Goal: Task Accomplishment & Management: Manage account settings

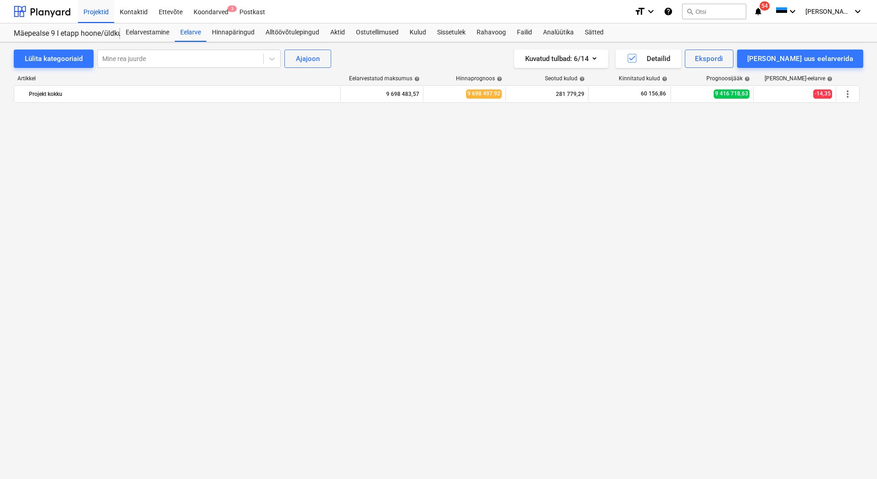
scroll to position [936, 0]
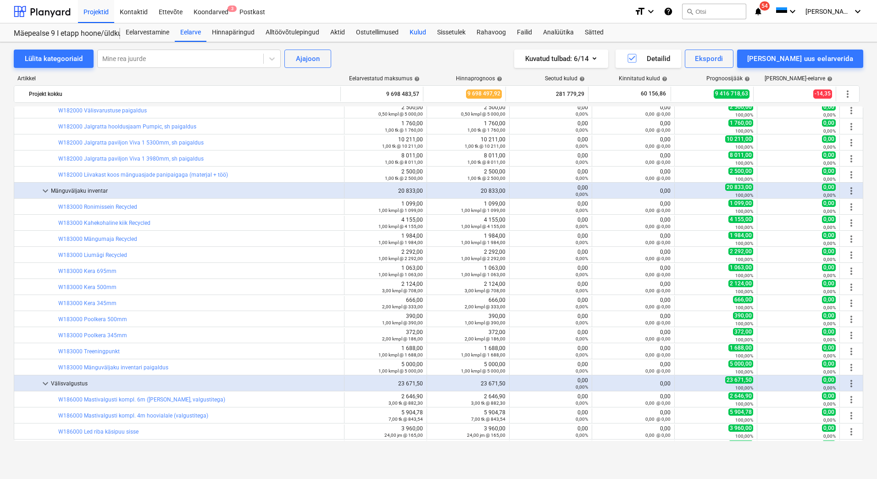
click at [418, 31] on div "Kulud" at bounding box center [418, 32] width 28 height 18
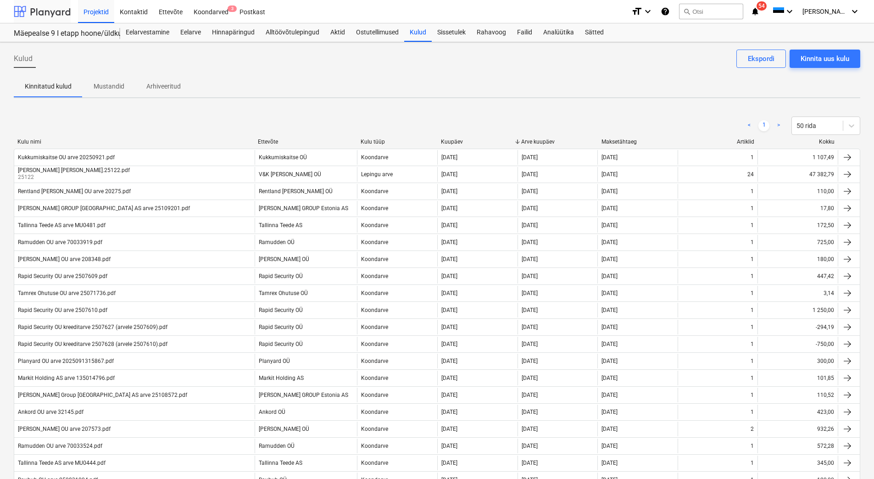
click at [48, 10] on div at bounding box center [42, 11] width 57 height 23
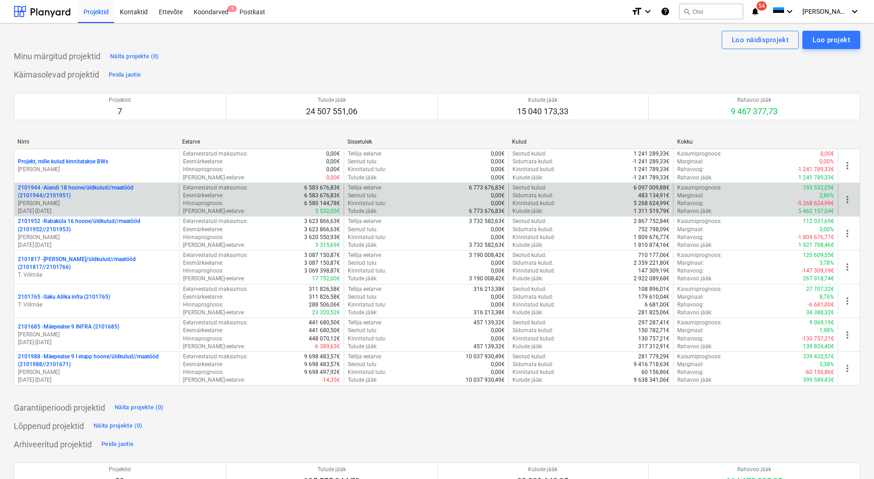
click at [101, 207] on p "[PERSON_NAME]" at bounding box center [96, 204] width 157 height 8
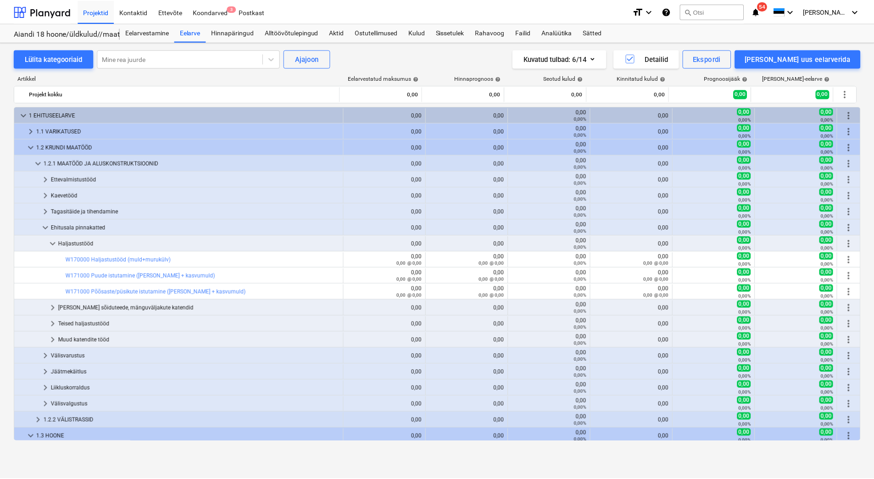
scroll to position [53, 0]
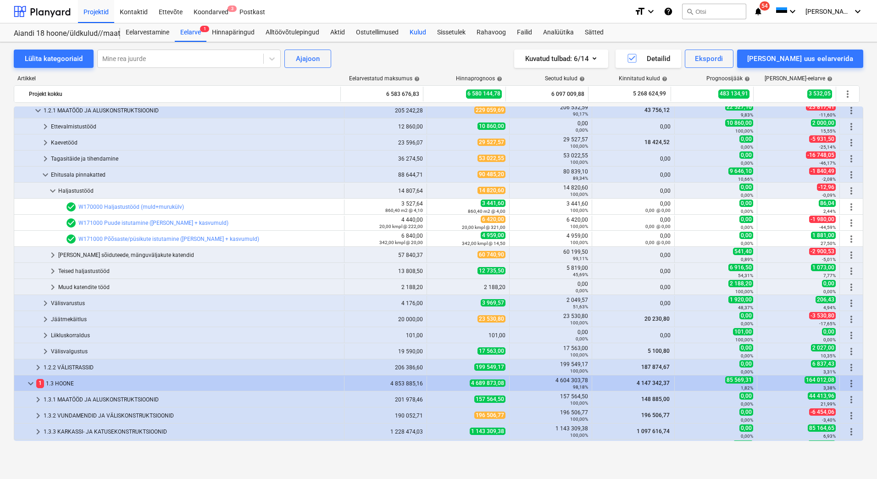
click at [420, 32] on div "Kulud" at bounding box center [418, 32] width 28 height 18
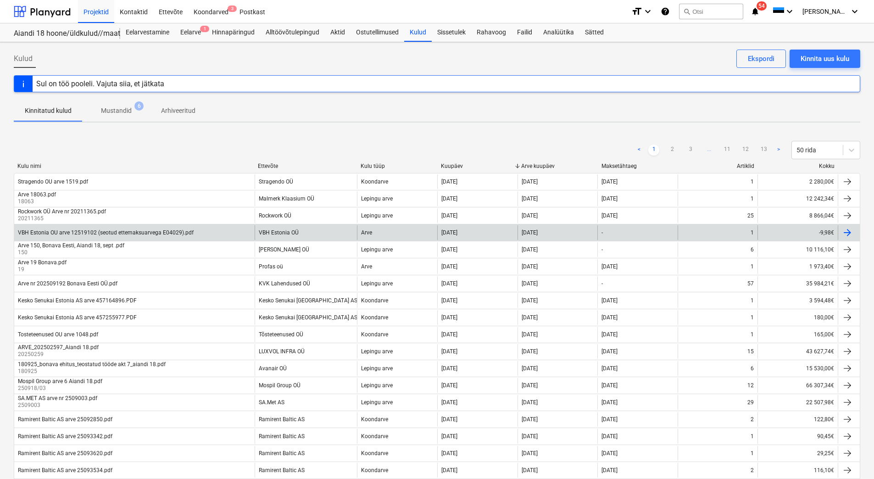
click at [238, 229] on div "VBH Estonia OU arve 12519102 (seotud ettemaksuarvega E04029).pdf" at bounding box center [134, 232] width 240 height 15
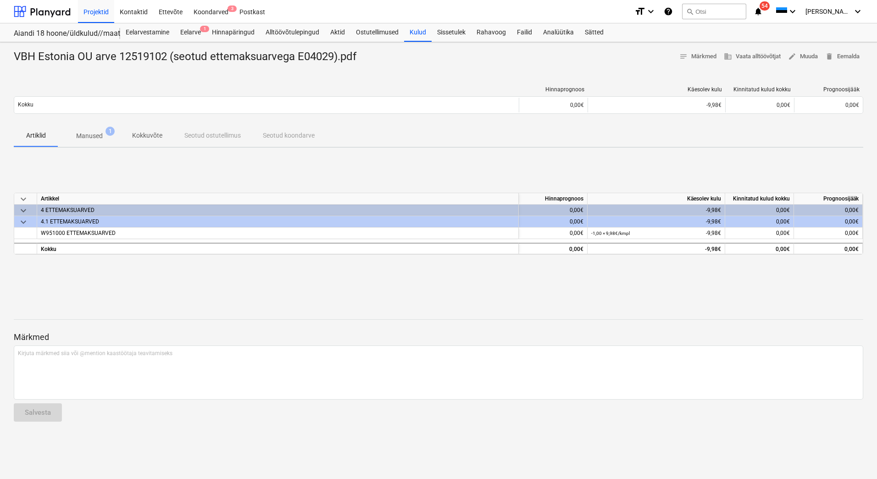
click at [101, 135] on p "Manused" at bounding box center [89, 136] width 27 height 10
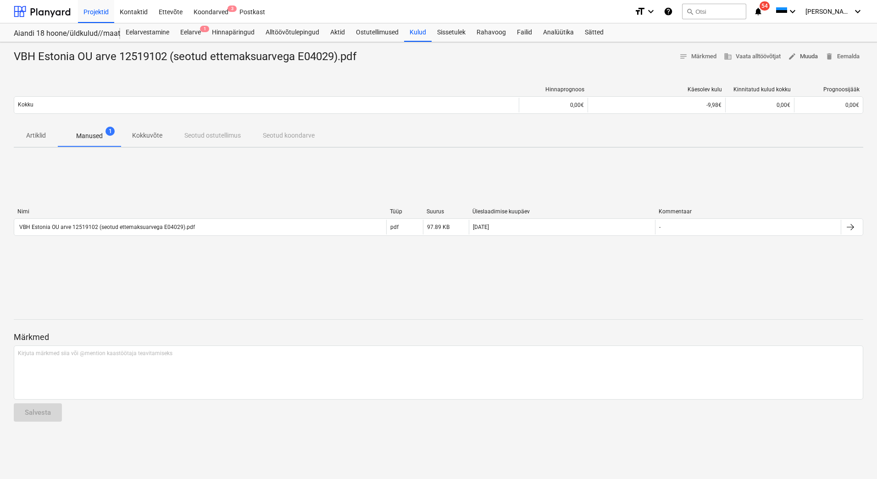
click at [808, 55] on span "edit Muuda" at bounding box center [803, 56] width 30 height 11
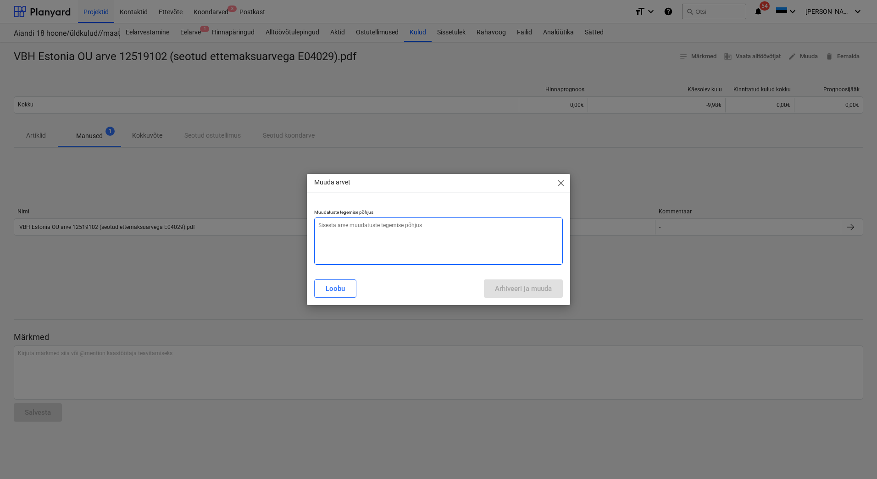
click at [346, 235] on textarea at bounding box center [438, 241] width 249 height 47
type textarea "x"
type textarea "L"
type textarea "x"
type textarea "Li"
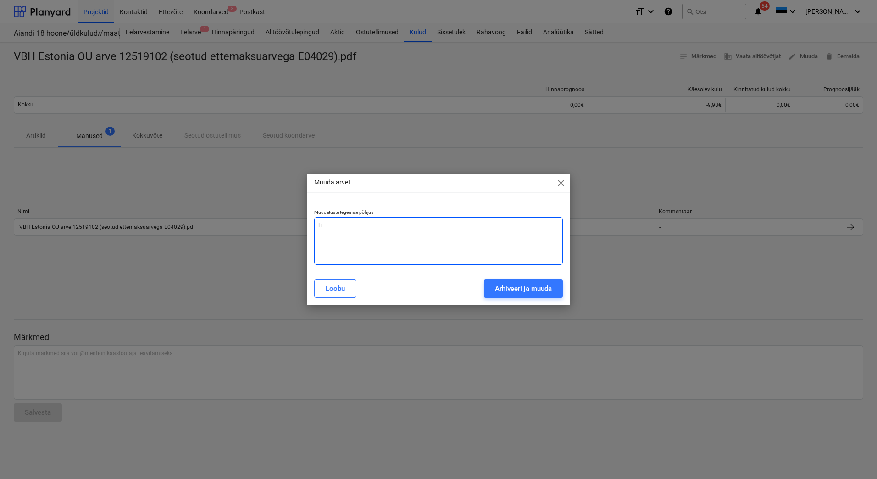
type textarea "x"
type textarea "Lis"
type textarea "x"
type textarea "Lisa"
type textarea "x"
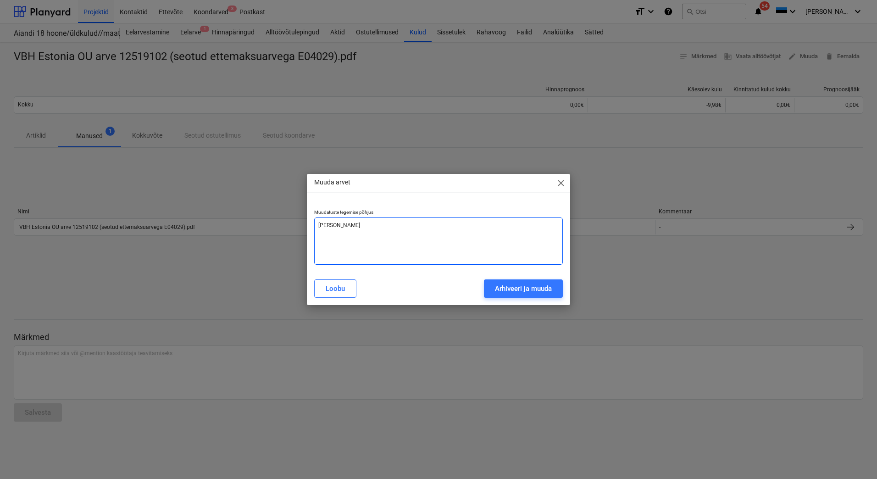
type textarea "Lisat"
type textarea "x"
type textarea "Lisatu"
type textarea "x"
type textarea "Lisatud"
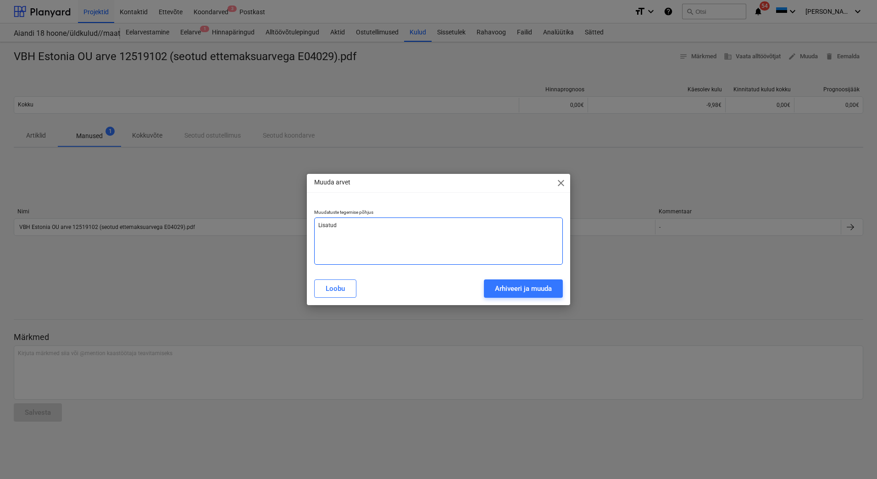
type textarea "x"
type textarea "Lisatud"
type textarea "x"
type textarea "Lisatud k"
type textarea "x"
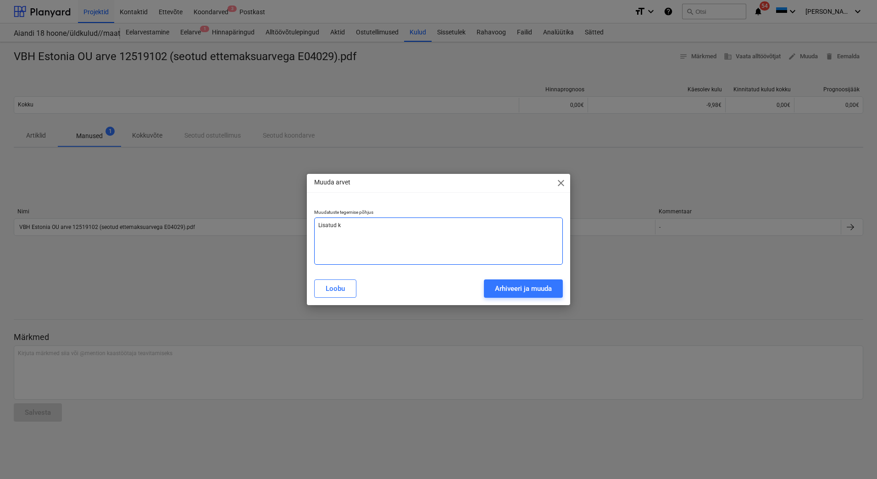
type textarea "Lisatud ku"
type textarea "x"
type textarea "Lisatud kul"
type textarea "x"
type textarea "Lisatud kulu"
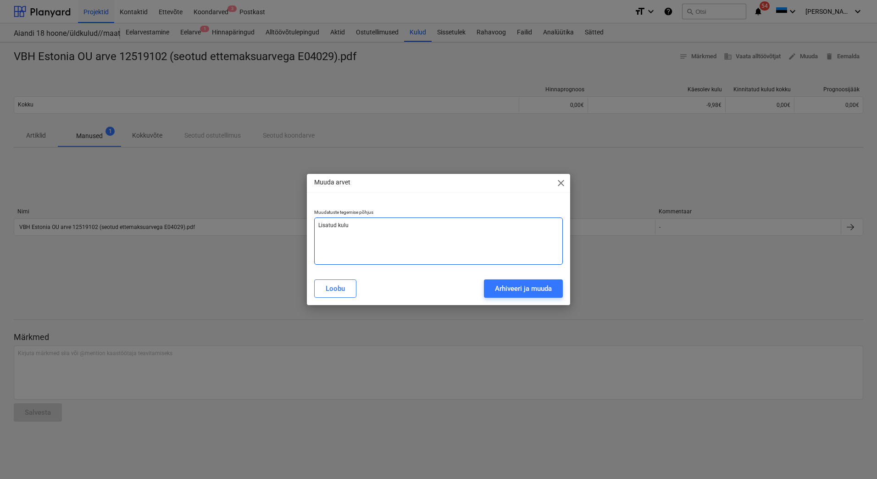
type textarea "x"
type textarea "Lisatud kulur"
type textarea "x"
type textarea "Lisatud kuluri"
type textarea "x"
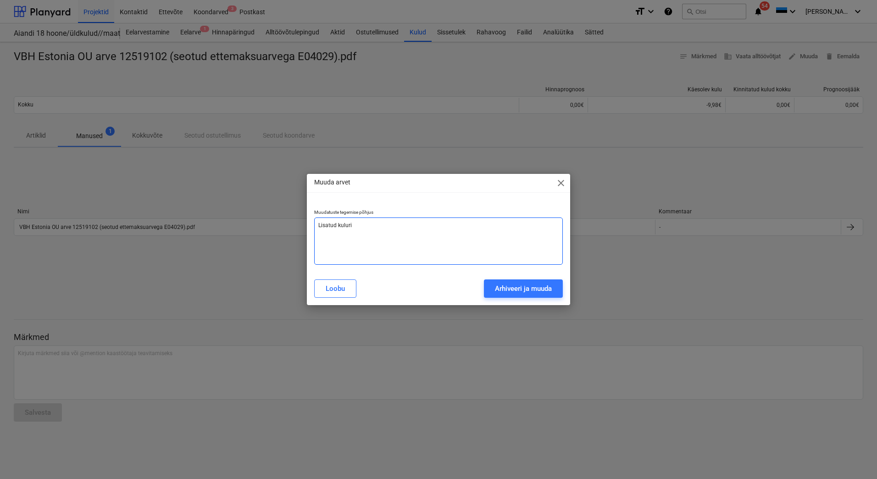
type textarea "Lisatud kulurid"
type textarea "x"
type textarea "Lisatud kulurida"
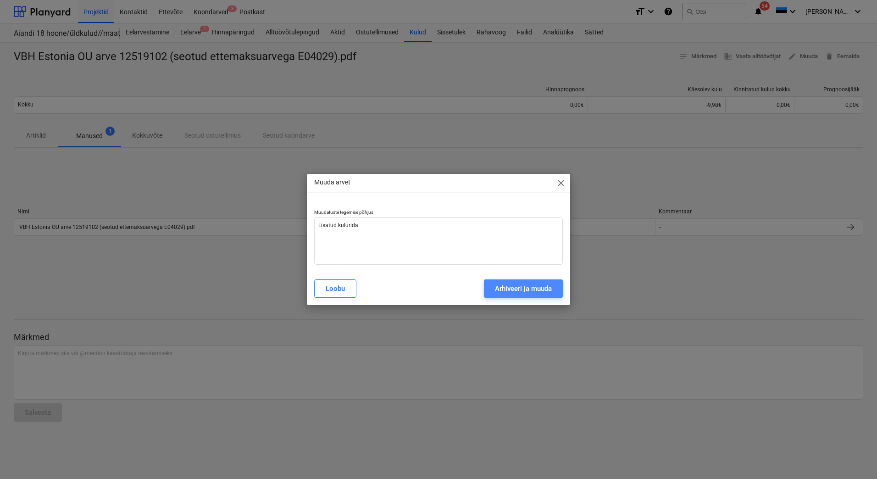
click at [519, 289] on div "Arhiveeri ja muuda" at bounding box center [523, 289] width 57 height 12
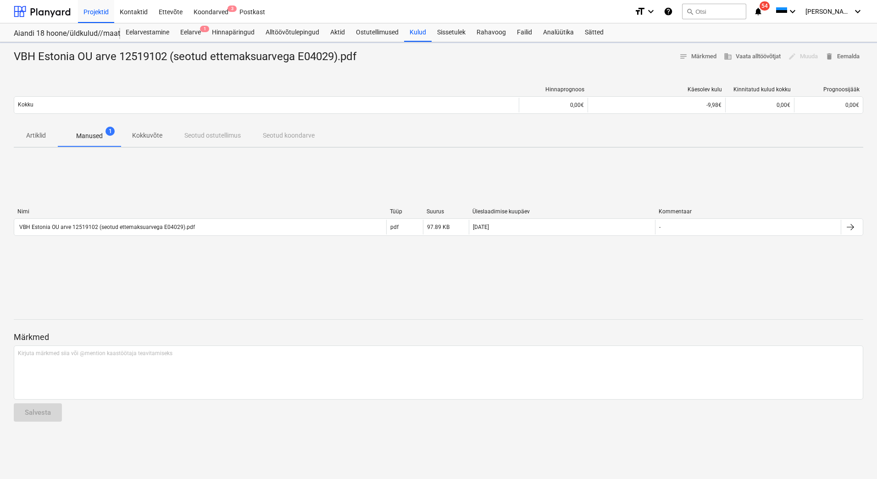
type textarea "x"
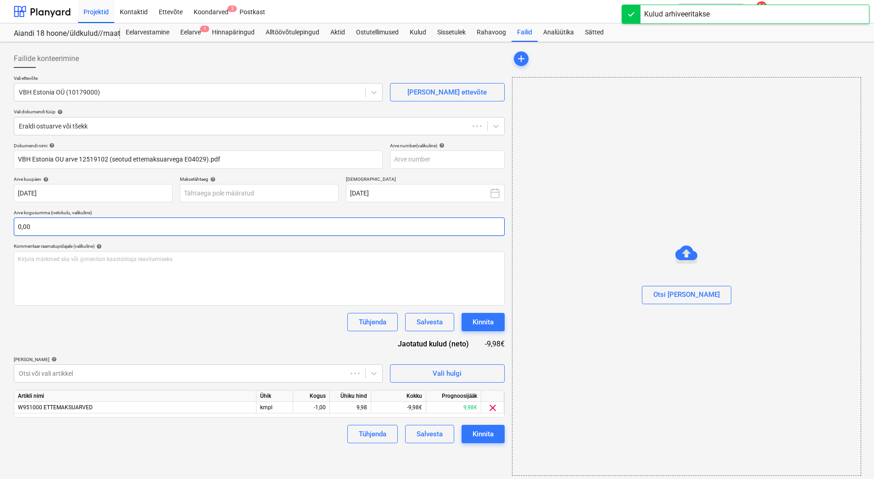
type input "VBH Estonia OU arve 12519102 (seotud ettemaksuarvega E04029).pdf"
type input "22 Sep 2025"
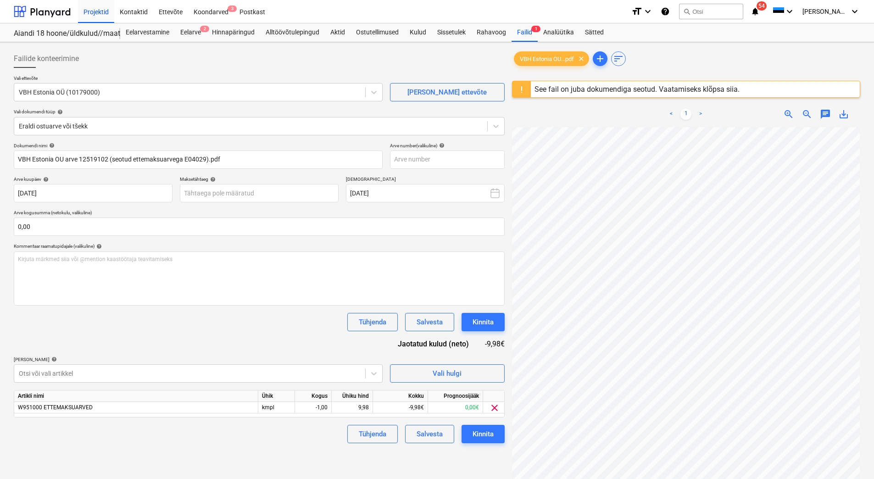
scroll to position [17, 67]
click at [149, 374] on body "Projektid Kontaktid Ettevõte Koondarved 3 Postkast format_size keyboard_arrow_d…" at bounding box center [437, 239] width 874 height 479
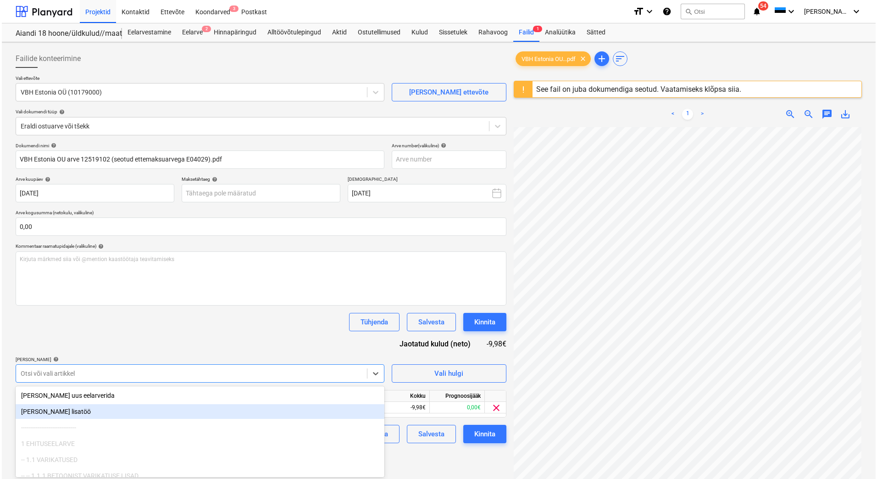
scroll to position [50, 0]
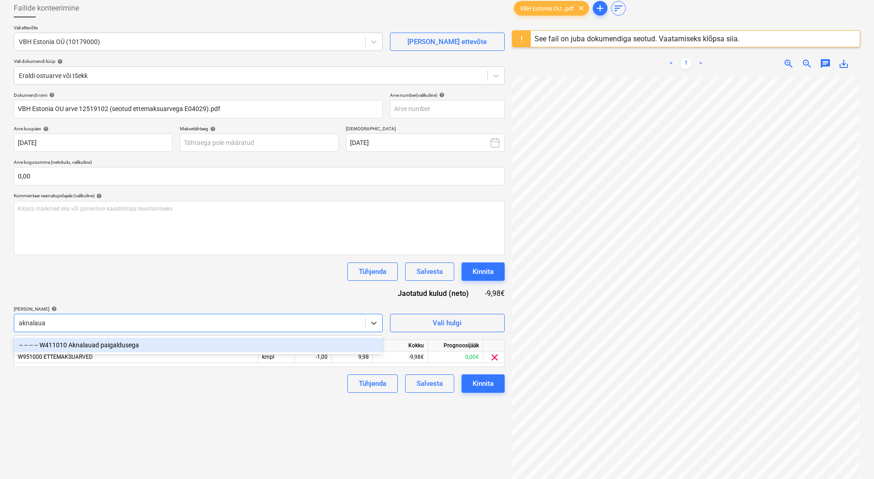
type input "aknalauad"
drag, startPoint x: 124, startPoint y: 344, endPoint x: 140, endPoint y: 274, distance: 71.1
click at [124, 344] on div "-- -- -- -- W411010 Aknalauad paigaldusega" at bounding box center [198, 345] width 369 height 15
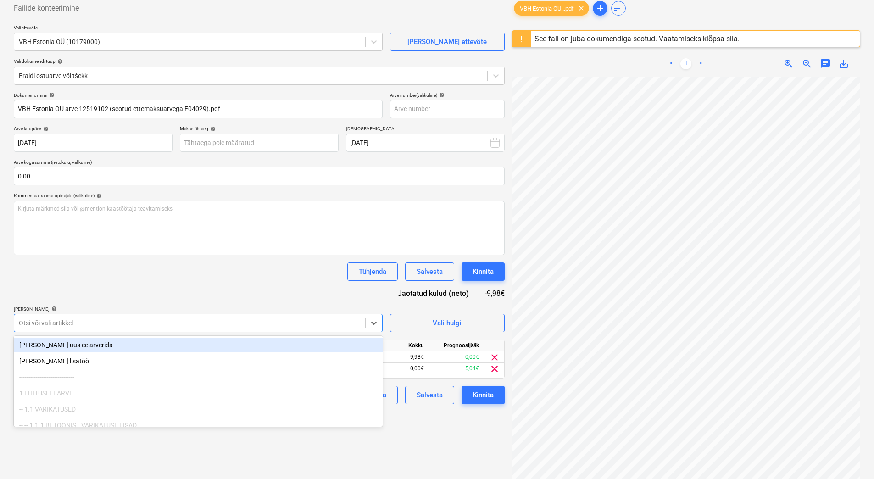
click at [138, 278] on div "Tühjenda Salvesta Kinnita" at bounding box center [259, 272] width 491 height 18
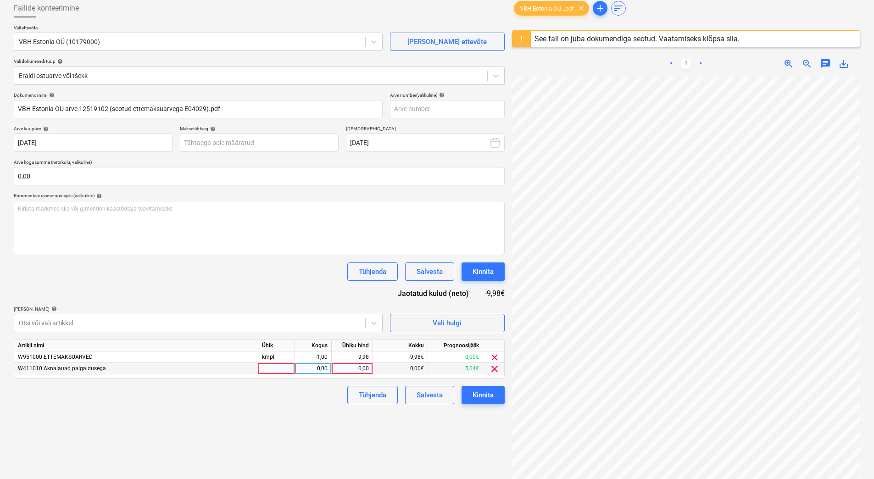
click at [354, 368] on div "0,00" at bounding box center [352, 368] width 34 height 11
type input "9,98"
click at [286, 286] on div "Dokumendi nimi help VBH Estonia OU arve 12519102 (seotud ettemaksuarvega E04029…" at bounding box center [259, 248] width 491 height 312
click at [490, 396] on div "Kinnita" at bounding box center [483, 395] width 21 height 12
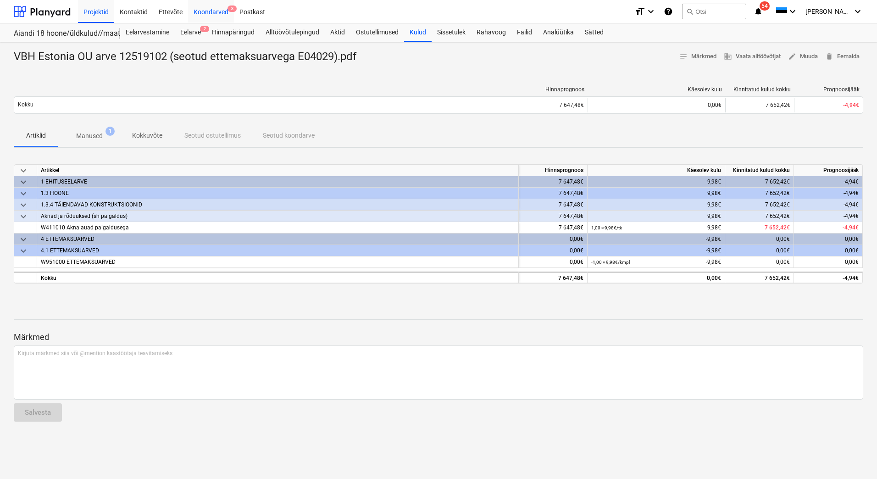
click at [198, 12] on div "Koondarved 3" at bounding box center [211, 11] width 46 height 23
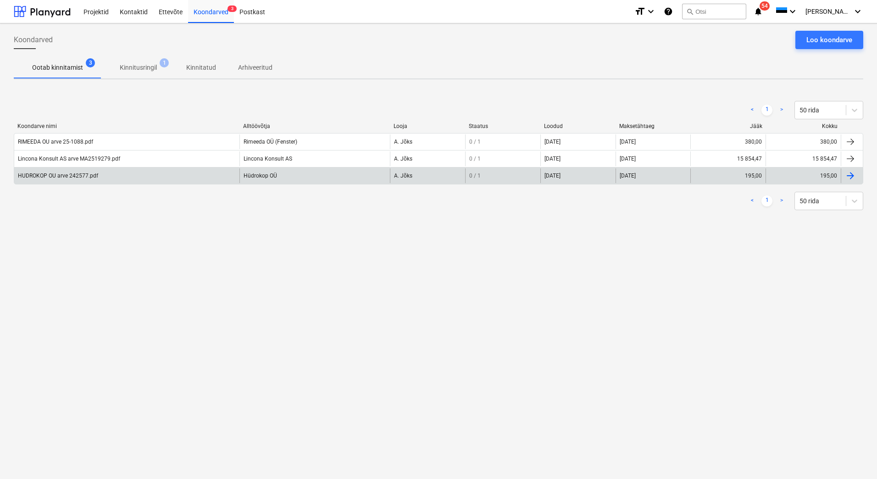
click at [41, 178] on div "HUDROKOP OU arve 242577.pdf" at bounding box center [58, 176] width 80 height 6
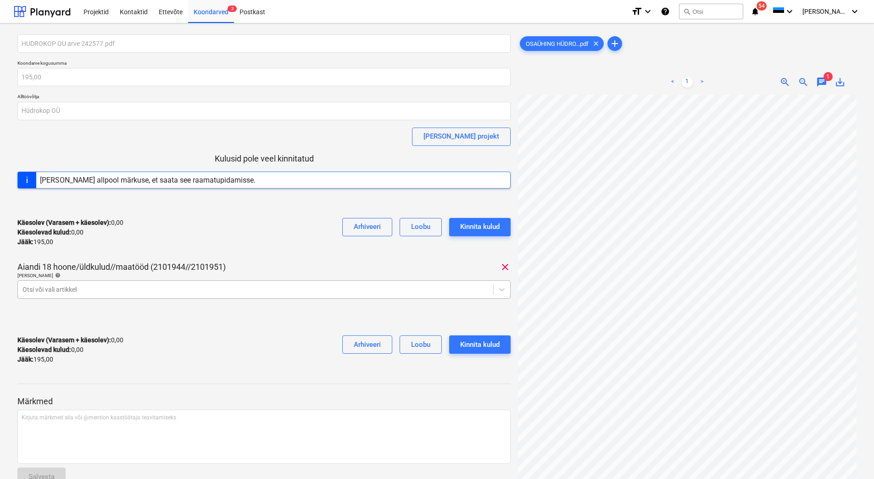
click at [127, 287] on div at bounding box center [255, 289] width 466 height 9
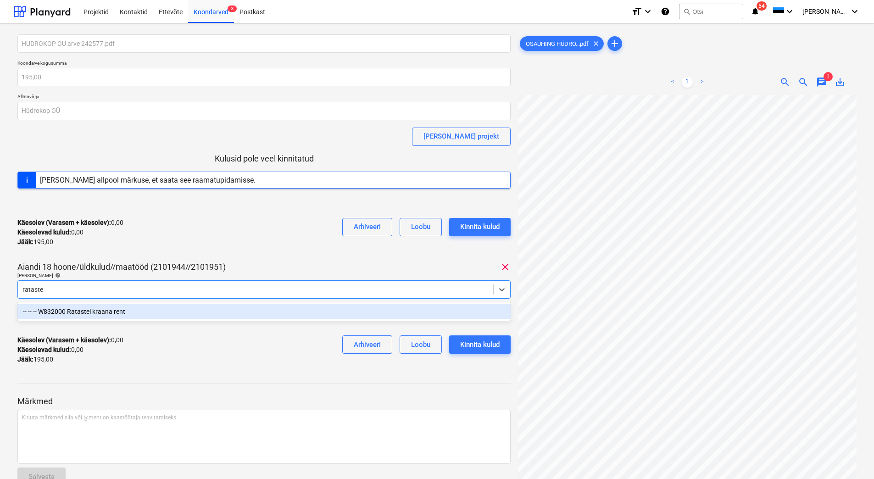
type input "ratastel"
click at [112, 314] on div "-- -- -- W832000 Ratastel kraana rent" at bounding box center [263, 311] width 493 height 15
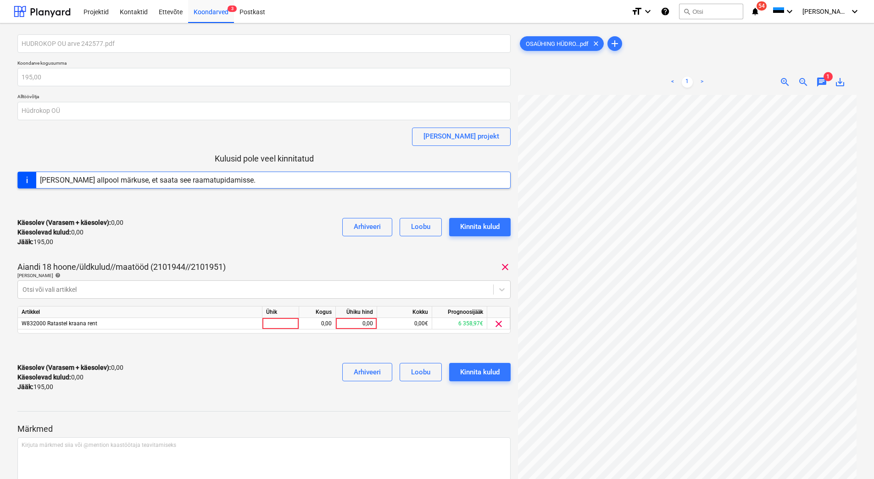
scroll to position [14, 76]
click at [345, 322] on div "0,00" at bounding box center [357, 323] width 34 height 11
type input "195"
click at [273, 369] on div "Käesolev (Varasem + käesolev) : 0,00 Käesolevad kulud : 0,00 Jääk : 195,00 Arhi…" at bounding box center [263, 378] width 493 height 44
click at [473, 371] on div "Kinnita kulud" at bounding box center [479, 372] width 39 height 12
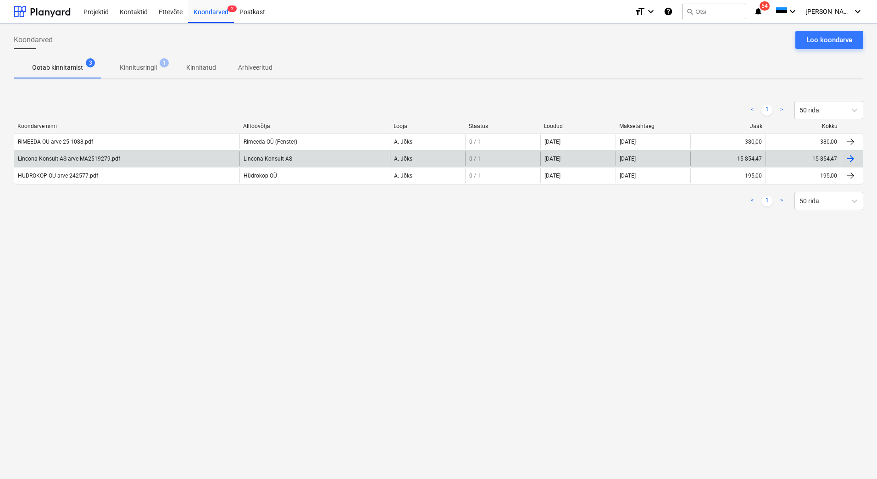
click at [106, 161] on div "Lincona Konsult AS arve MA2519279.pdf" at bounding box center [69, 159] width 102 height 6
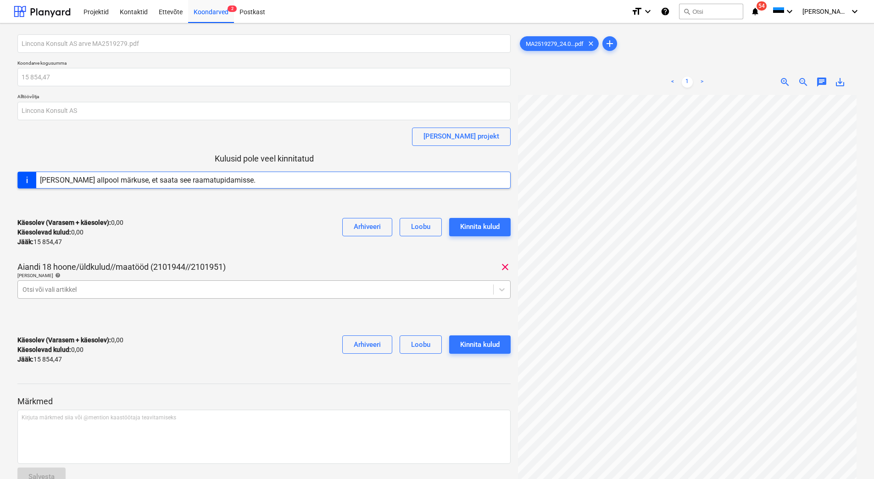
click at [114, 285] on div at bounding box center [255, 289] width 466 height 9
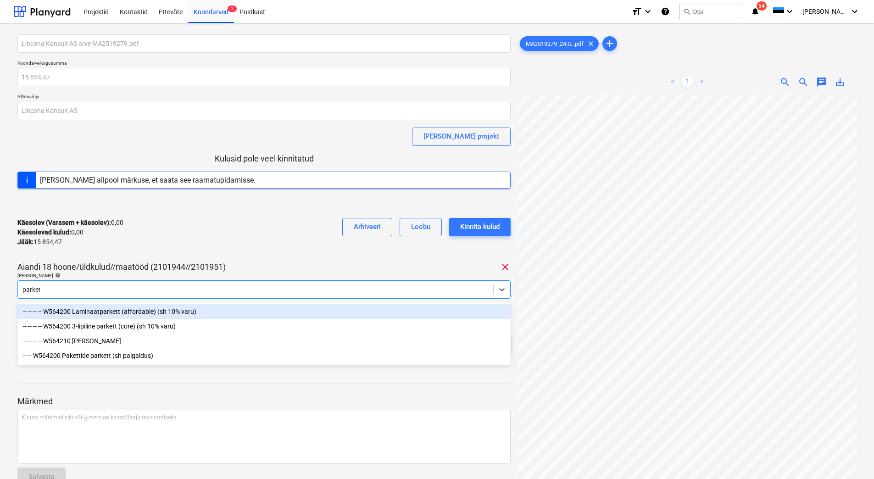
type input "parkett"
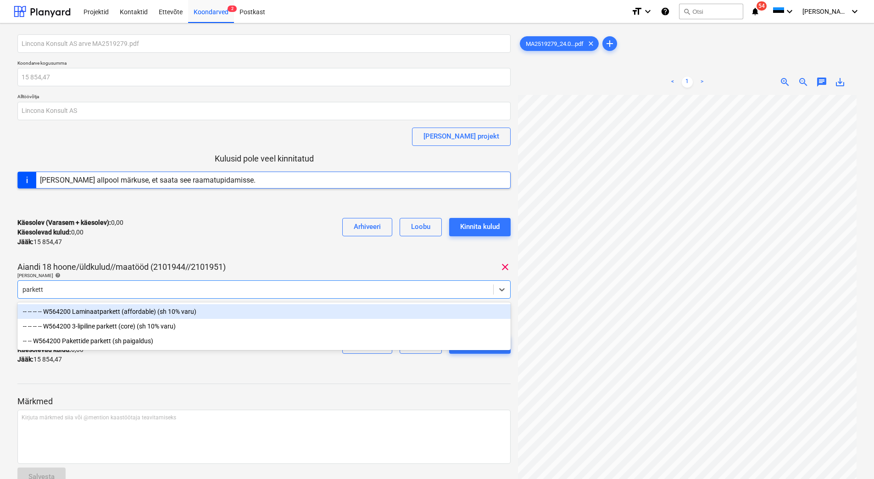
click at [165, 313] on div "-- -- -- -- W564200 Laminaatparkett (affordable) (sh 10% varu)" at bounding box center [263, 311] width 493 height 15
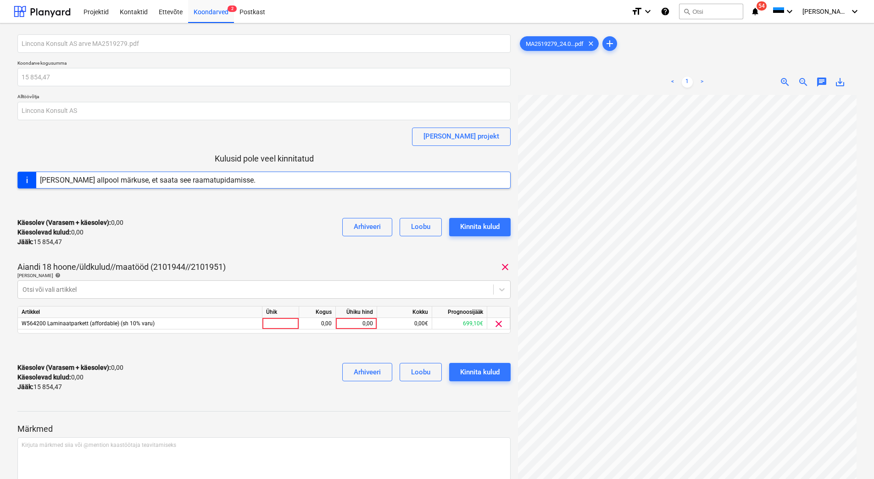
click at [202, 250] on div "Käesolev (Varasem + käesolev) : 0,00 Käesolevad kulud : 0,00 Jääk : 15 854,47 A…" at bounding box center [263, 233] width 493 height 44
click at [287, 289] on div at bounding box center [255, 289] width 466 height 9
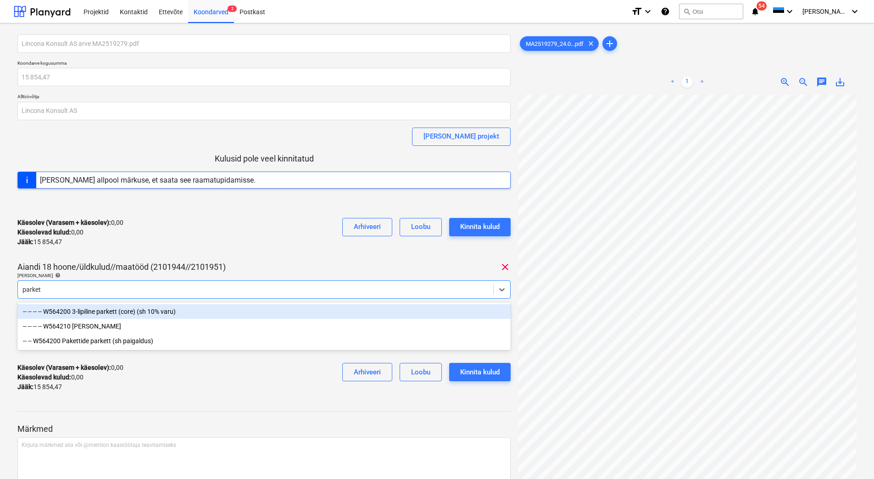
type input "parkett"
click at [137, 313] on div "-- -- -- -- W564200 3-lipiline parkett (core) (sh 10% varu)" at bounding box center [263, 311] width 493 height 15
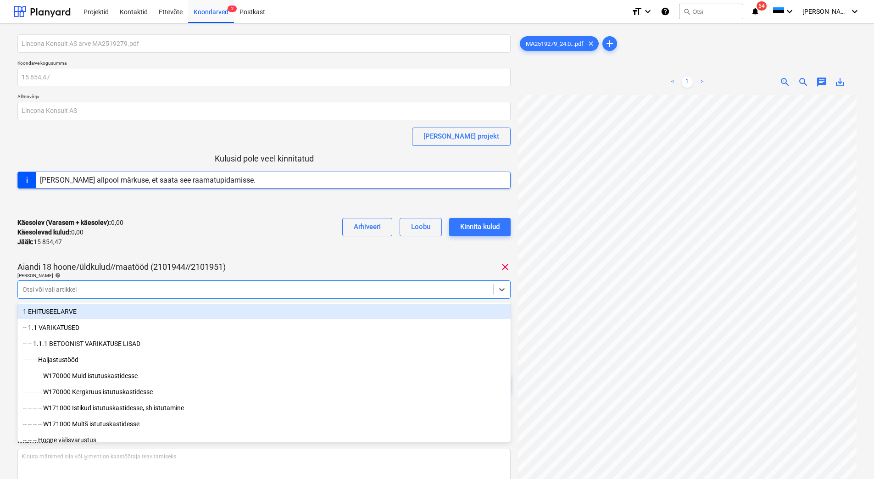
click at [194, 240] on div "Käesolev (Varasem + käesolev) : 0,00 Käesolevad kulud : 0,00 Jääk : 15 854,47 A…" at bounding box center [263, 233] width 493 height 44
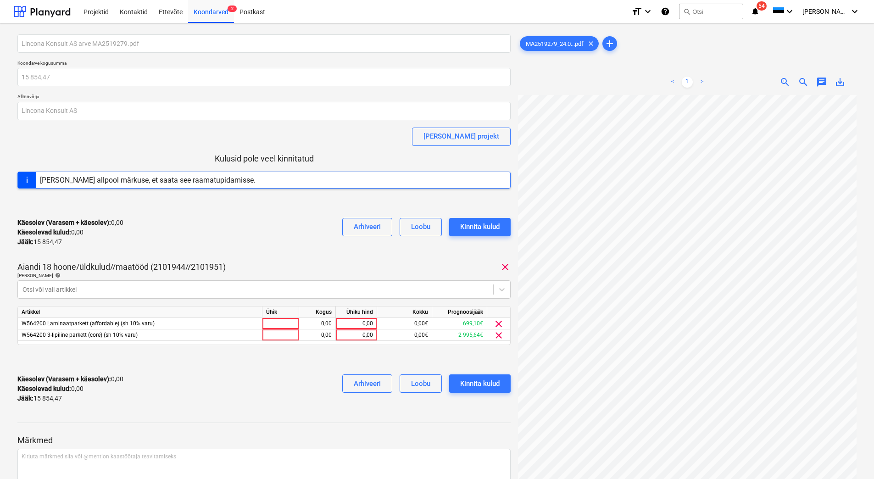
scroll to position [45, 76]
click at [95, 285] on div at bounding box center [255, 289] width 466 height 9
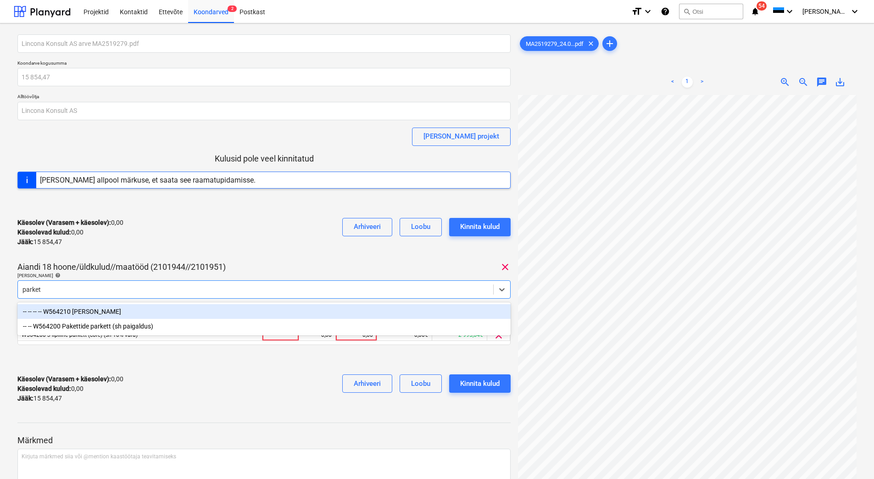
type input "parket"
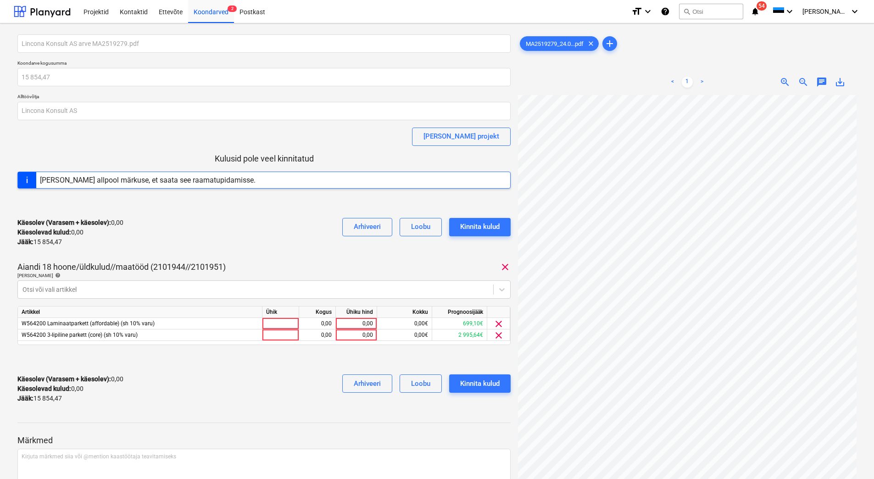
click at [223, 236] on div "Käesolev (Varasem + käesolev) : 0,00 Käesolevad kulud : 0,00 Jääk : 15 854,47 A…" at bounding box center [263, 233] width 493 height 44
click at [498, 335] on span "clear" at bounding box center [498, 335] width 11 height 11
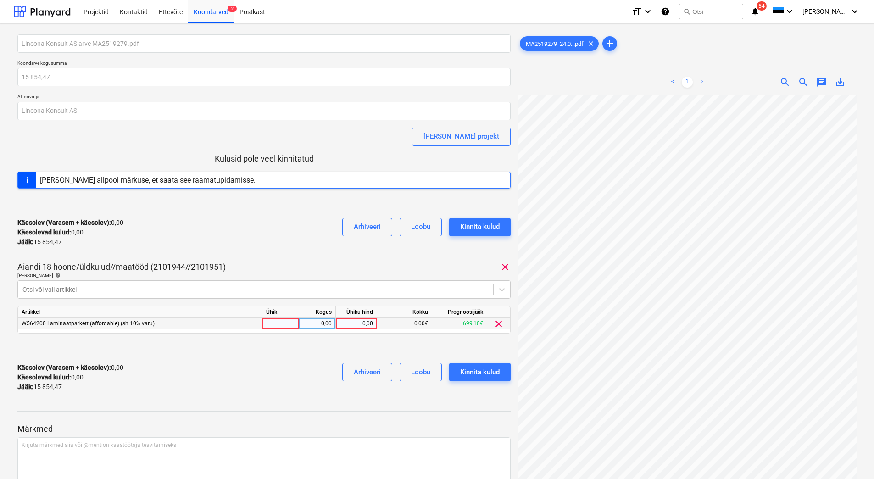
click at [356, 323] on div "0,00" at bounding box center [357, 323] width 34 height 11
type input "699,10"
click at [269, 358] on div "Käesolev (Varasem + käesolev) : 0,00 Käesolevad kulud : 0,00 Jääk : 15 854,47 A…" at bounding box center [263, 378] width 493 height 44
click at [267, 382] on div "Käesolev (Varasem + käesolev) : 699,10 Käesolevad kulud : 699,10 Jääk : 15 155,…" at bounding box center [263, 378] width 493 height 44
click at [257, 256] on div "Lincona Konsult AS arve MA2519279.pdf Koondarve kogusumma 15 854,47 Alltöövõtja…" at bounding box center [263, 216] width 493 height 365
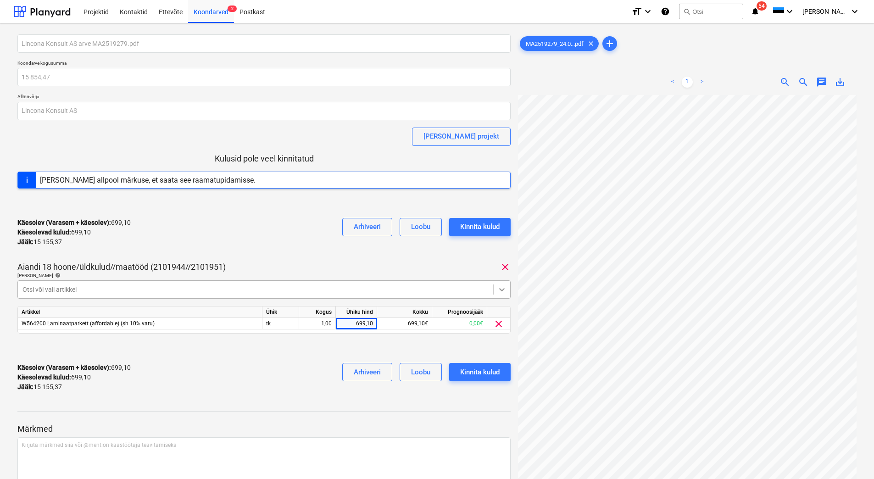
click at [495, 287] on div at bounding box center [502, 289] width 17 height 17
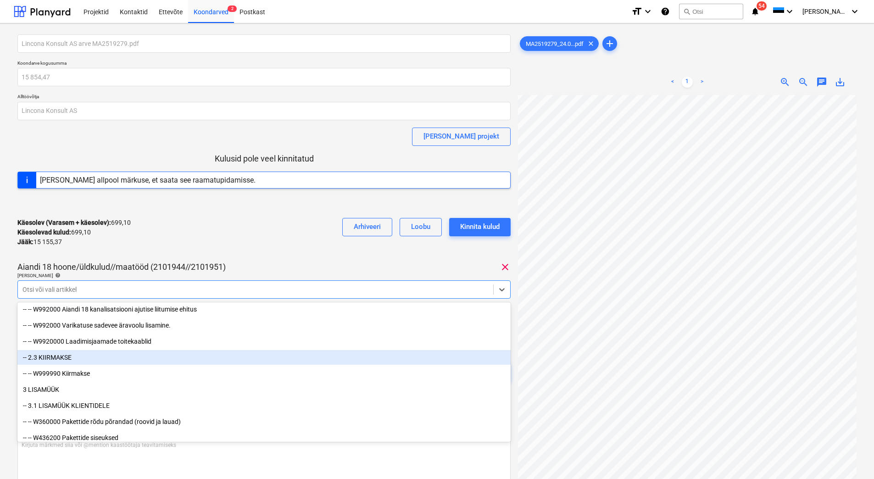
scroll to position [7618, 0]
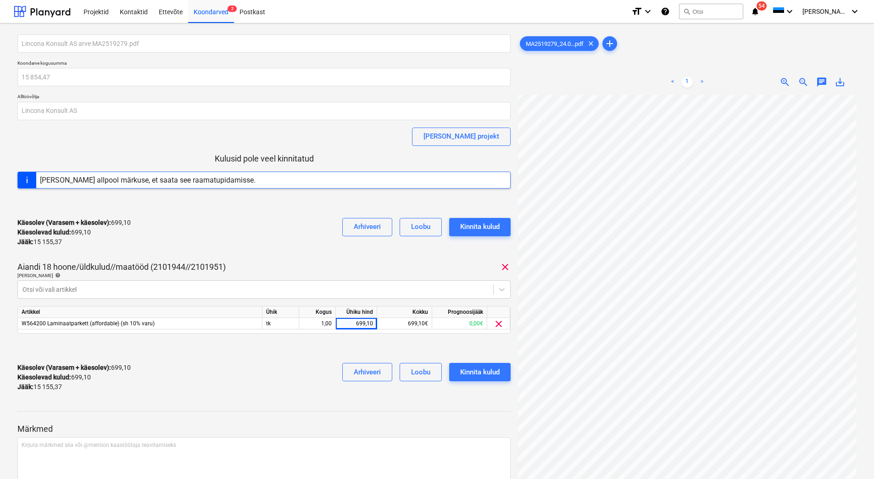
click at [211, 218] on div "Käesolev (Varasem + käesolev) : 699,10 Käesolevad kulud : 699,10 Jääk : 15 155,…" at bounding box center [263, 233] width 493 height 44
click at [200, 10] on div "Koondarved 2" at bounding box center [211, 11] width 46 height 23
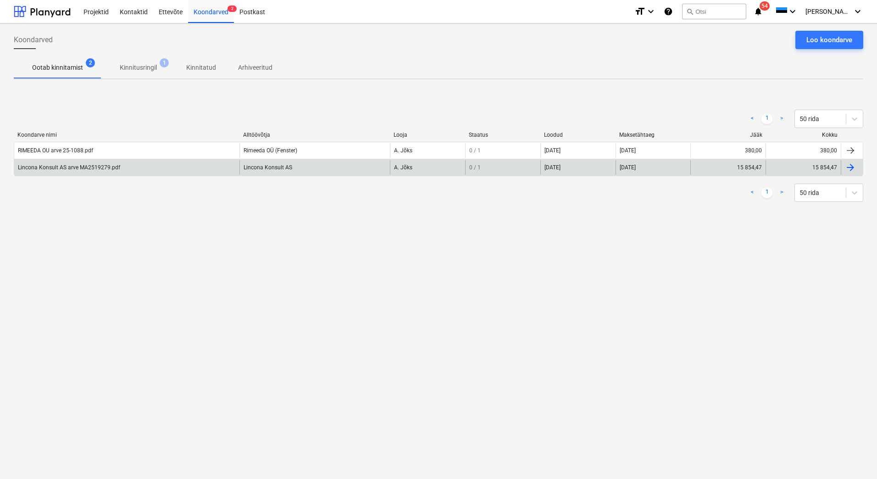
click at [89, 170] on div "Lincona Konsult AS arve MA2519279.pdf" at bounding box center [69, 167] width 102 height 6
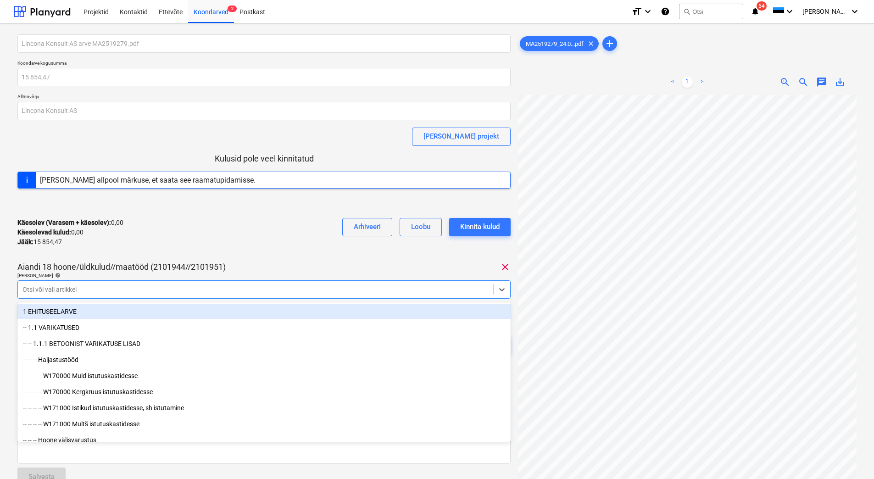
click at [100, 287] on div at bounding box center [255, 289] width 466 height 9
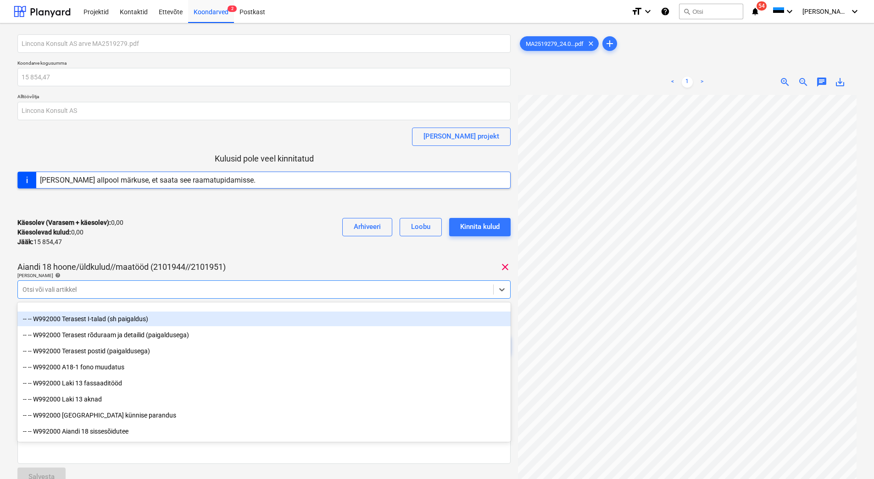
scroll to position [7618, 0]
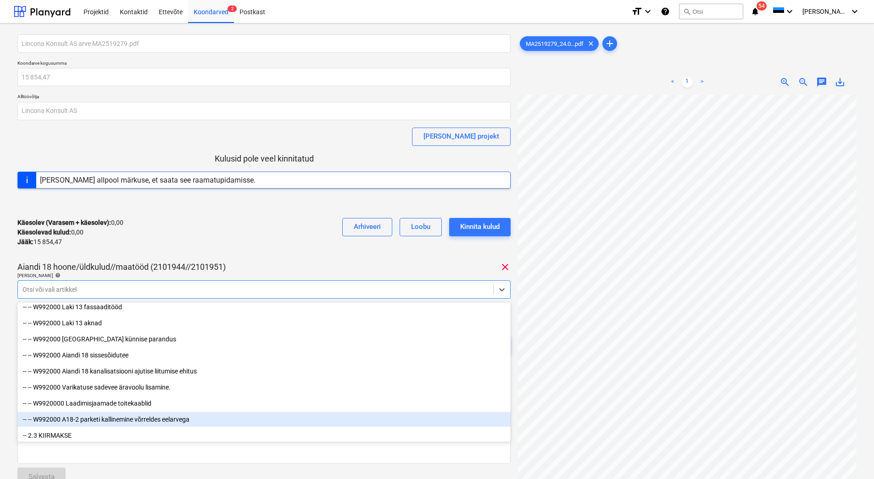
click at [123, 420] on div "-- -- W992000 A18-2 parketi kallinemine võrreldes eelarvega" at bounding box center [263, 419] width 493 height 15
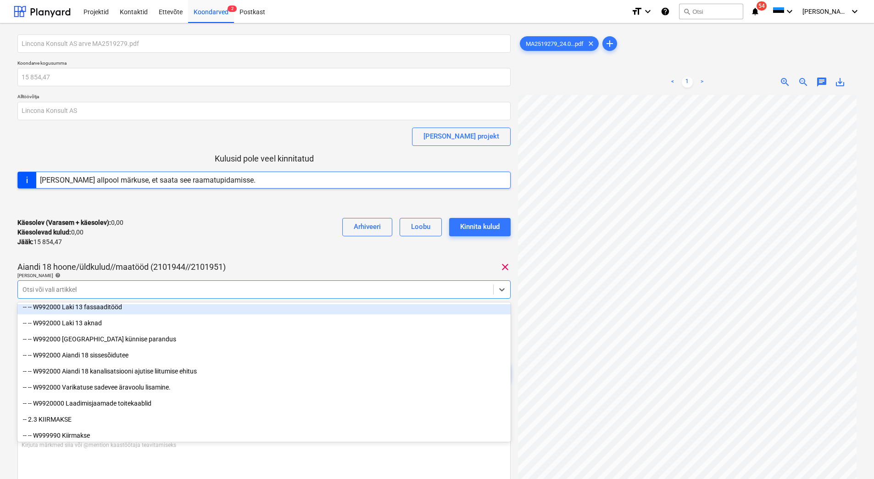
click at [182, 247] on div "Käesolev (Varasem + käesolev) : 0,00 Käesolevad kulud : 0,00 Jääk : 15 854,47 A…" at bounding box center [263, 233] width 493 height 44
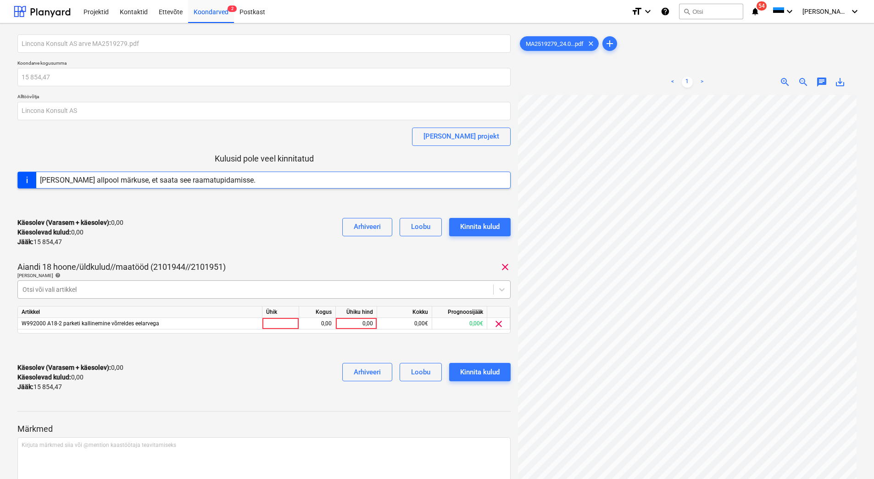
click at [258, 288] on div at bounding box center [255, 289] width 466 height 9
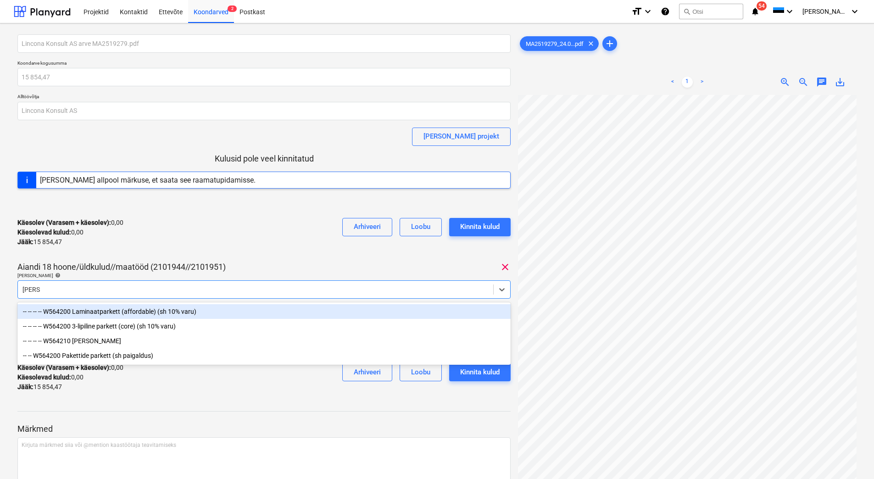
type input "parket"
click at [171, 313] on div "-- -- -- -- W564200 Laminaatparkett (affordable) (sh 10% varu)" at bounding box center [263, 311] width 493 height 15
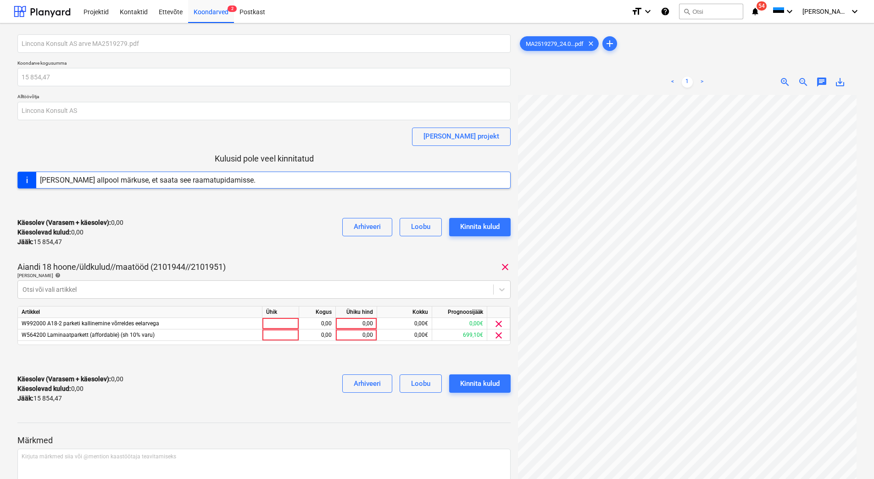
click at [181, 243] on div "Käesolev (Varasem + käesolev) : 0,00 Käesolevad kulud : 0,00 Jääk : 15 854,47 A…" at bounding box center [263, 233] width 493 height 44
click at [351, 335] on div "0,00" at bounding box center [357, 335] width 34 height 11
type input "699,10"
click at [353, 320] on div "0,00" at bounding box center [357, 323] width 34 height 11
type input "15155,37"
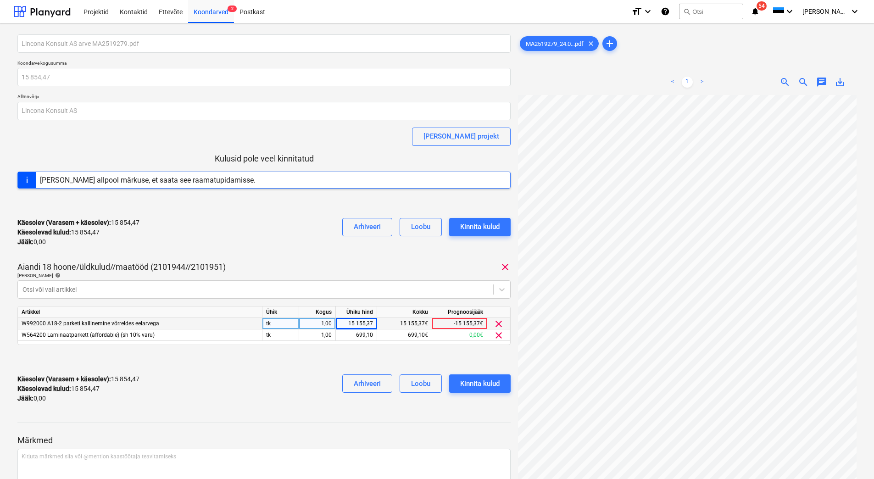
click at [297, 392] on div "Käesolev (Varasem + käesolev) : 15 854,47 Käesolevad kulud : 15 854,47 Jääk : 0…" at bounding box center [263, 389] width 493 height 44
click at [492, 384] on div "Kinnita kulud" at bounding box center [479, 384] width 39 height 12
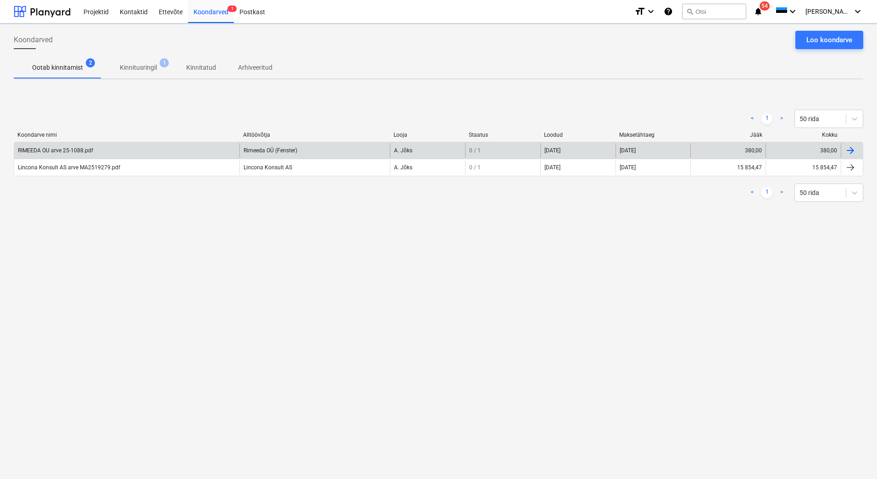
click at [72, 152] on div "RIMEEDA OU arve 25-1088.pdf" at bounding box center [55, 150] width 75 height 6
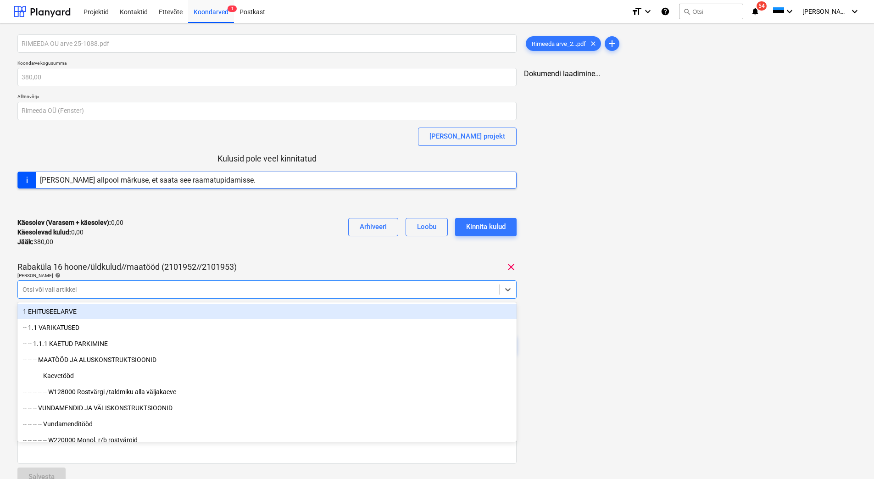
click at [147, 294] on div at bounding box center [258, 289] width 472 height 9
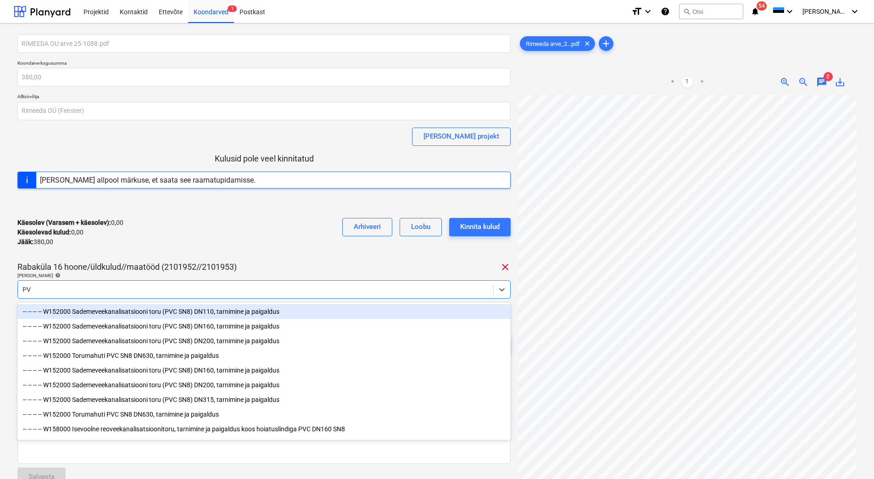
type input "PVC"
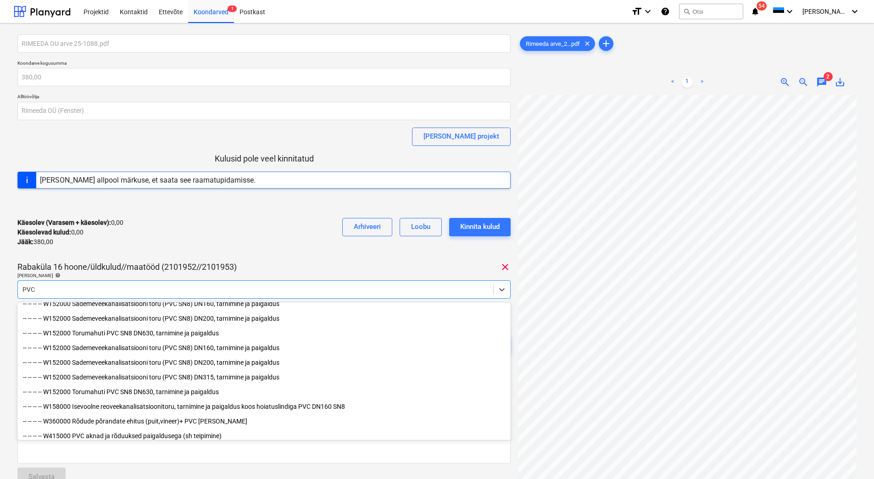
scroll to position [33, 0]
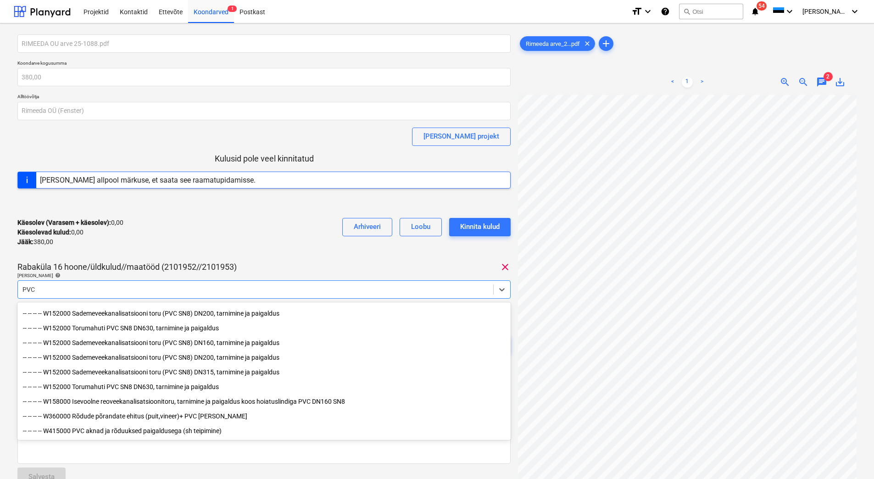
click at [130, 432] on div "-- -- -- -- W415000 PVC aknad ja rõduuksed paigaldusega (sh teipimine)" at bounding box center [263, 431] width 493 height 15
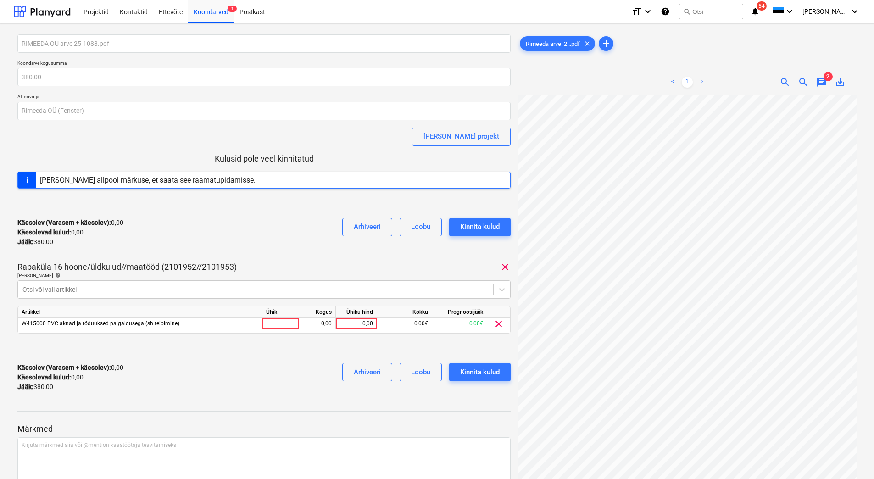
click at [181, 242] on div "Käesolev (Varasem + käesolev) : 0,00 Käesolevad kulud : 0,00 Jääk : 380,00 Arhi…" at bounding box center [263, 233] width 493 height 44
click at [357, 324] on div "0,00" at bounding box center [357, 323] width 34 height 11
type input "3800"
click at [259, 389] on div "Käesolev (Varasem + käesolev) : 3 800,00 Käesolevad kulud : 3 800,00 Jääk : -3 …" at bounding box center [263, 378] width 493 height 44
click at [360, 321] on div "3 800,00" at bounding box center [357, 323] width 34 height 11
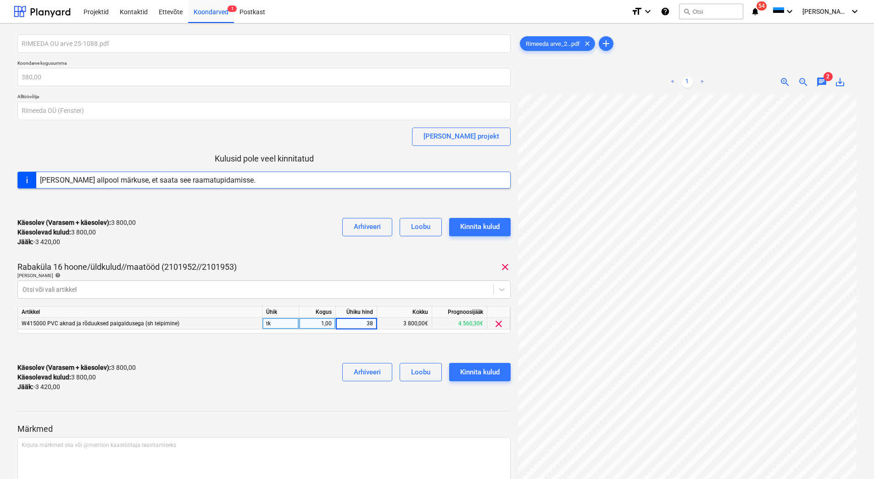
type input "380"
click at [300, 363] on div "Käesolev (Varasem + käesolev) : 3 800,00 Käesolevad kulud : 3 800,00 Jääk : -3 …" at bounding box center [263, 378] width 493 height 44
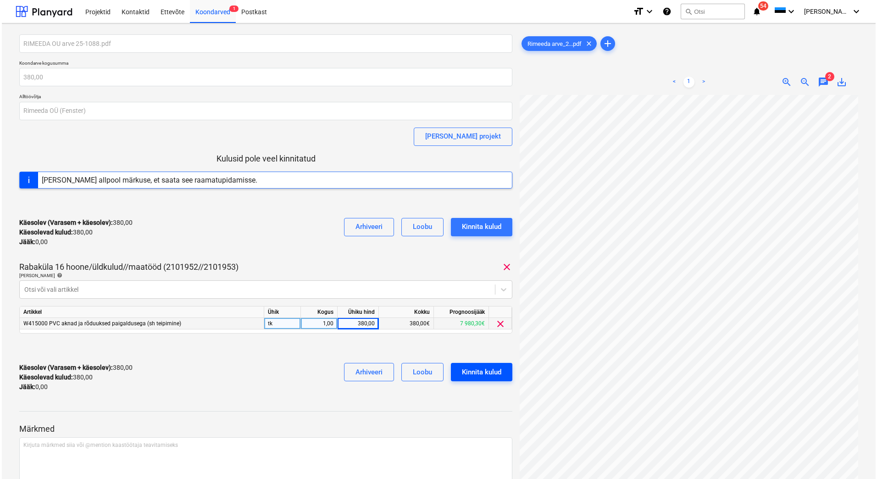
scroll to position [131, 76]
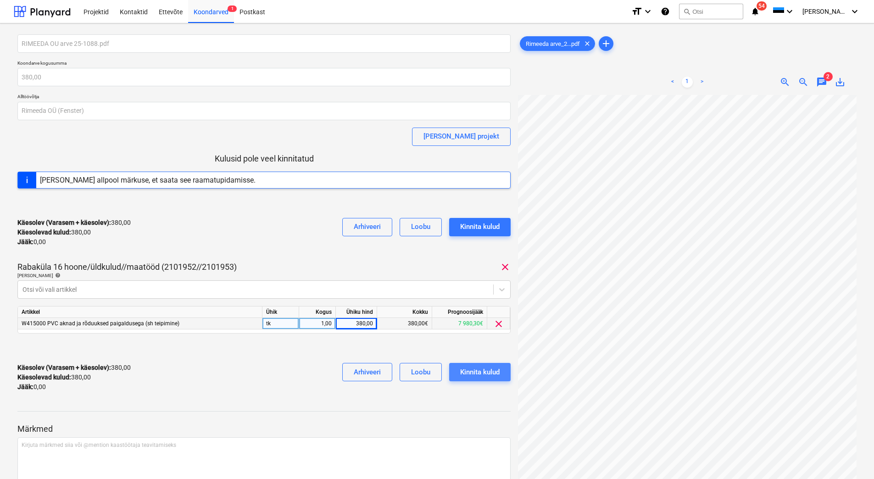
click at [483, 371] on div "Kinnita kulud" at bounding box center [479, 372] width 39 height 12
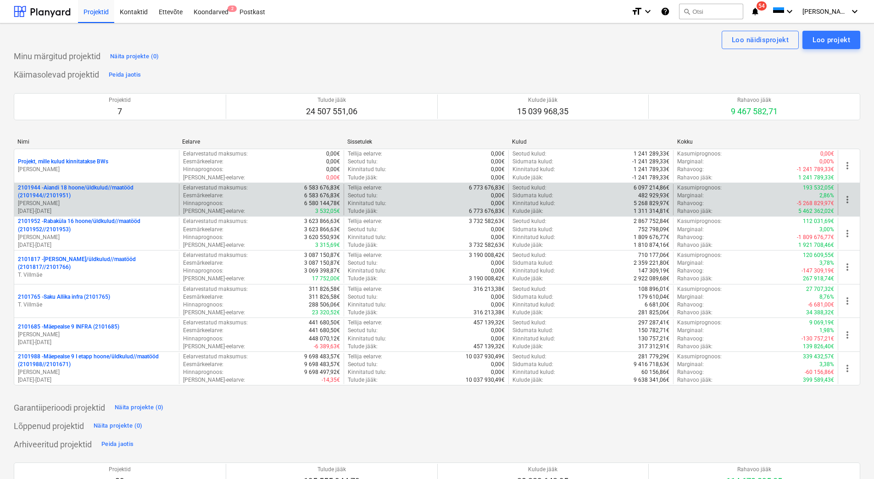
click at [102, 203] on p "[PERSON_NAME]" at bounding box center [96, 204] width 157 height 8
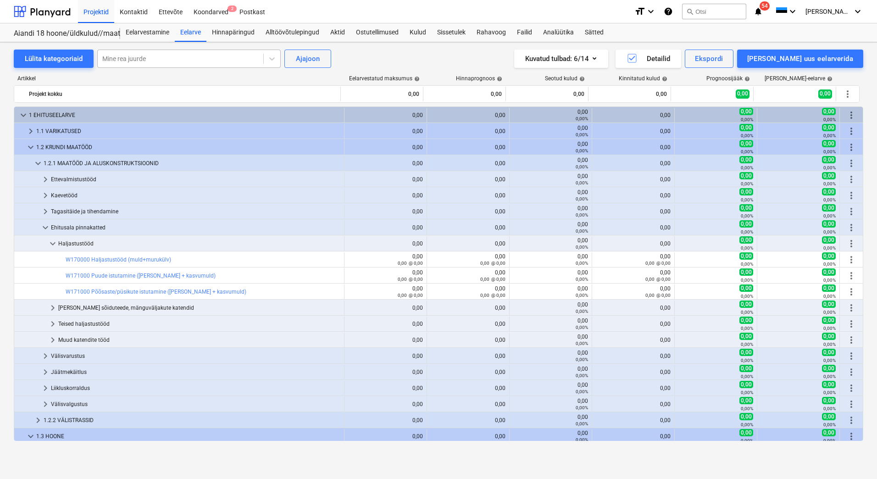
click at [130, 57] on div at bounding box center [180, 58] width 156 height 9
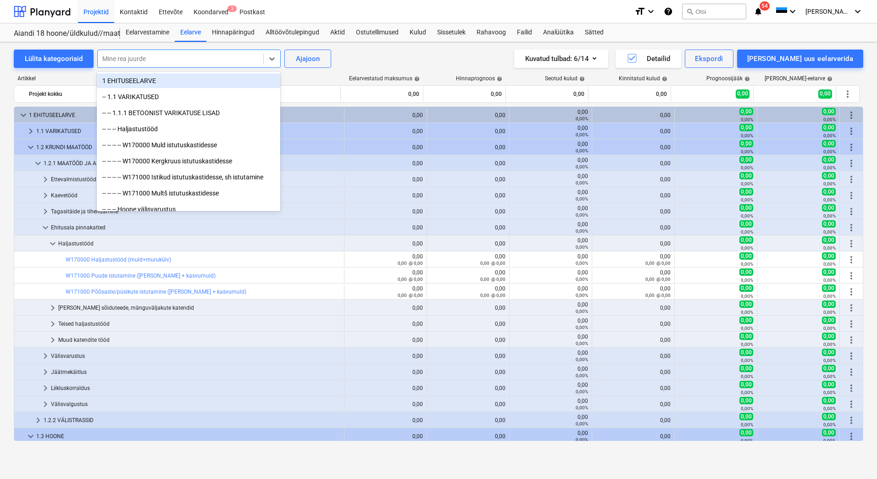
scroll to position [53, 0]
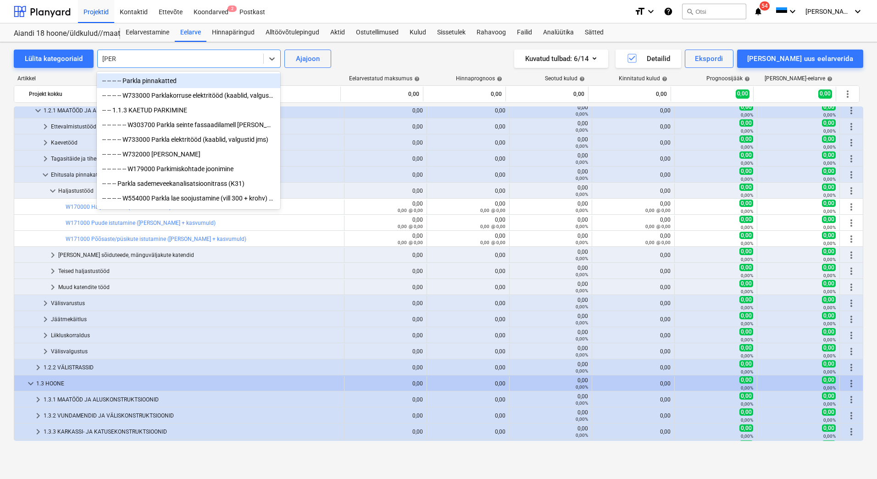
type input "parket"
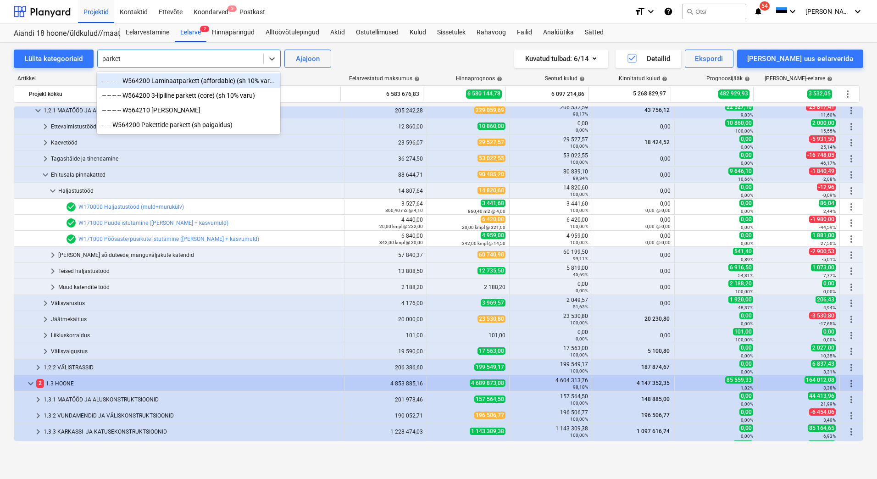
click at [161, 84] on div "-- -- -- -- W564200 Laminaatparkett (affordable) (sh 10% varu)" at bounding box center [189, 80] width 184 height 15
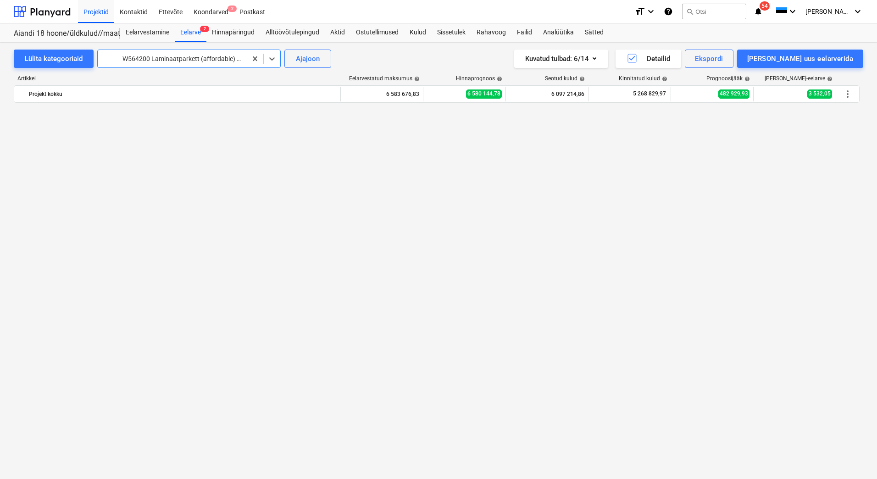
scroll to position [790, 0]
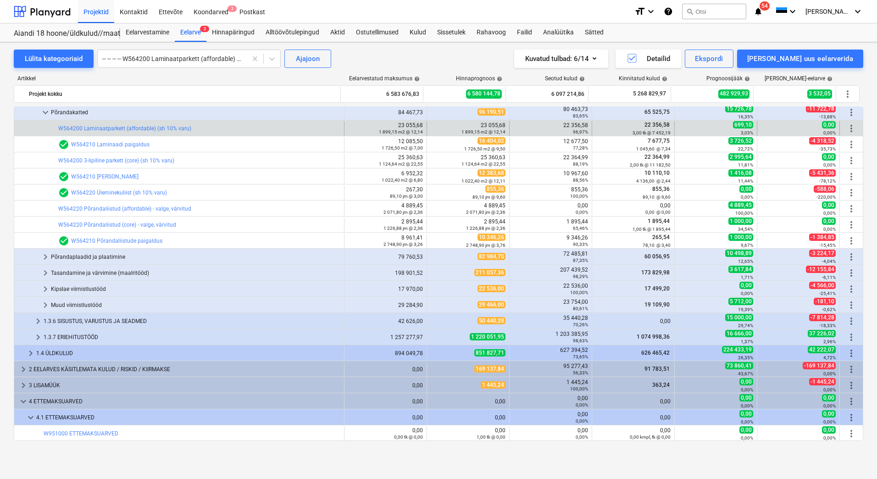
click at [87, 372] on div "2 EELARVES KÄSITLEMATA KULUD / RISKID / KIIRMAKSE" at bounding box center [185, 369] width 312 height 15
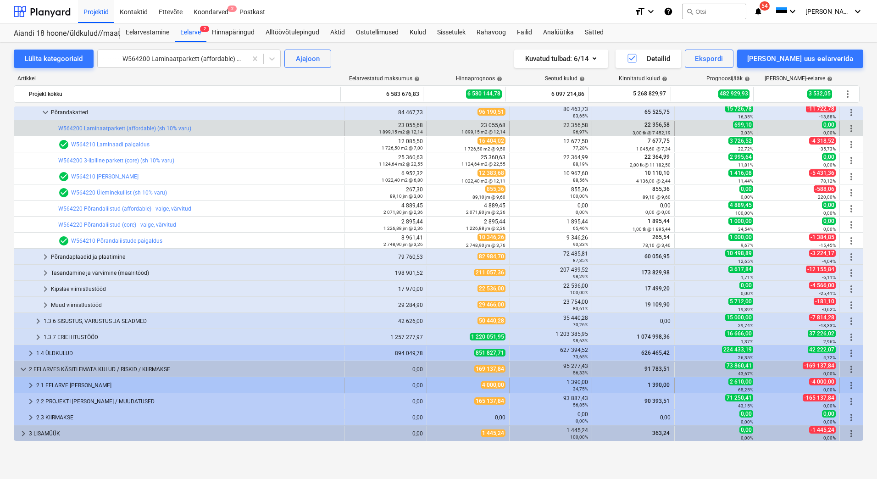
click at [71, 386] on div "2.1 EELARVE [PERSON_NAME]" at bounding box center [188, 385] width 304 height 15
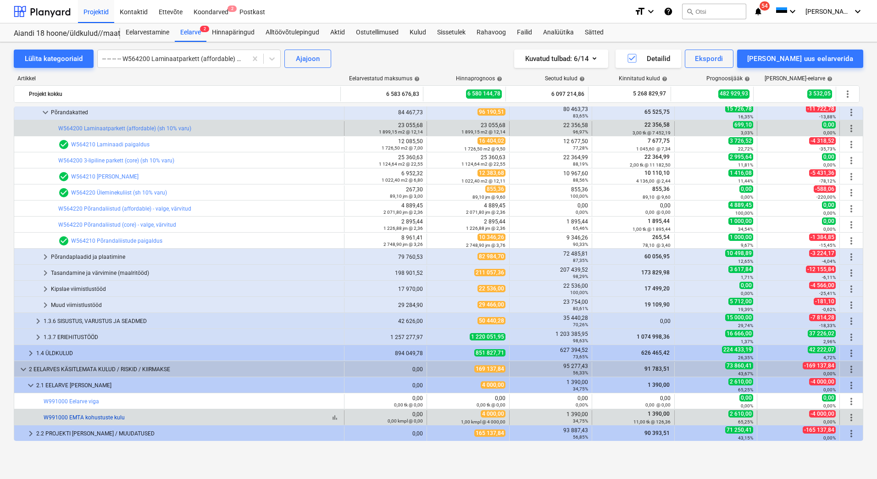
scroll to position [870, 0]
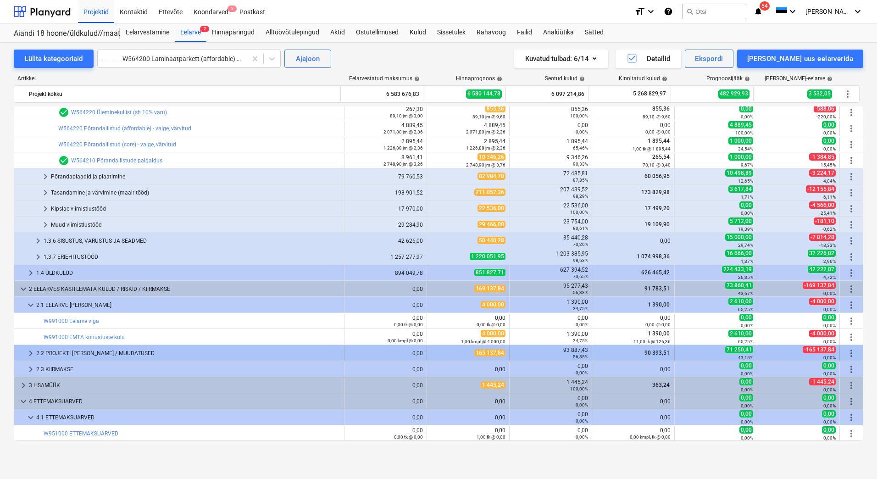
click at [84, 353] on div "2.2 PROJEKTI [PERSON_NAME] / MUUDATUSED" at bounding box center [188, 353] width 304 height 15
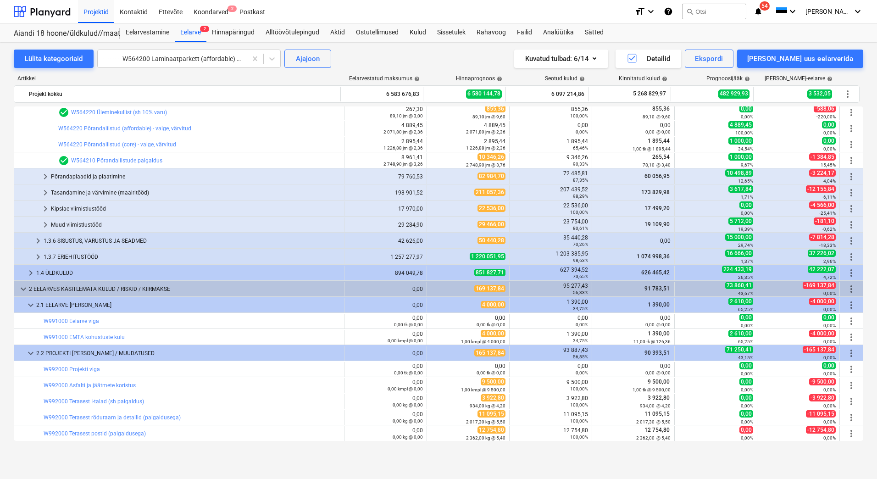
scroll to position [1054, 0]
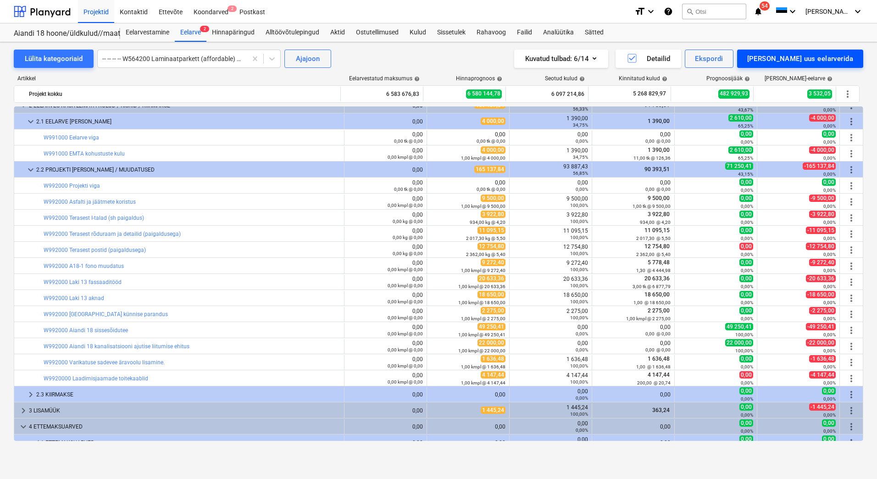
click at [822, 64] on div "[PERSON_NAME] uus eelarverida" at bounding box center [801, 59] width 106 height 12
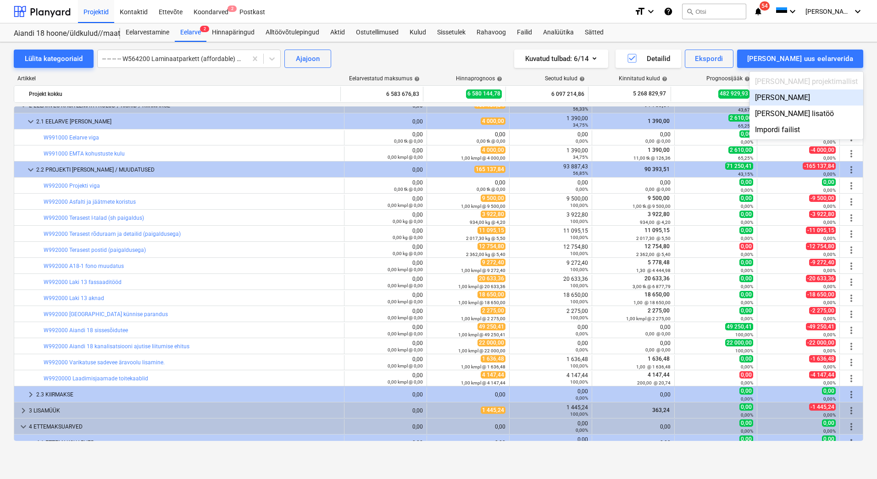
click at [812, 95] on div "[PERSON_NAME]" at bounding box center [807, 97] width 114 height 16
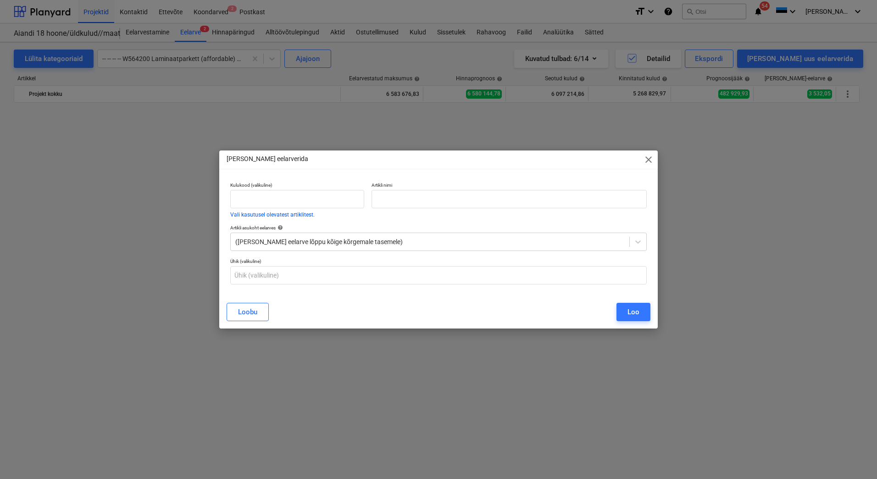
scroll to position [1054, 0]
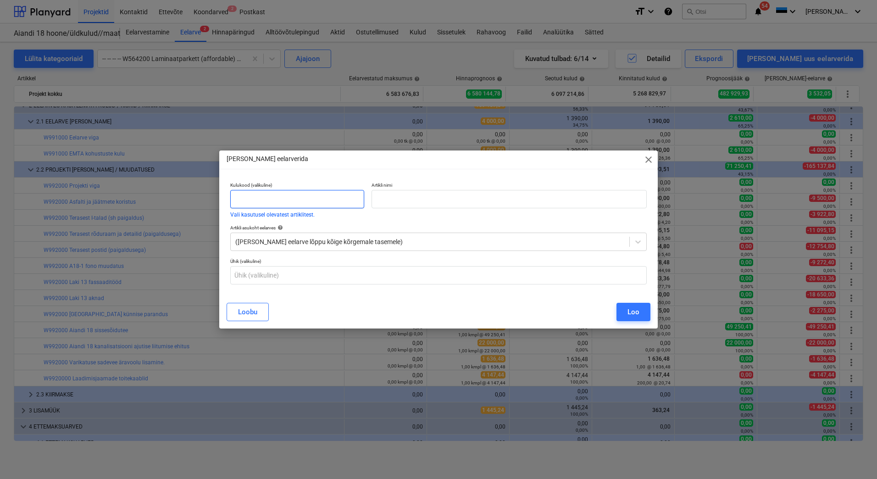
click at [239, 199] on input "text" at bounding box center [297, 199] width 134 height 18
type input "W992000"
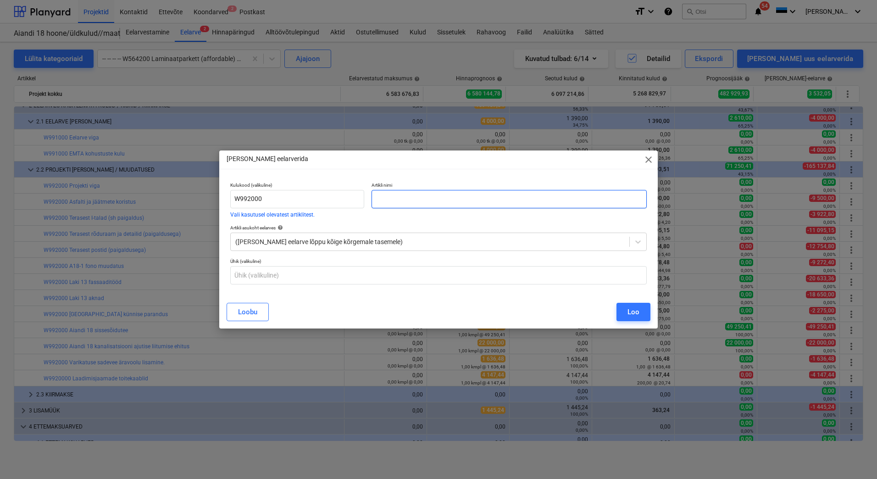
click at [408, 196] on input "text" at bounding box center [509, 199] width 275 height 18
type input "P"
type input "A18-2 parketi kallinemine võrreldes eelarvega"
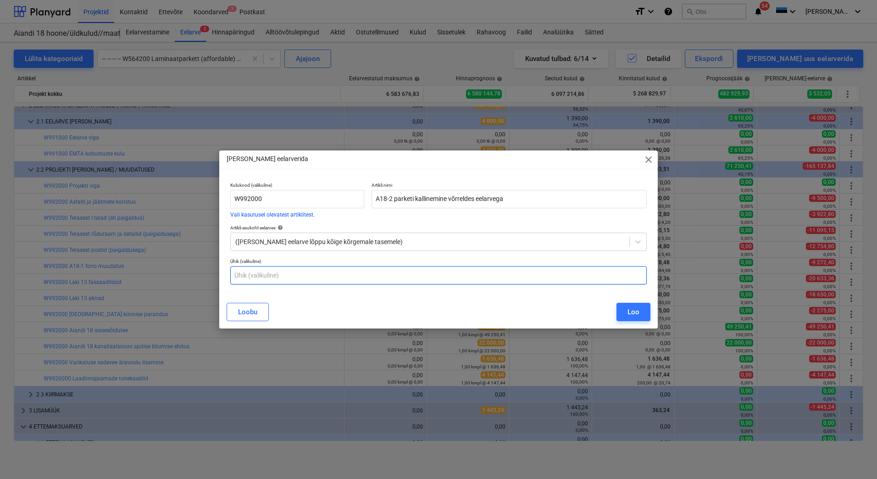
click at [317, 274] on input "text" at bounding box center [438, 275] width 417 height 18
type input "kmpl"
click at [638, 315] on div "Loo" at bounding box center [634, 312] width 12 height 12
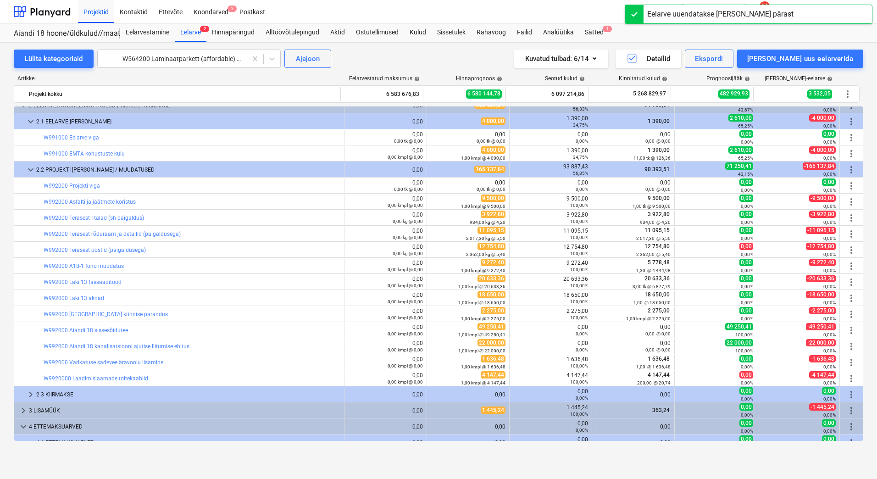
scroll to position [1095, 0]
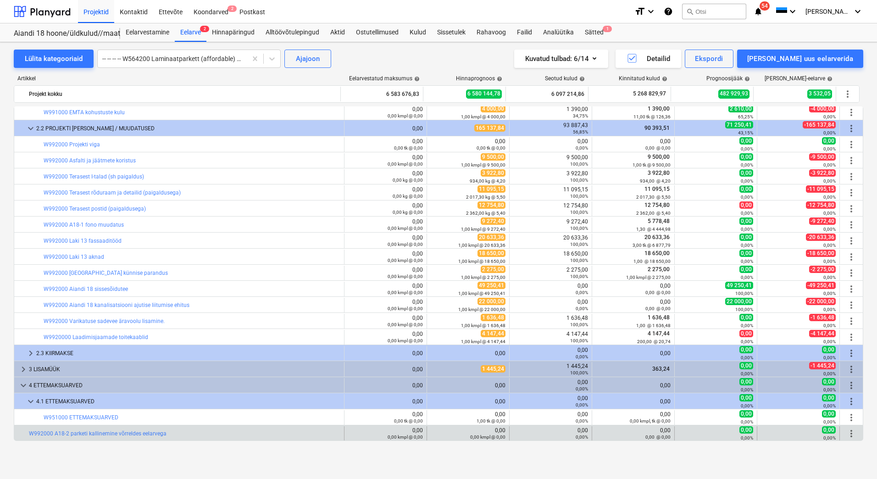
click at [849, 432] on span "more_vert" at bounding box center [851, 433] width 11 height 11
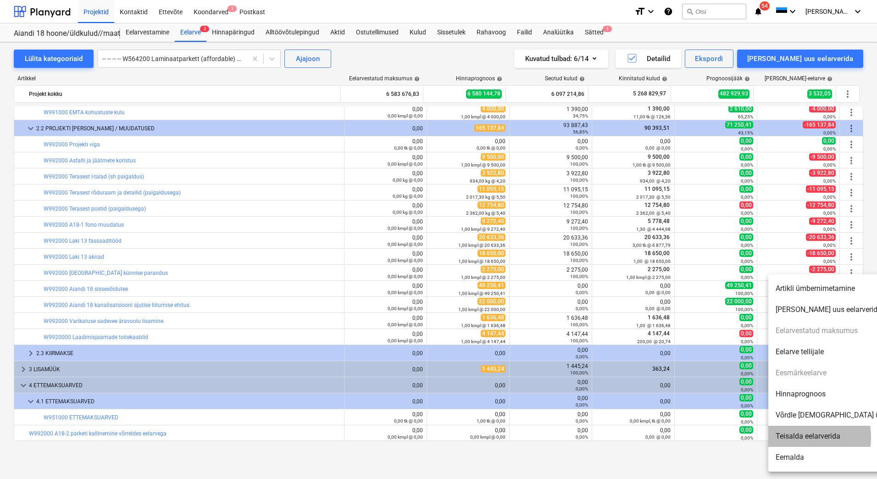
click at [788, 437] on li "Teisalda eelarverida" at bounding box center [848, 436] width 158 height 21
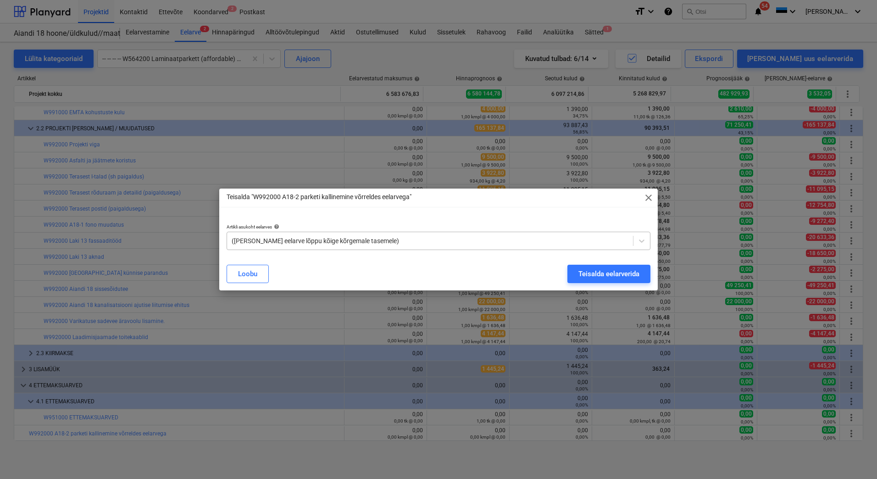
click at [247, 243] on div at bounding box center [430, 240] width 397 height 9
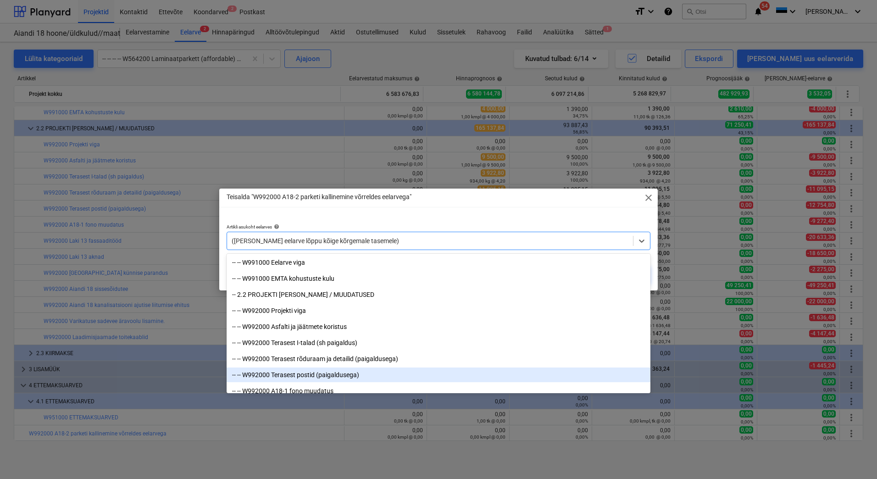
scroll to position [7481, 0]
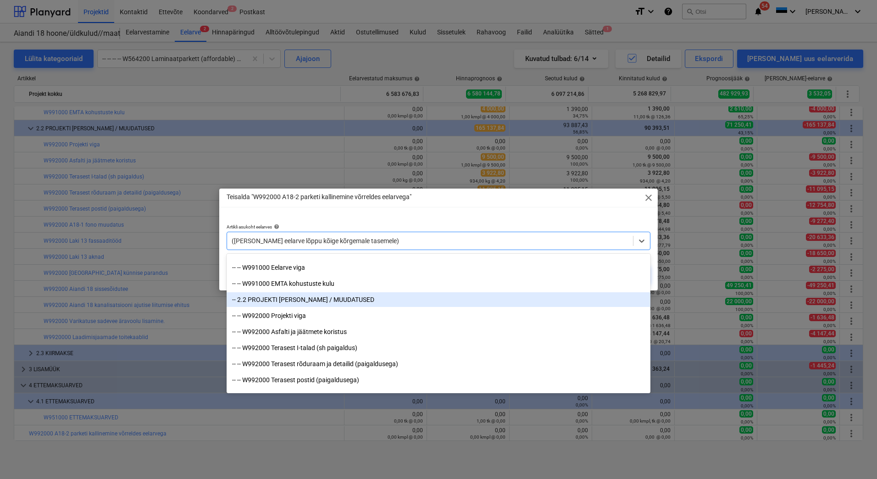
click at [277, 302] on div "-- 2.2 PROJEKTI [PERSON_NAME] / MUUDATUSED" at bounding box center [439, 299] width 424 height 15
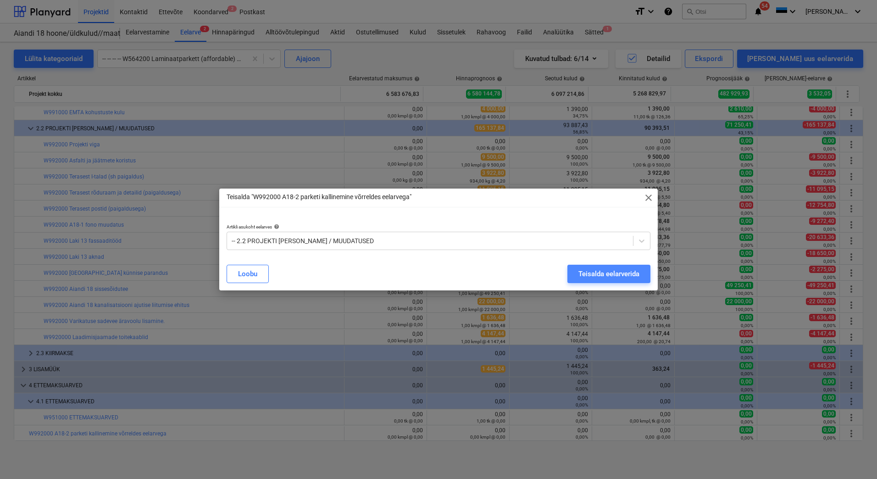
click at [593, 270] on div "Teisalda eelarverida" at bounding box center [609, 274] width 61 height 12
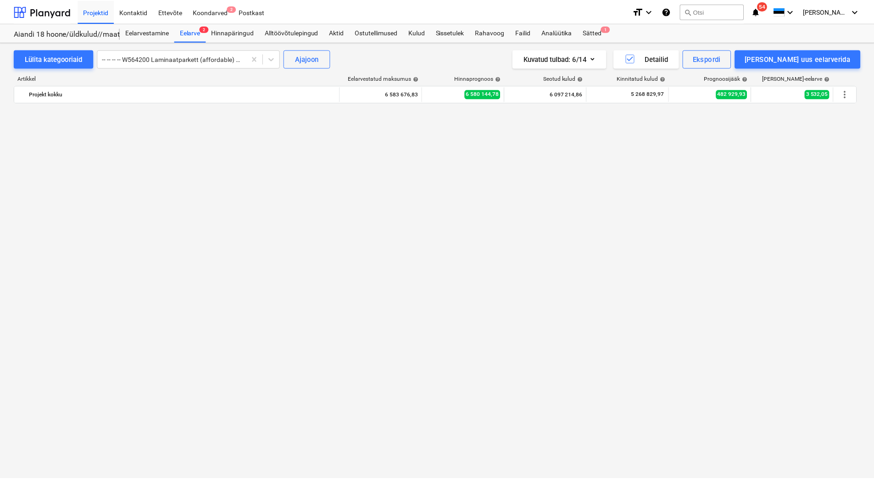
scroll to position [1095, 0]
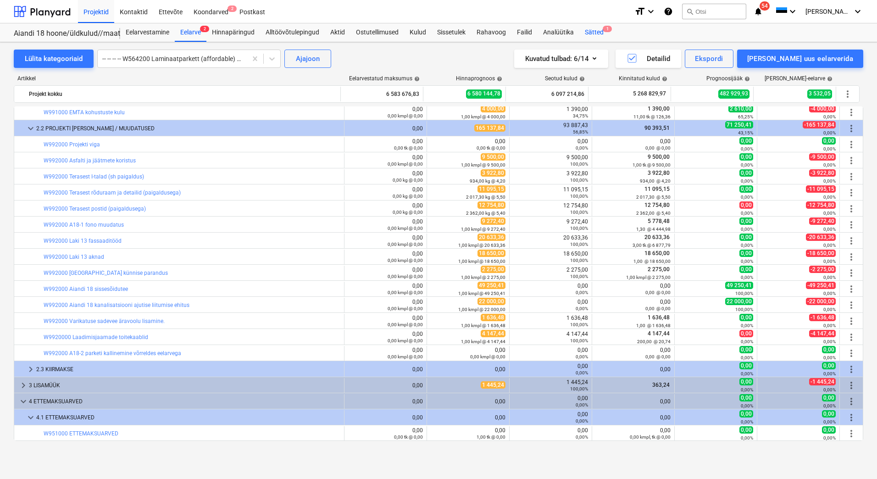
click at [591, 35] on div "Sätted 1" at bounding box center [595, 32] width 30 height 18
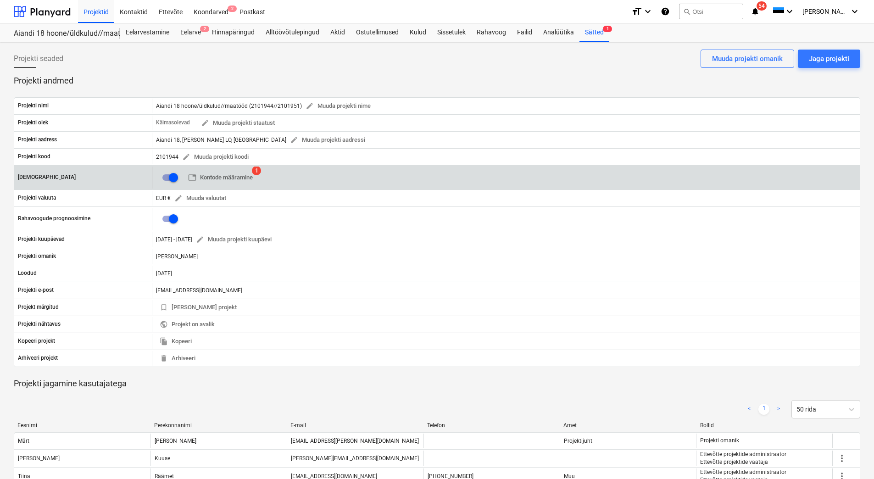
click at [260, 173] on span "1" at bounding box center [256, 170] width 9 height 9
click at [252, 173] on span "table Kontode määramine" at bounding box center [220, 178] width 65 height 11
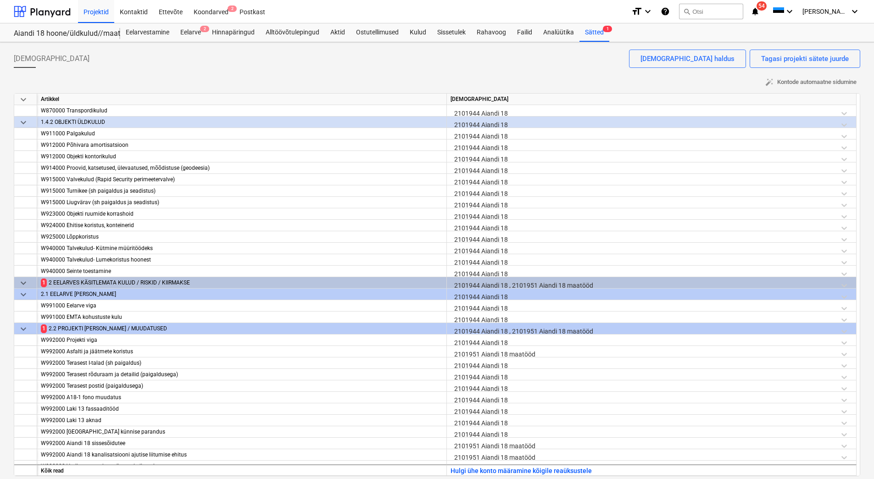
scroll to position [5366, 0]
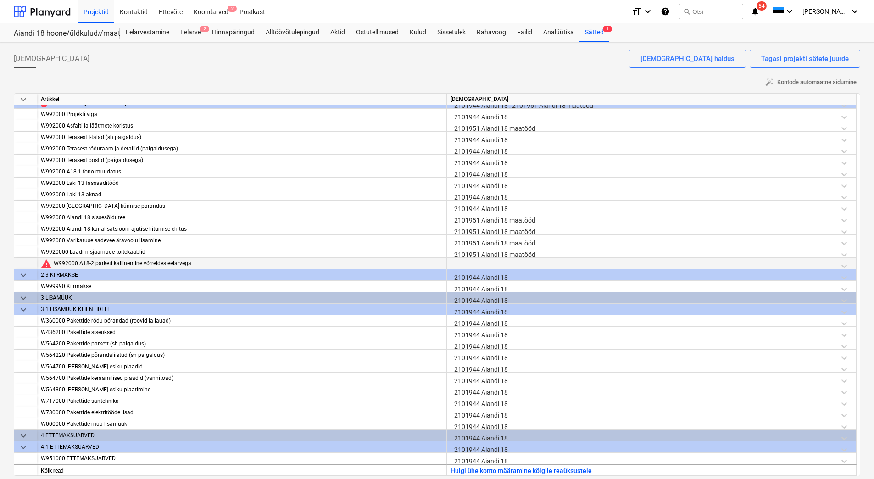
click at [492, 259] on div at bounding box center [652, 266] width 402 height 16
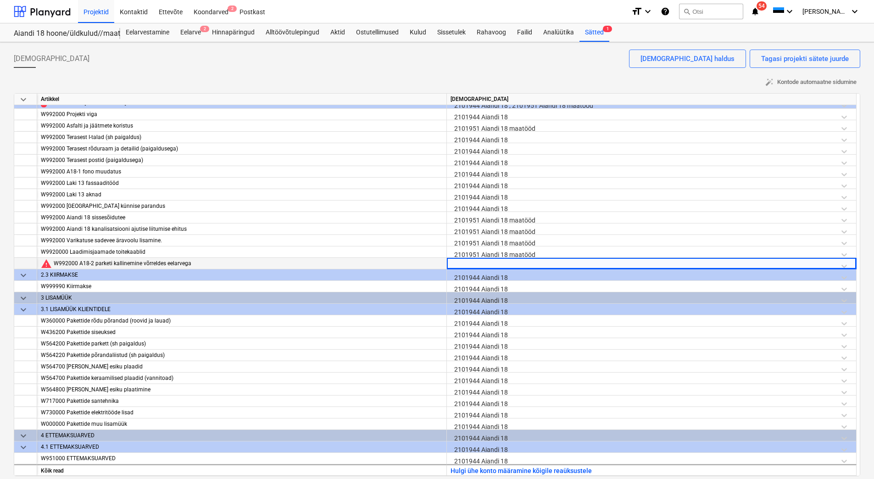
click at [472, 262] on div at bounding box center [652, 266] width 402 height 16
click at [564, 263] on div at bounding box center [652, 266] width 402 height 16
click at [463, 263] on div at bounding box center [652, 266] width 402 height 16
click at [463, 263] on div at bounding box center [643, 265] width 378 height 11
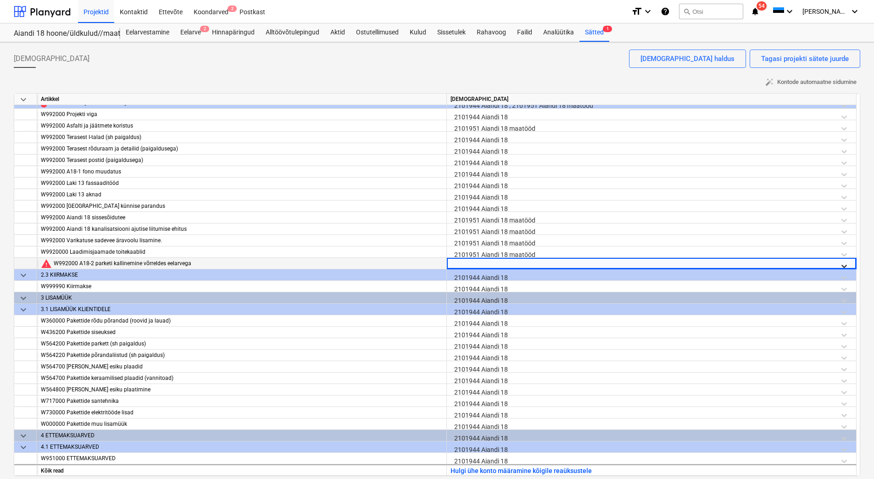
click at [846, 264] on icon at bounding box center [844, 266] width 9 height 9
click at [843, 266] on icon at bounding box center [845, 266] width 6 height 3
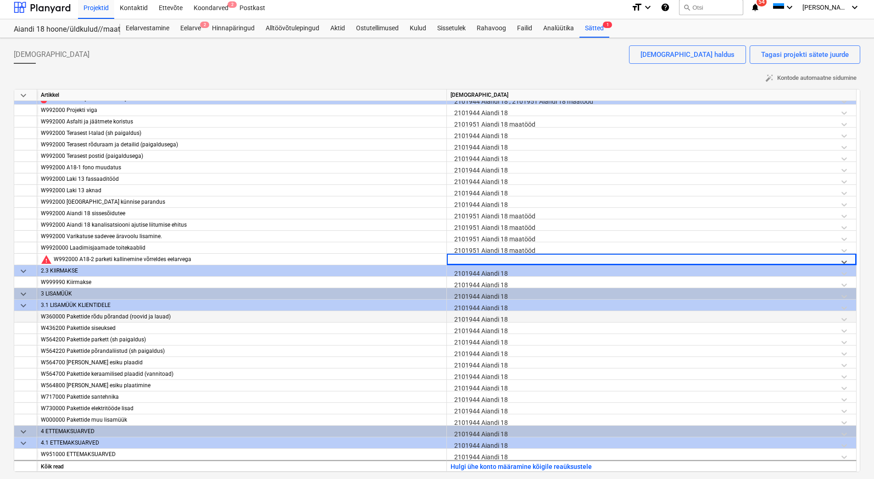
scroll to position [5, 0]
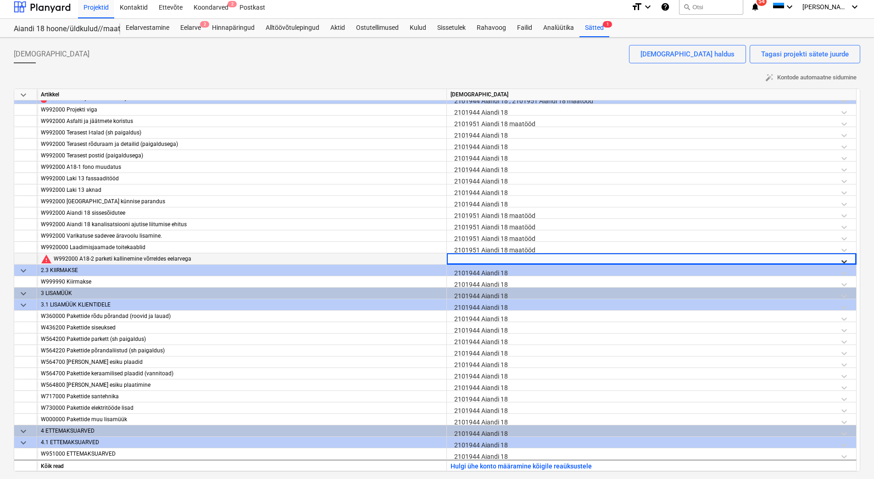
click at [844, 261] on icon at bounding box center [844, 261] width 9 height 9
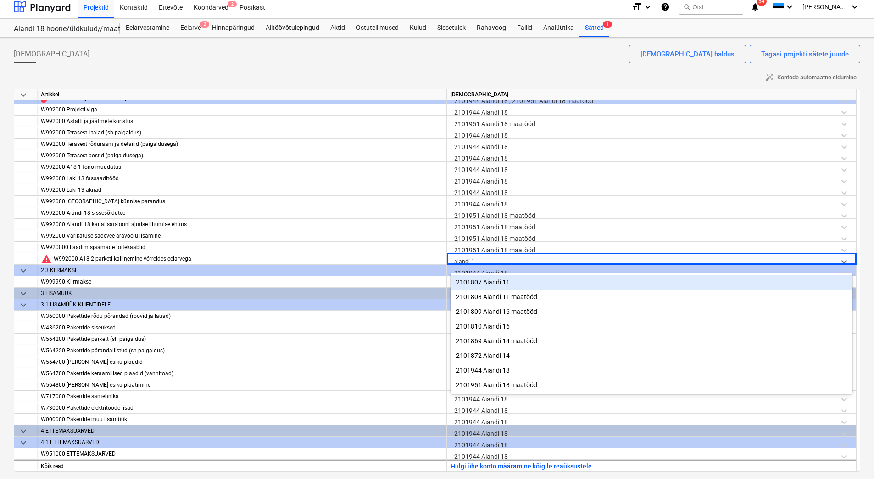
type input "aiandi 18"
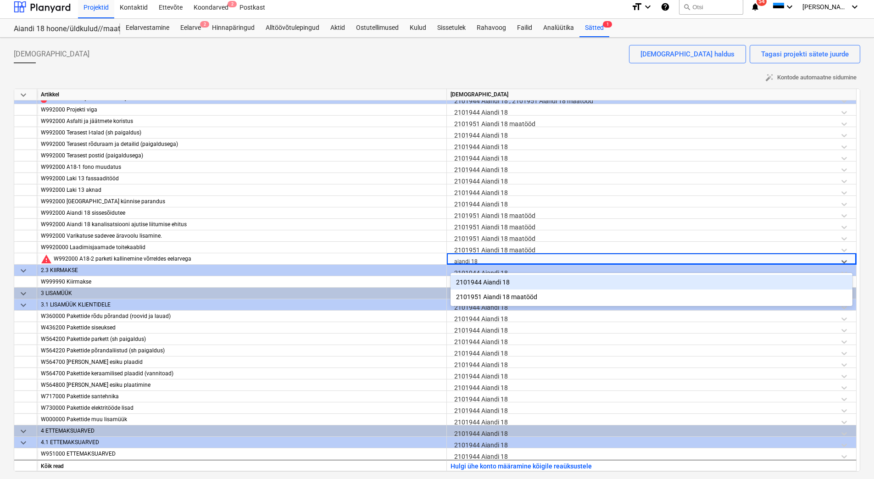
click at [499, 281] on div "2101944 Aiandi 18" at bounding box center [652, 282] width 402 height 15
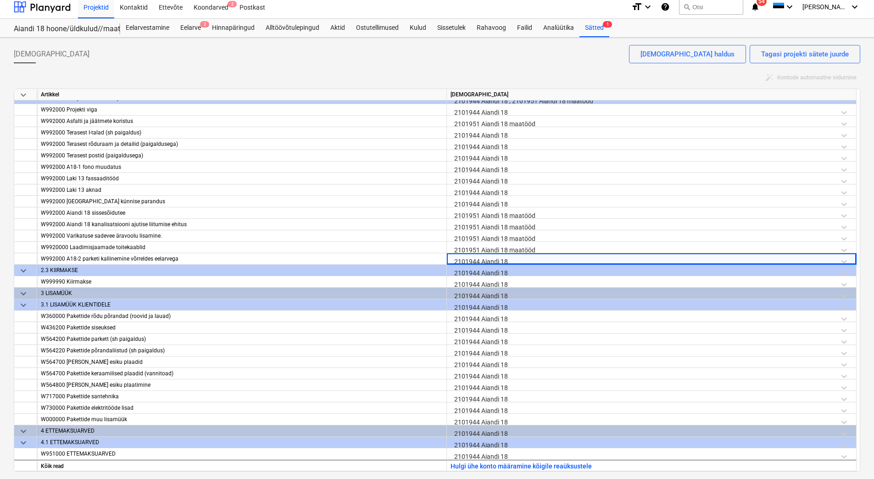
click at [10, 246] on div "Raamatupidamiskontod Tagasi projekti sätete juurde Raamatupidamiskontode haldus…" at bounding box center [437, 258] width 874 height 441
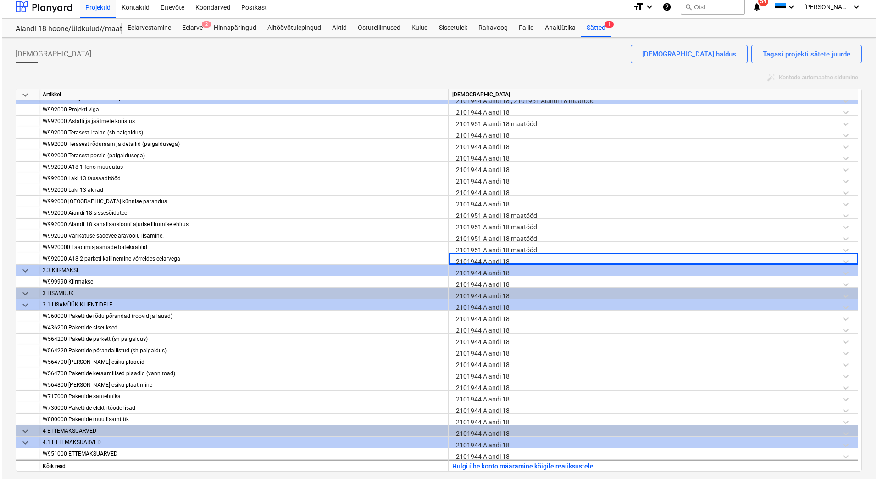
scroll to position [0, 0]
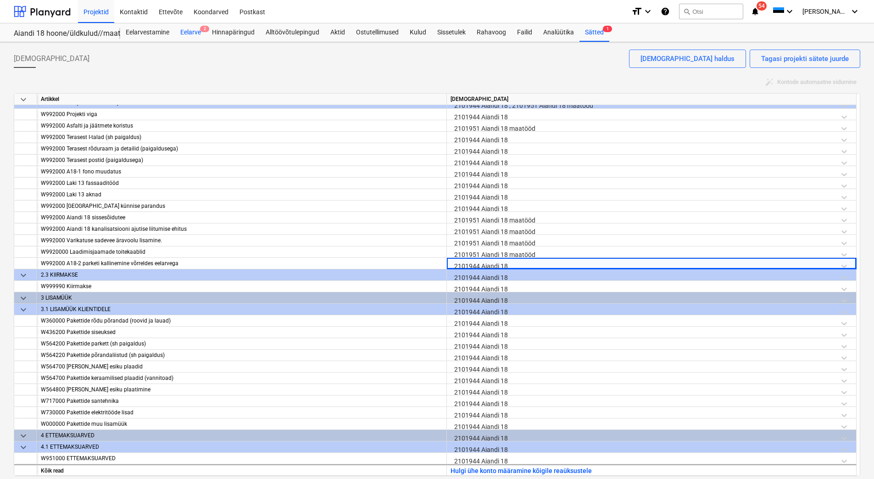
click at [192, 31] on div "Eelarve 2" at bounding box center [191, 32] width 32 height 18
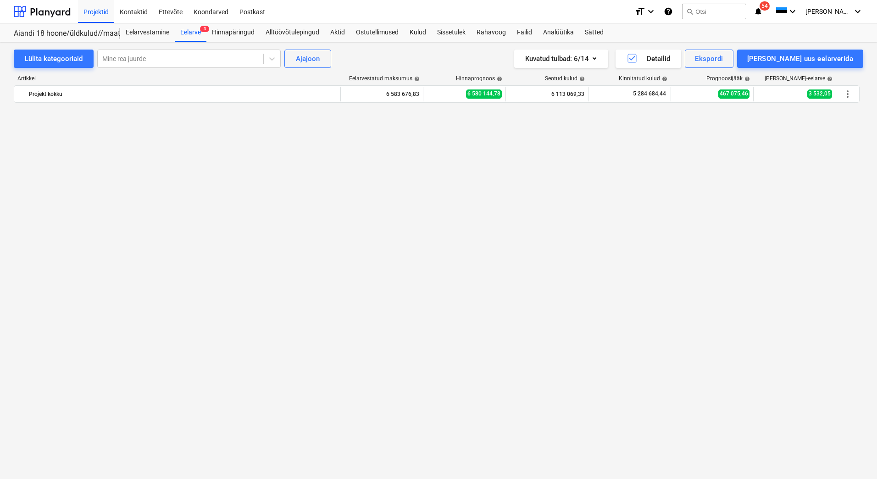
scroll to position [1095, 0]
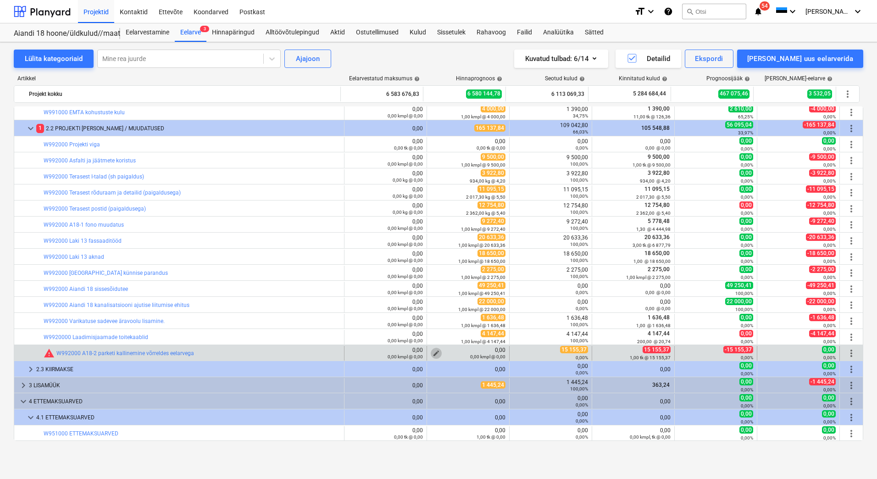
click at [435, 352] on span "edit" at bounding box center [436, 353] width 7 height 7
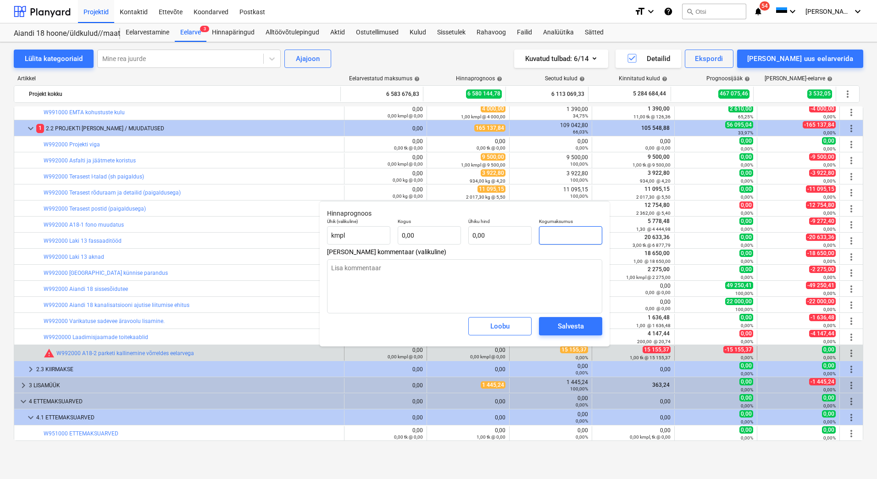
drag, startPoint x: 571, startPoint y: 230, endPoint x: 550, endPoint y: 231, distance: 21.6
click at [550, 231] on input "text" at bounding box center [570, 235] width 63 height 18
type input "1"
type textarea "x"
type input "15"
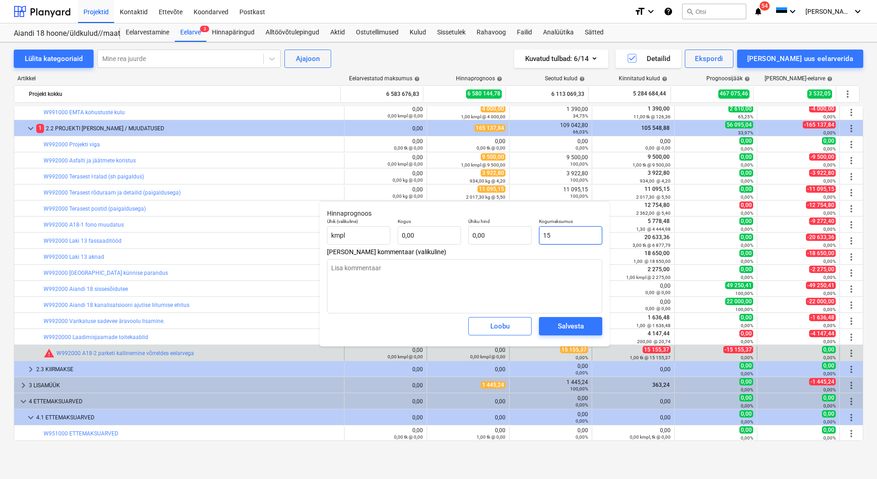
type textarea "x"
type input "151"
type textarea "x"
type input "1515"
type textarea "x"
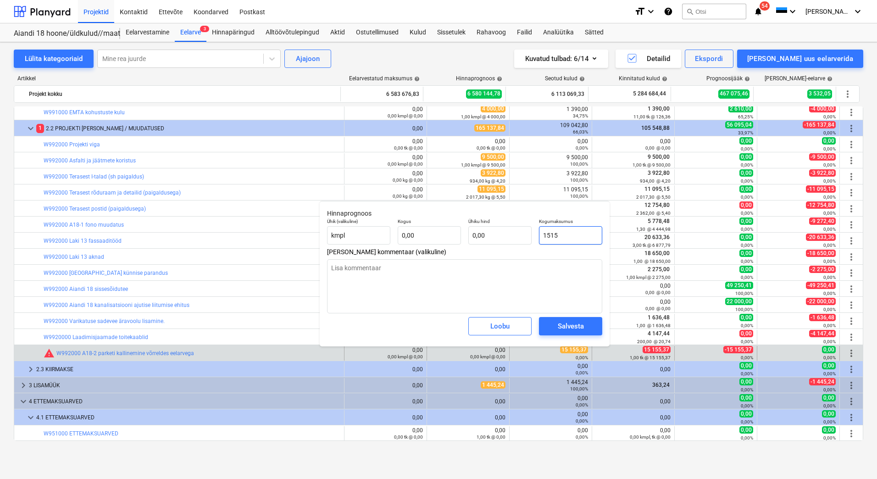
type input "15155"
type textarea "x"
type input "15155,"
type textarea "x"
type input "15155,3"
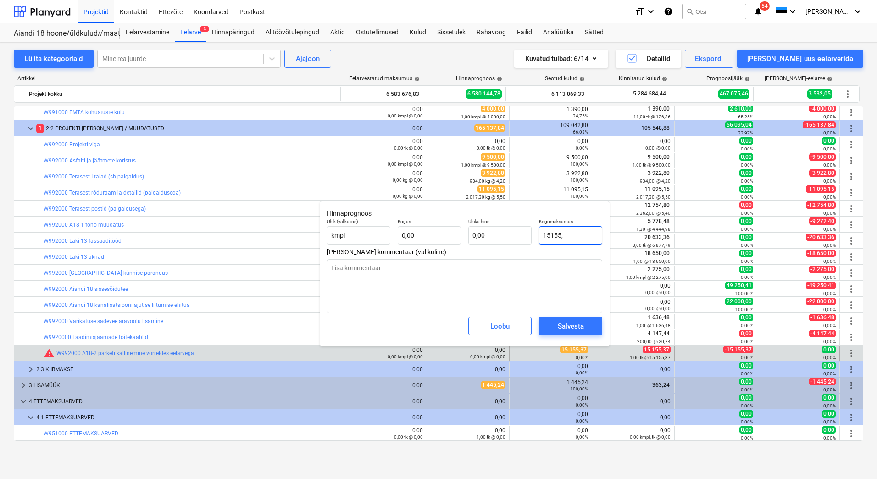
type textarea "x"
type input "15155,37"
click at [571, 322] on div "Salvesta" at bounding box center [571, 326] width 26 height 12
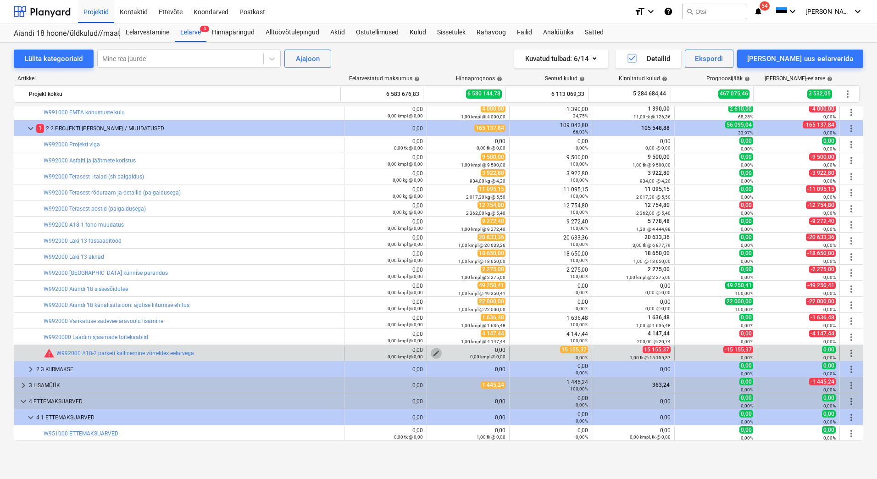
click at [433, 352] on span "edit" at bounding box center [436, 353] width 7 height 7
type textarea "x"
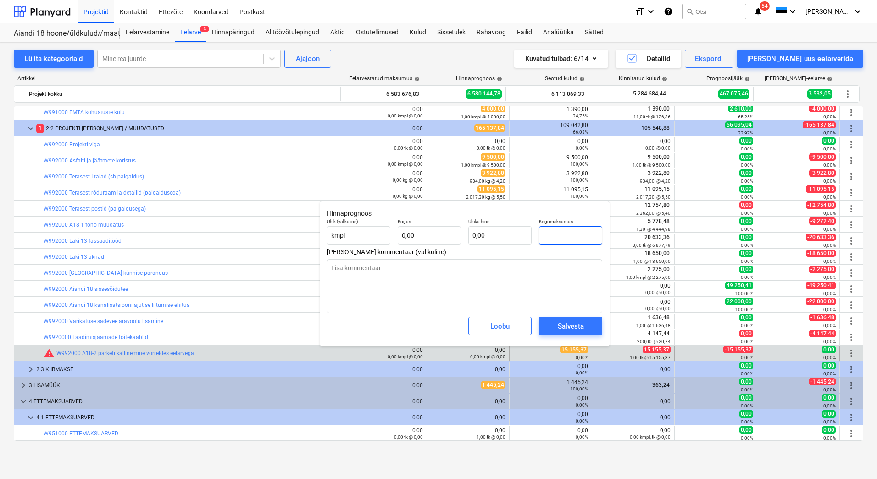
click at [565, 229] on input "text" at bounding box center [570, 235] width 63 height 18
type input "1"
type textarea "x"
type input "15"
type textarea "x"
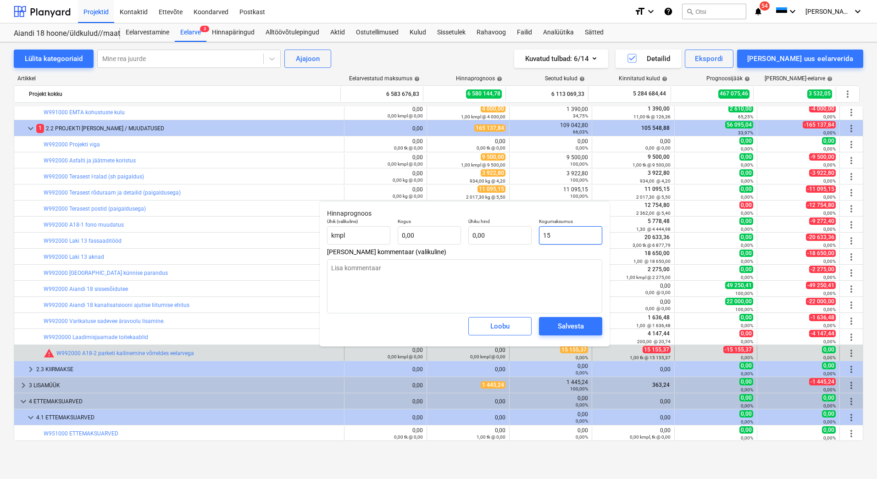
type input "151"
type textarea "x"
type input "1515"
type textarea "x"
type input "15155,"
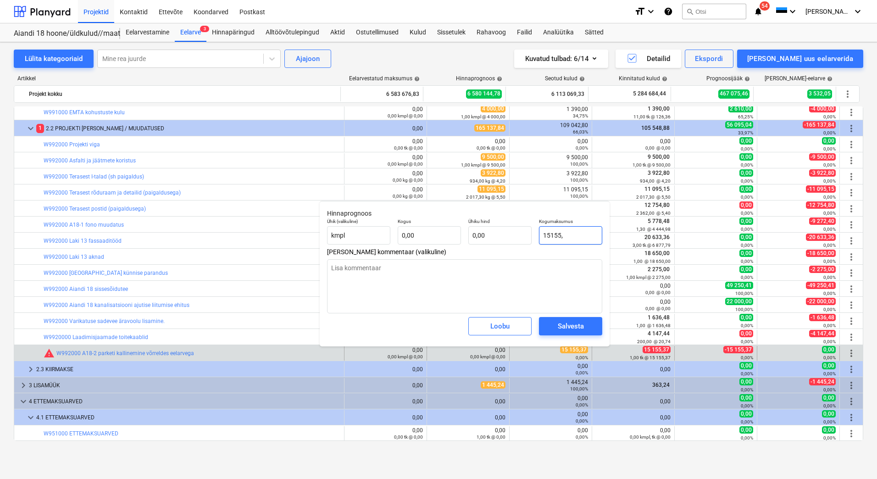
type textarea "x"
type input "15155,3"
type textarea "x"
type input "15155,37"
type textarea "x"
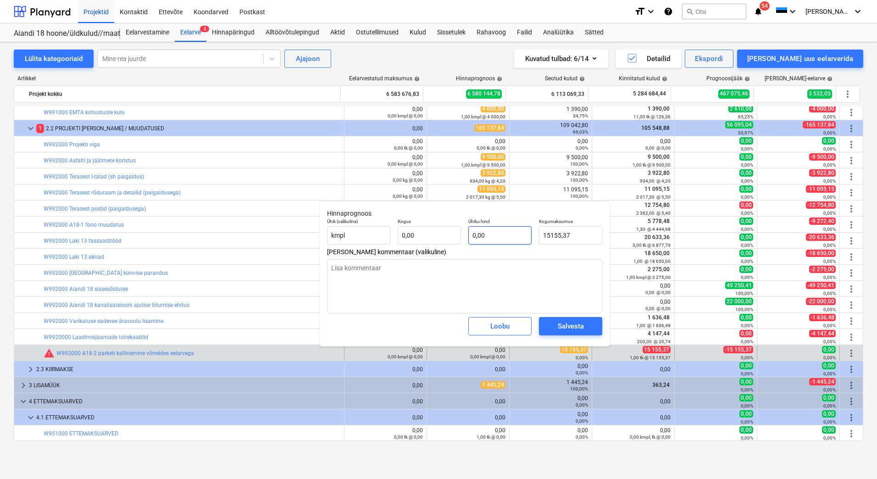
type input "15 155,37"
click at [514, 239] on input "text" at bounding box center [500, 235] width 63 height 18
click at [439, 233] on input "0,00" at bounding box center [429, 235] width 63 height 18
type textarea "x"
type input "0,00"
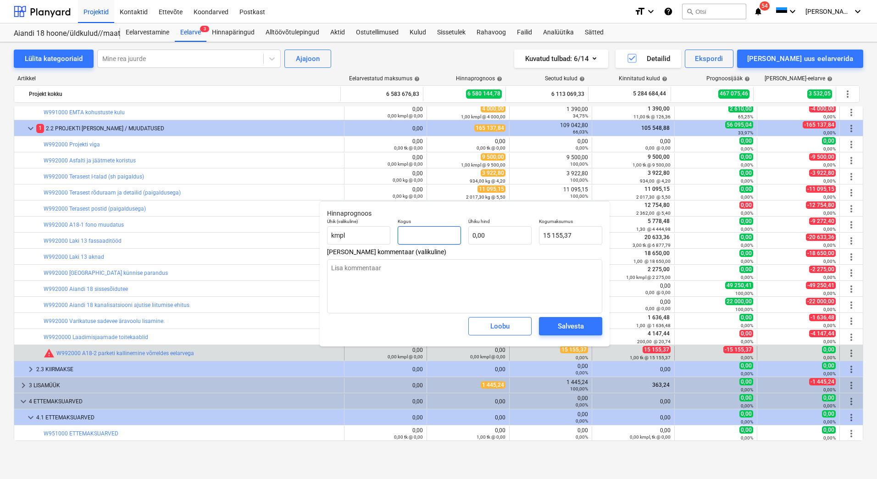
click at [422, 235] on input "text" at bounding box center [429, 235] width 63 height 18
click at [564, 332] on div "Salvesta" at bounding box center [571, 326] width 26 height 12
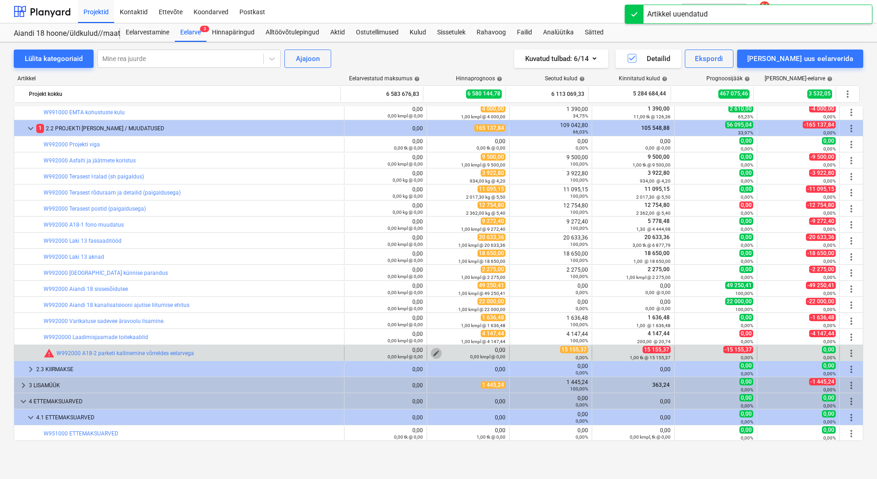
click at [436, 352] on span "edit" at bounding box center [436, 353] width 7 height 7
type textarea "x"
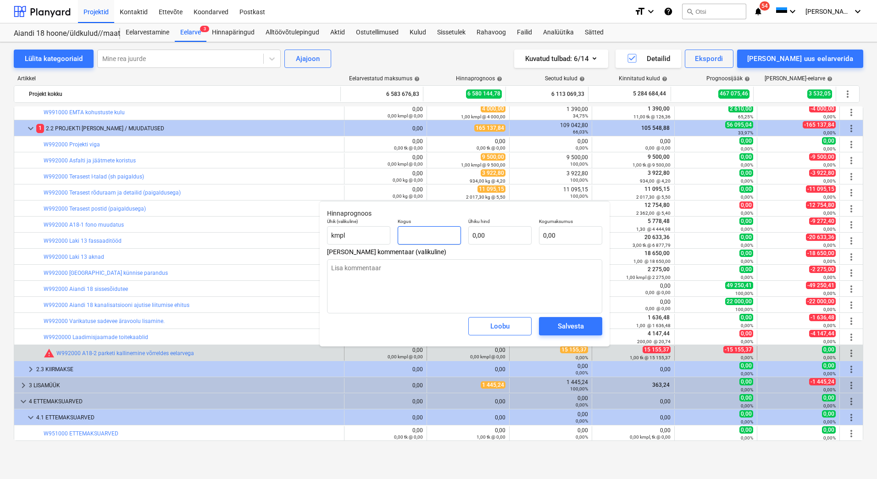
click at [422, 233] on input "text" at bounding box center [429, 235] width 63 height 18
type input "1"
type textarea "x"
type input "1"
type textarea "x"
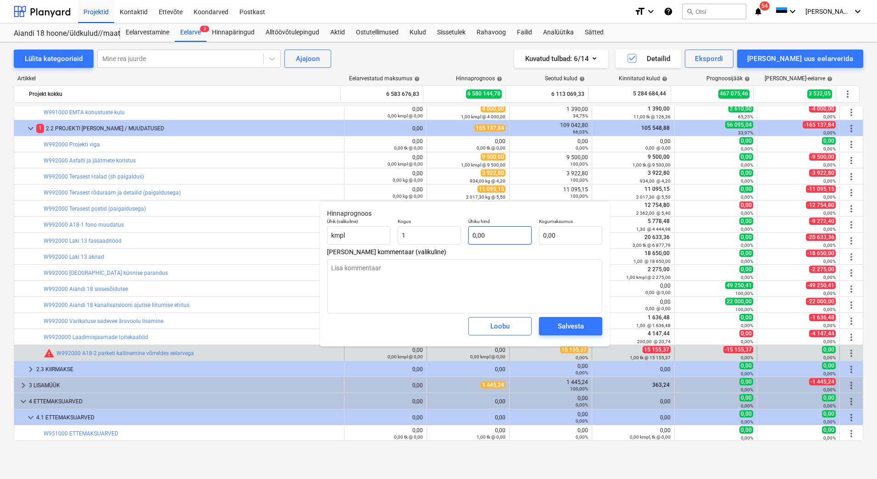
type input "1,00"
click at [499, 233] on input "text" at bounding box center [500, 235] width 63 height 18
type input "1"
type textarea "x"
type input "1,00"
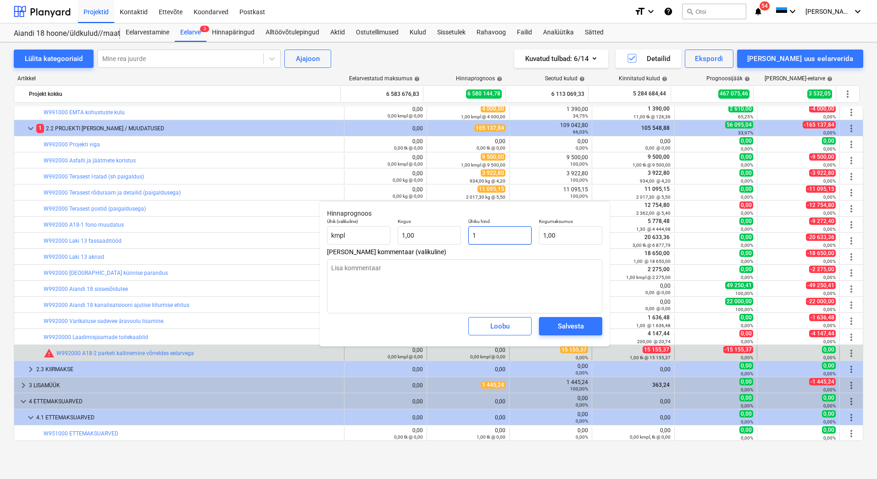
type textarea "x"
type input "15"
type input "15,00"
type textarea "x"
type input "151"
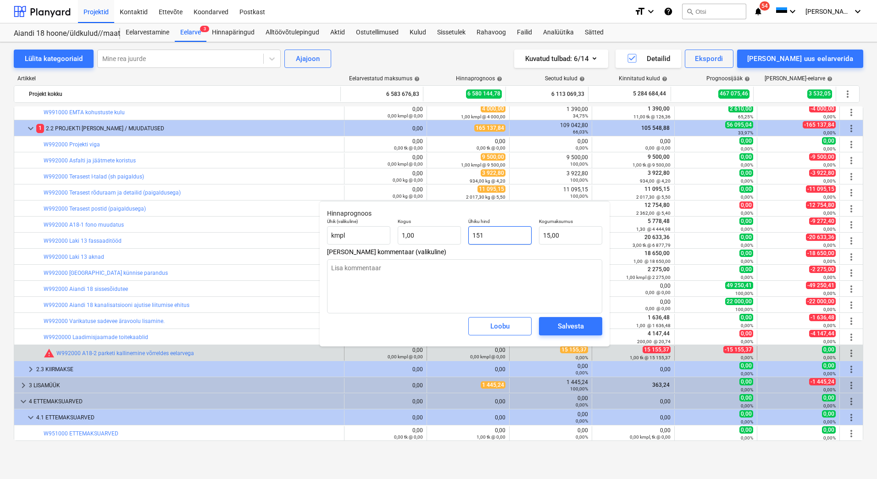
type input "151,00"
type input "1515"
type textarea "x"
type input "1 515,00"
type input "15155"
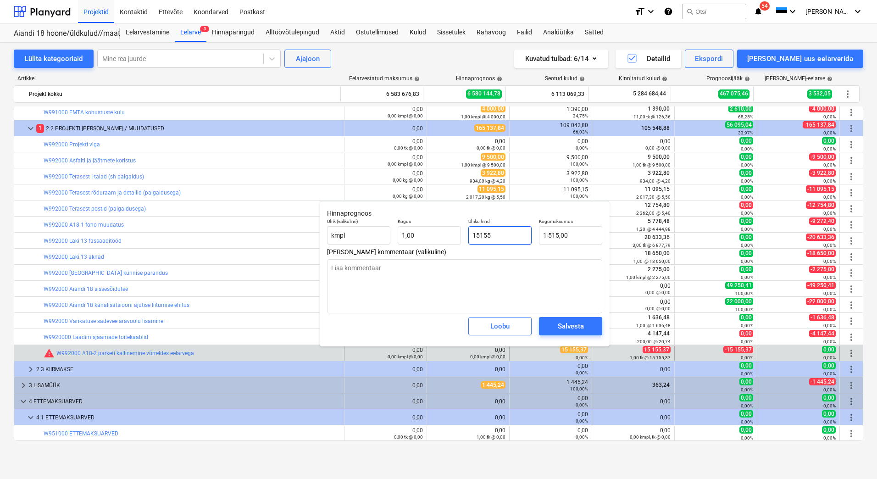
type textarea "x"
type input "15 155,00"
type input "15155,"
type textarea "x"
type input "15155,3"
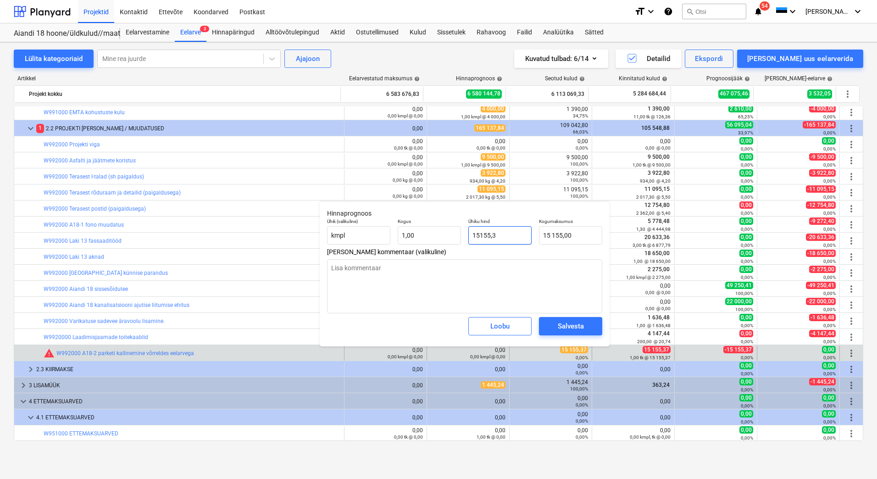
type textarea "x"
type input "15 155,30"
type input "15155,37"
type textarea "x"
type input "15 155,37"
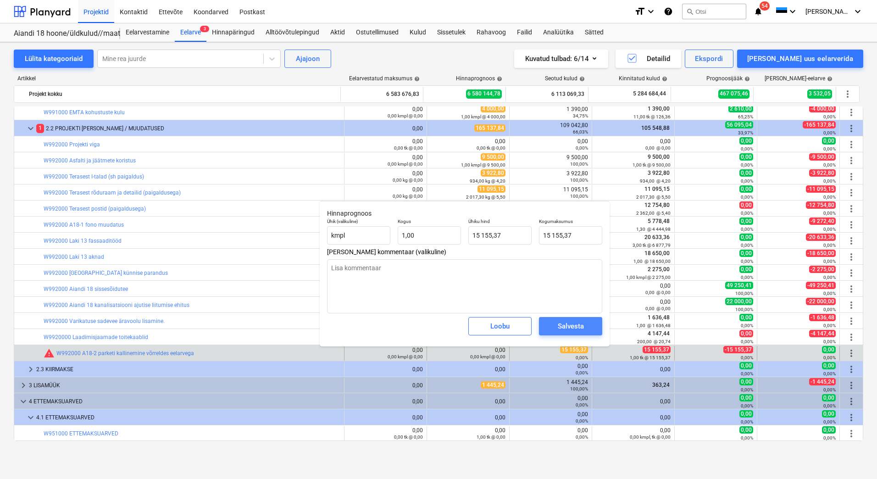
click at [559, 326] on div "Salvesta" at bounding box center [571, 326] width 26 height 12
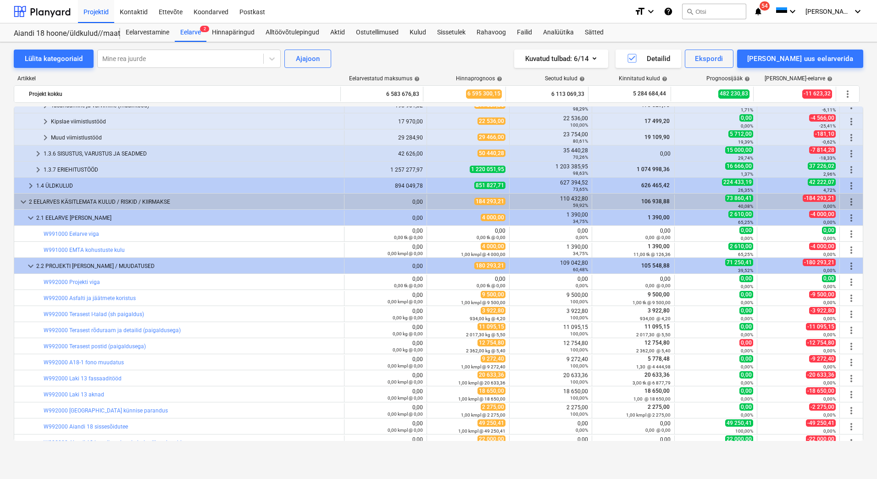
scroll to position [728, 0]
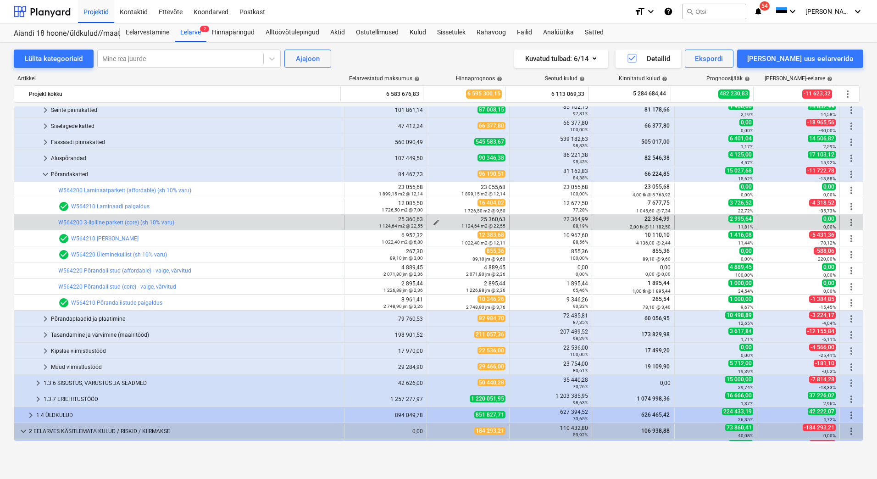
click at [433, 220] on span "edit" at bounding box center [436, 222] width 7 height 7
type textarea "x"
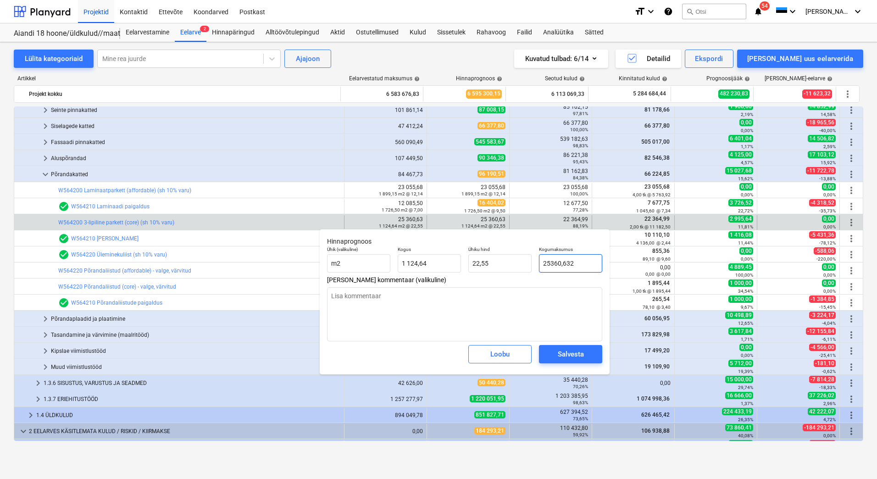
drag, startPoint x: 581, startPoint y: 264, endPoint x: 543, endPoint y: 265, distance: 38.1
click at [543, 265] on input "25360,632" at bounding box center [570, 263] width 63 height 18
type input "2"
type textarea "x"
type input "0,00"
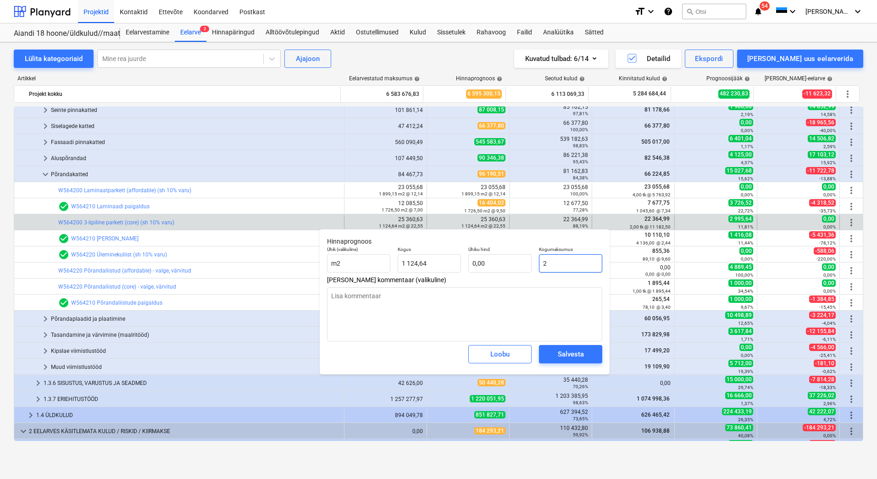
type input "22"
type textarea "x"
type input "0,02"
type input "223"
type textarea "x"
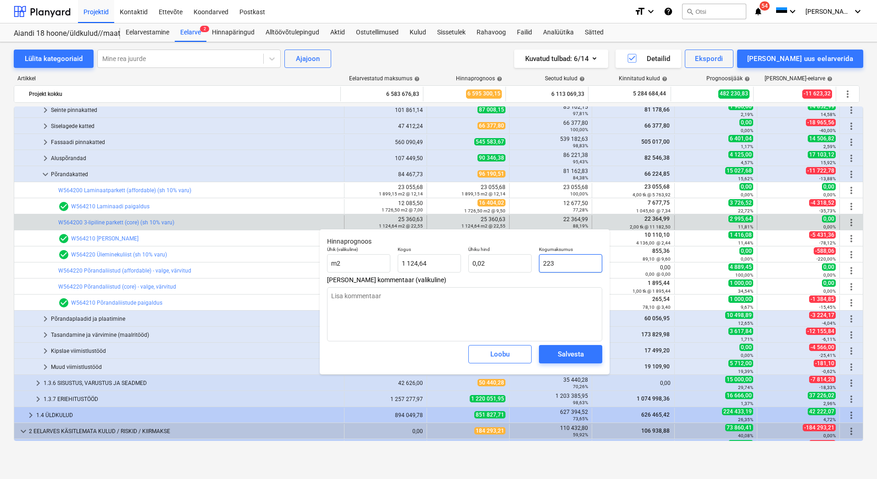
type input "0,20"
type input "2236"
type textarea "x"
type input "1,99"
type input "22364"
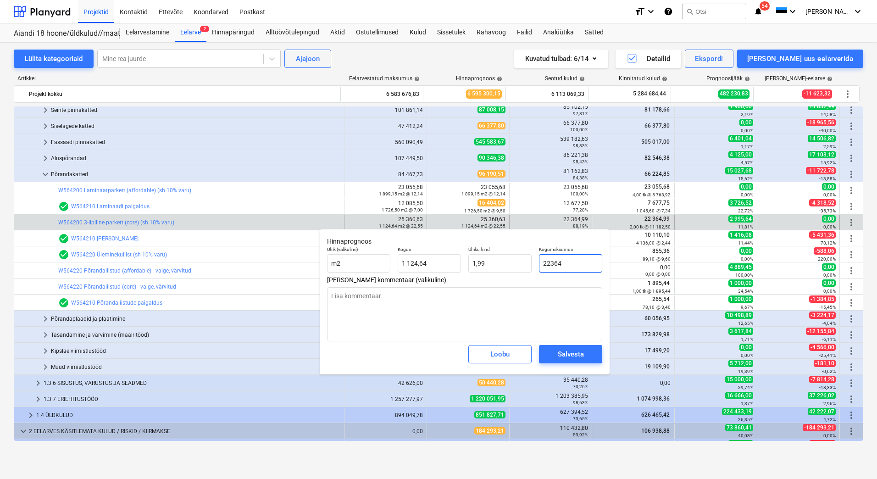
type textarea "x"
type input "19,89"
type input "22364,"
type textarea "x"
type input "22364,9"
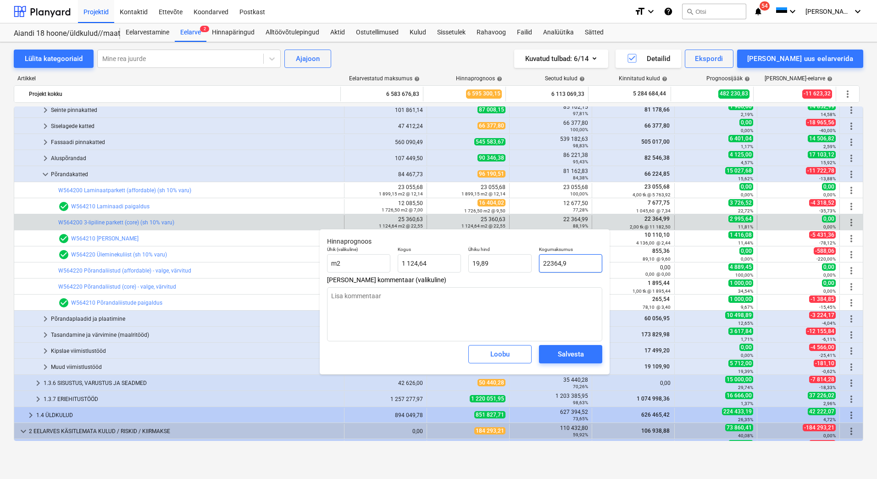
type textarea "x"
type input "22364,99"
click at [567, 358] on div "Salvesta" at bounding box center [571, 354] width 26 height 12
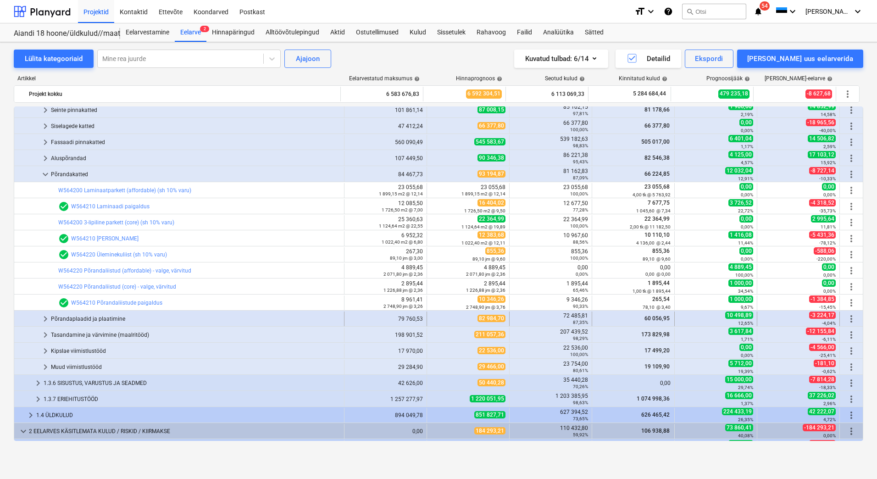
click at [98, 321] on div "Põrandaplaadid ja plaatimine" at bounding box center [196, 319] width 290 height 15
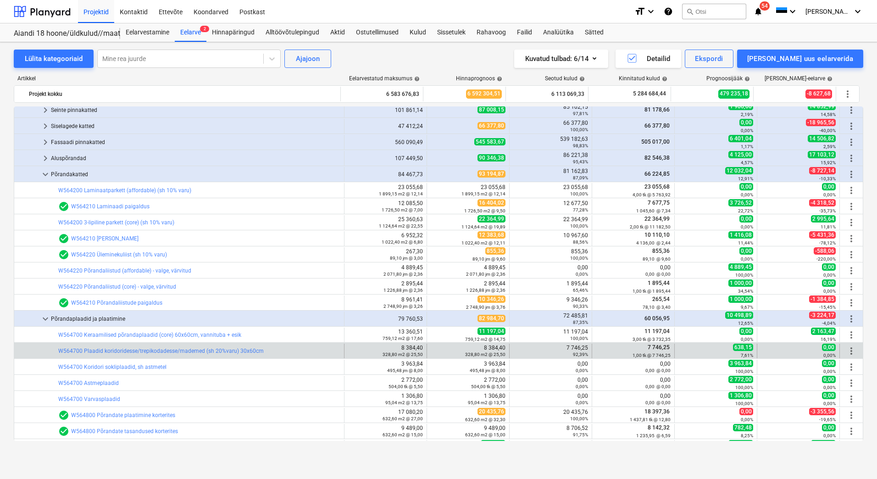
scroll to position [774, 0]
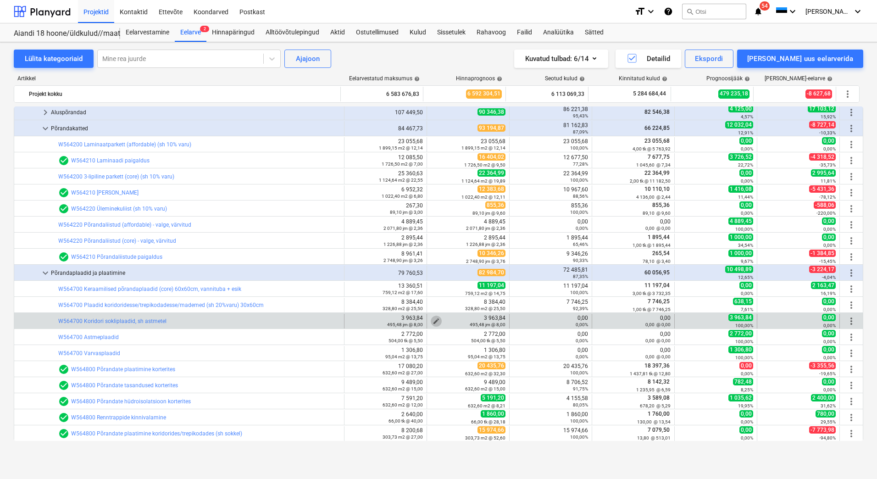
click at [433, 318] on span "edit" at bounding box center [436, 321] width 7 height 7
type textarea "x"
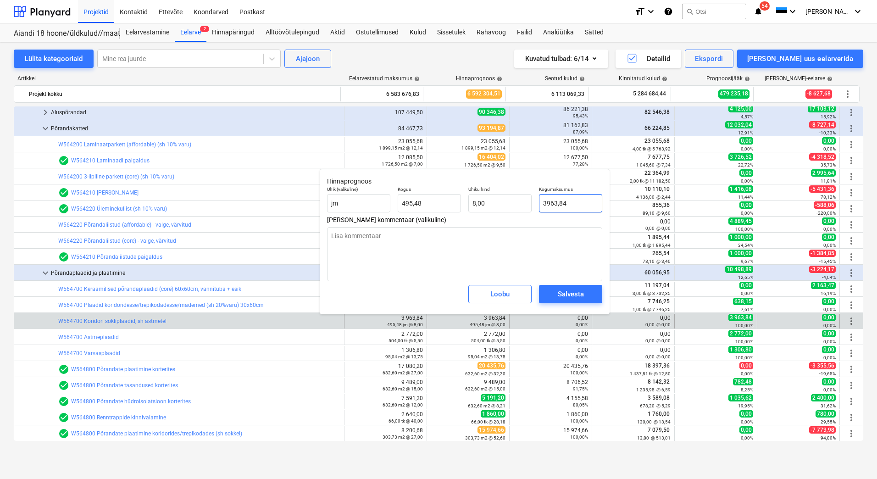
drag, startPoint x: 576, startPoint y: 200, endPoint x: 537, endPoint y: 199, distance: 38.6
click at [537, 199] on div "Kogumaksumus 3963,84" at bounding box center [571, 200] width 71 height 34
type input "0"
type textarea "x"
type input "0,00"
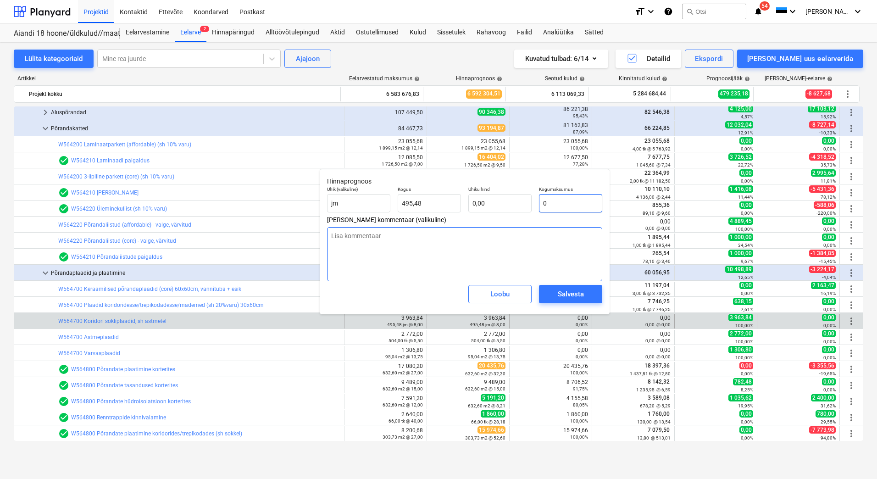
type input "0"
click at [426, 243] on textarea at bounding box center [464, 254] width 275 height 54
type textarea "x"
type input "0,00"
type textarea "S"
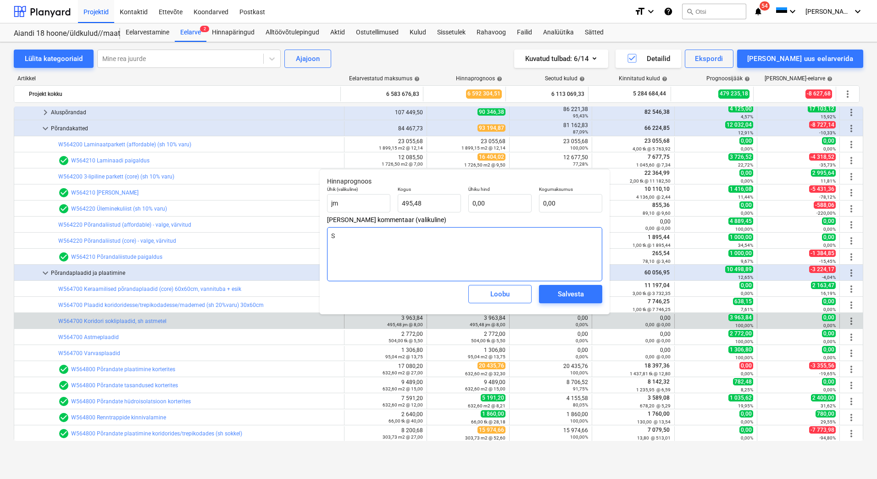
type textarea "x"
type textarea "Si"
type textarea "x"
type textarea "Sisa"
type textarea "x"
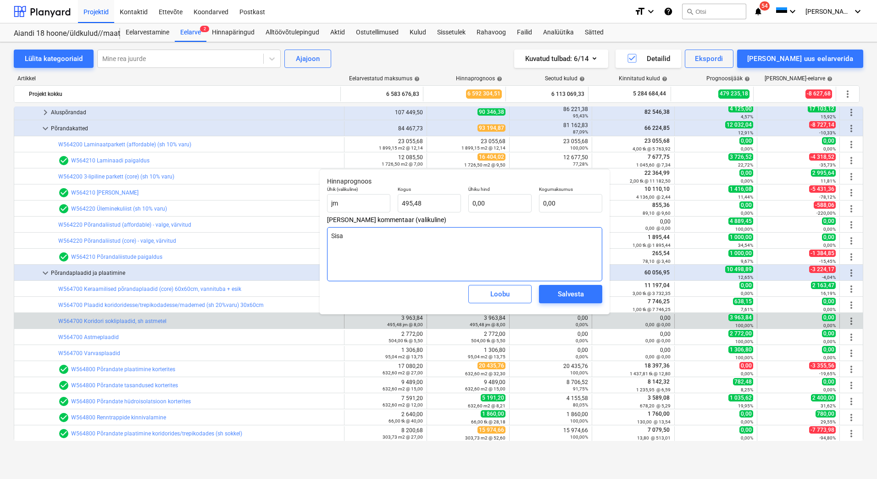
type textarea "Sisal"
type textarea "x"
type textarea "Sisald"
type textarea "x"
type textarea "Sisaldu"
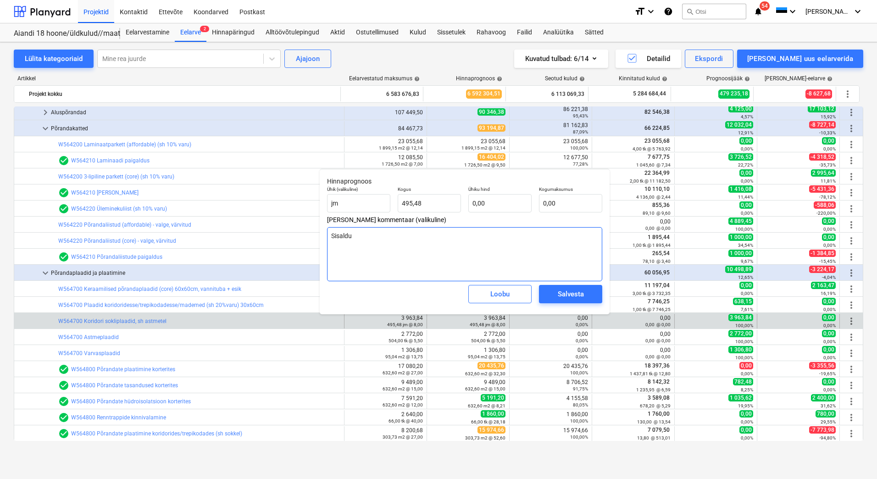
type textarea "x"
type textarea "Sisaldus"
type textarea "x"
type textarea "Sisaldu"
type textarea "x"
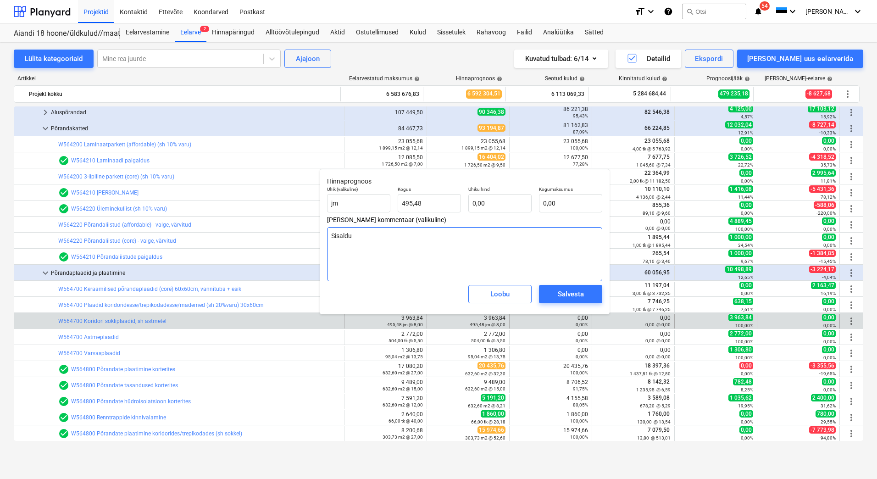
type textarea "Sisaldub"
type textarea "x"
type textarea "Sisaldub"
type textarea "x"
type textarea "Sisaldub p"
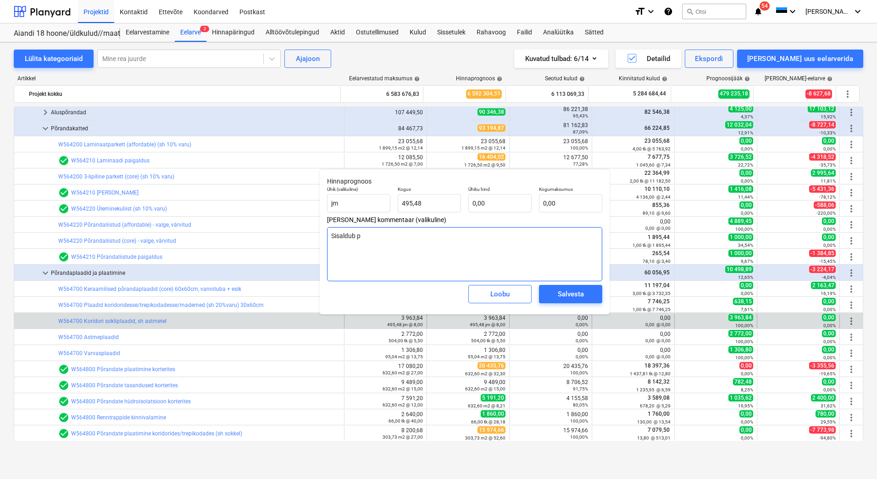
type textarea "x"
type textarea "Sisaldub"
type textarea "x"
type textarea "Sisaldub k"
type textarea "x"
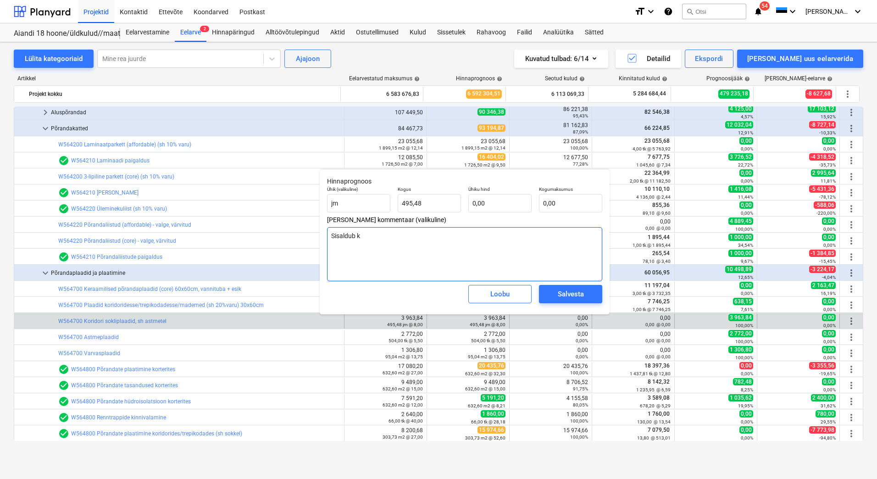
type textarea "Sisaldub ko"
type textarea "x"
type textarea "Sisaldub kor"
type textarea "x"
type textarea "Sisaldub [PERSON_NAME]"
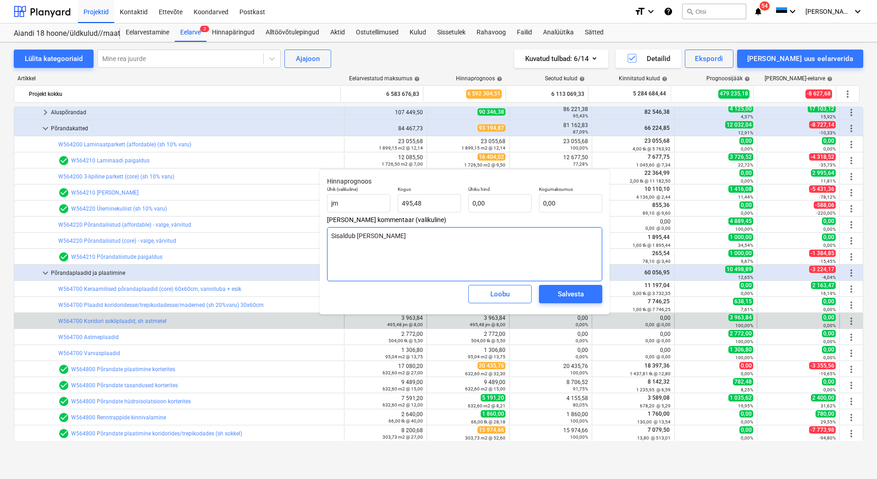
type textarea "x"
type textarea "Sisaldub korit"
type textarea "x"
type textarea "Sisaldub korito"
type textarea "x"
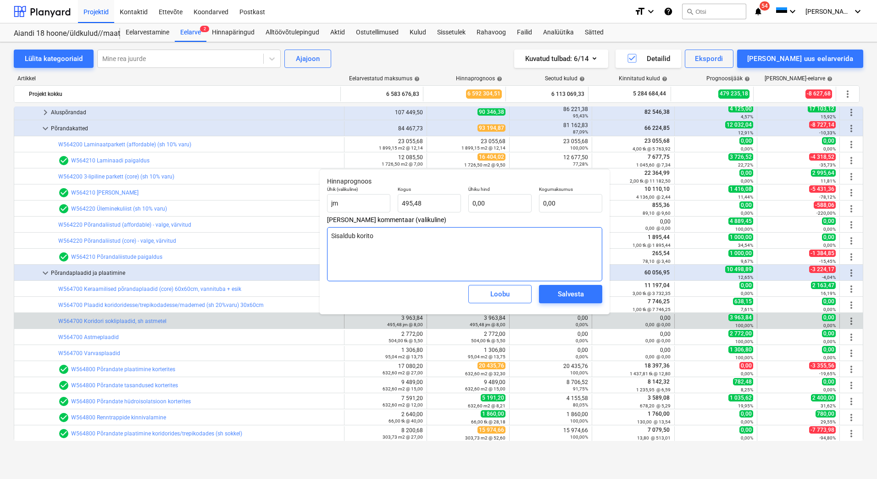
type textarea "Sisaldub korit"
type textarea "x"
type textarea "Sisaldub kor"
type textarea "x"
type textarea "Sisaldub ko"
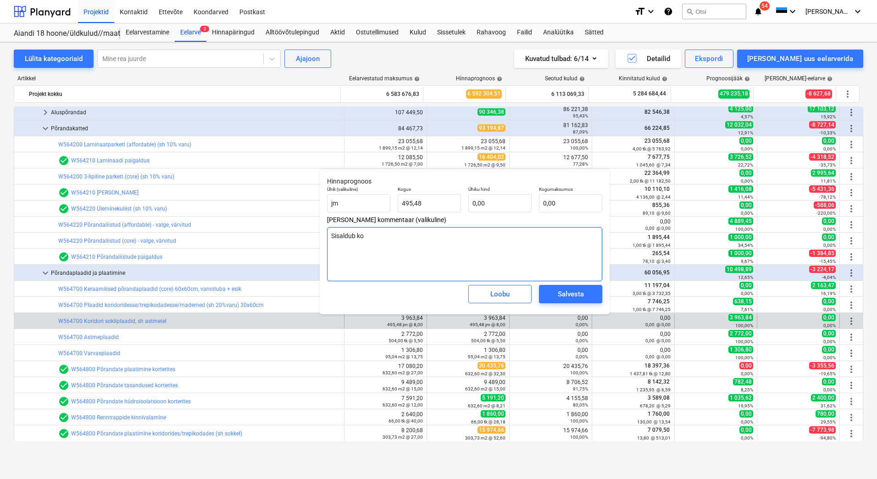
type textarea "x"
type textarea "Sisaldub"
type textarea "x"
type textarea "Sisaldub ü"
type textarea "x"
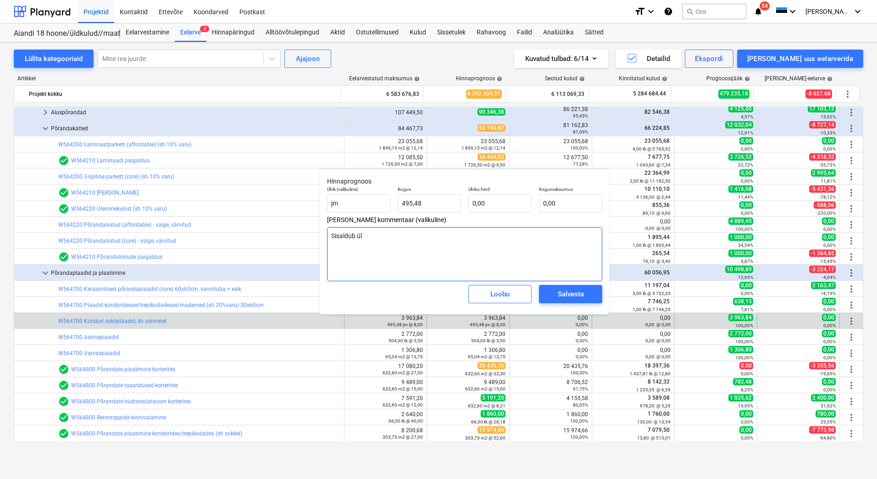
type textarea "Sisaldub üld"
type textarea "x"
type textarea "Sisaldub ülda"
type textarea "x"
type textarea "Sisaldub üldal"
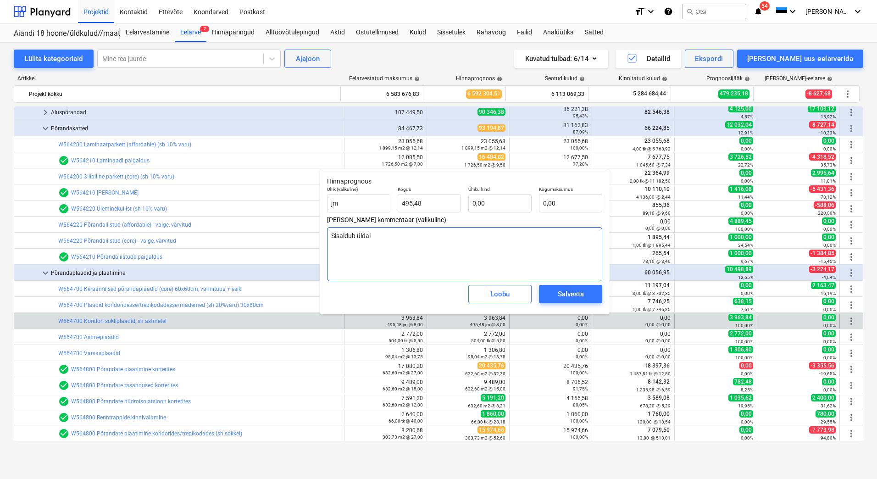
type textarea "x"
type textarea "Sisaldub üldala"
type textarea "x"
type textarea "Sisaldub üldalad"
type textarea "x"
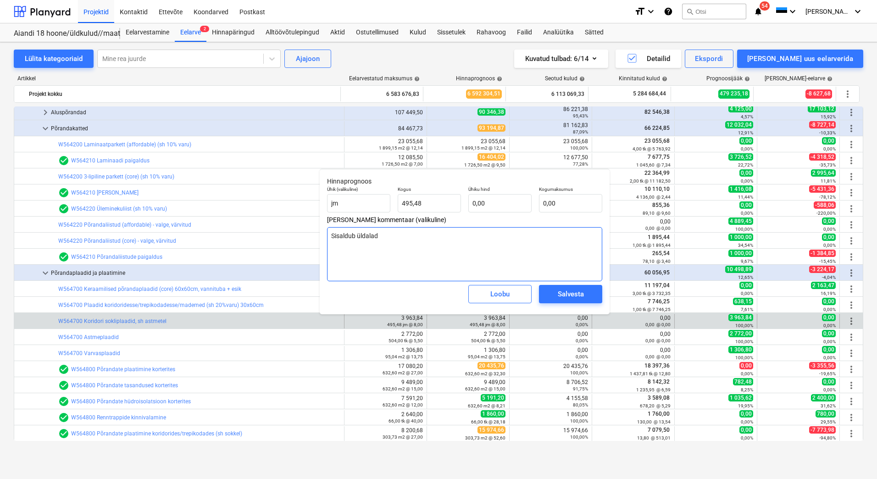
type textarea "Sisaldub üldalade"
type textarea "x"
type textarea "Sisaldub üldalade"
type textarea "x"
type textarea "Sisaldub üldalade p"
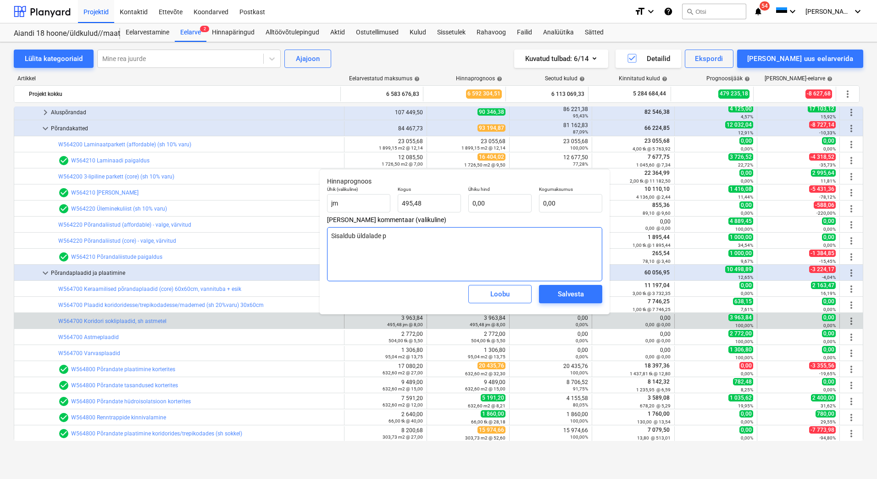
type textarea "x"
type textarea "Sisaldub üldalade pla"
type textarea "x"
type textarea "Sisaldub üldalade plaa"
type textarea "x"
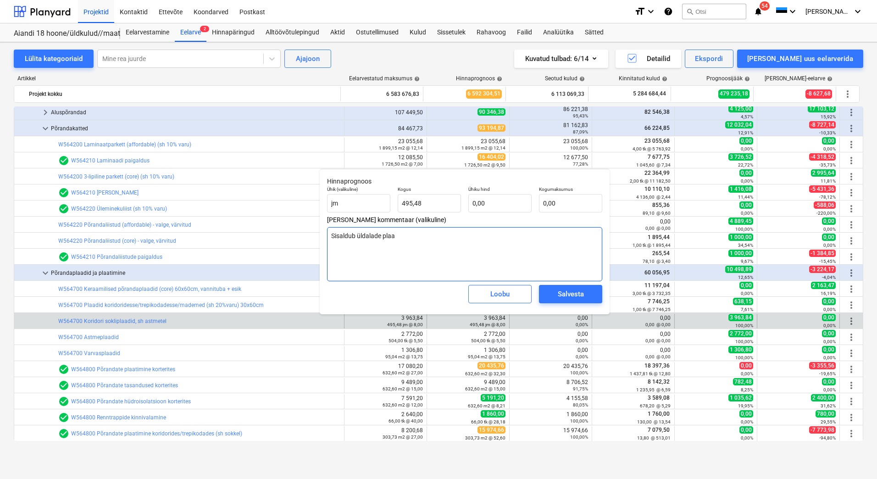
type textarea "Sisaldub üldalade plaat"
type textarea "x"
type textarea "Sisaldub üldalade plaati"
type textarea "x"
type textarea "Sisaldub üldalade plaatid"
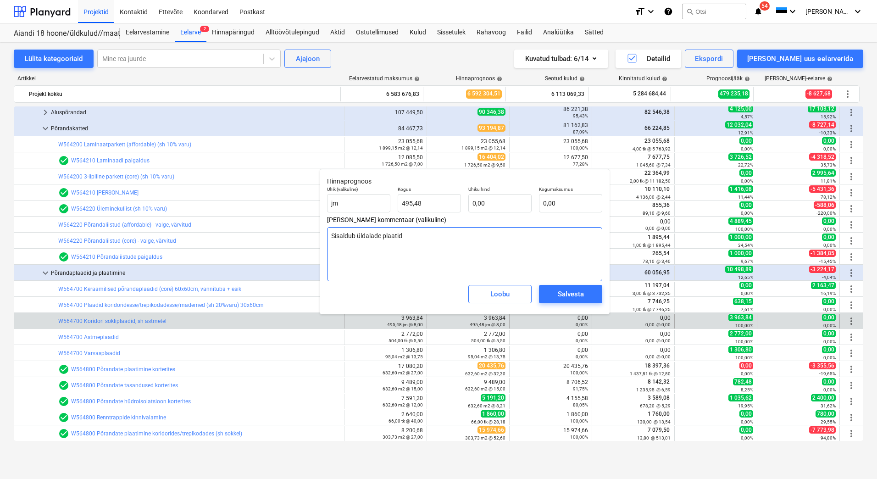
type textarea "x"
type textarea "Sisaldub üldalade plaatide"
type textarea "x"
type textarea "Sisaldub üldalade plaatides"
type textarea "x"
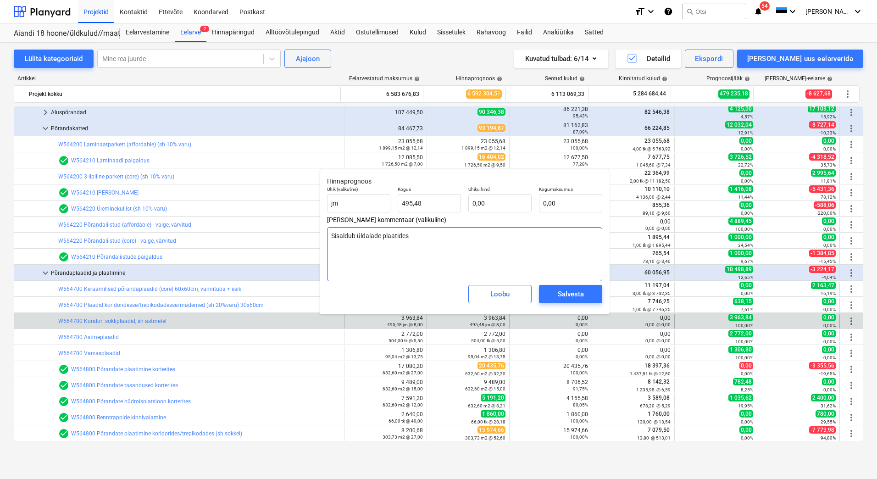
drag, startPoint x: 412, startPoint y: 235, endPoint x: 332, endPoint y: 236, distance: 79.9
click at [332, 236] on textarea "Sisaldub üldalade plaatides" at bounding box center [464, 254] width 275 height 54
type textarea "Sisaldub üldalade plaatides"
click at [563, 292] on div "Salvesta" at bounding box center [571, 294] width 26 height 12
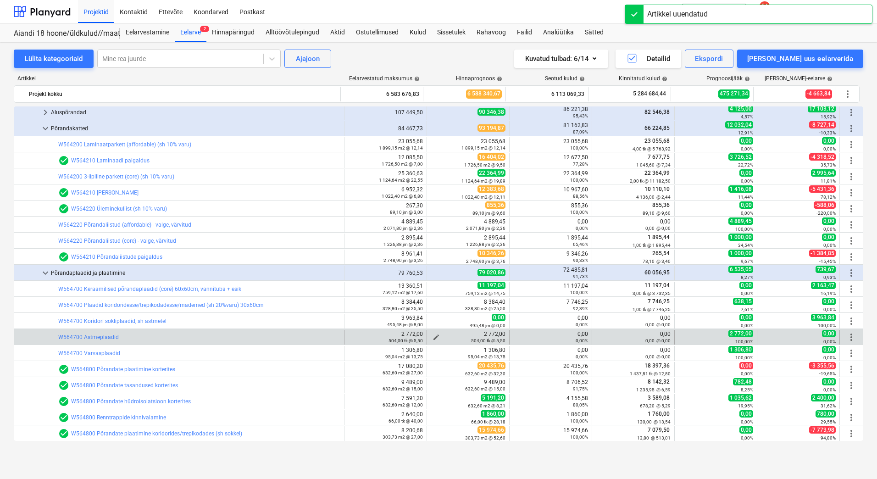
click at [433, 336] on span "edit" at bounding box center [436, 337] width 7 height 7
type textarea "x"
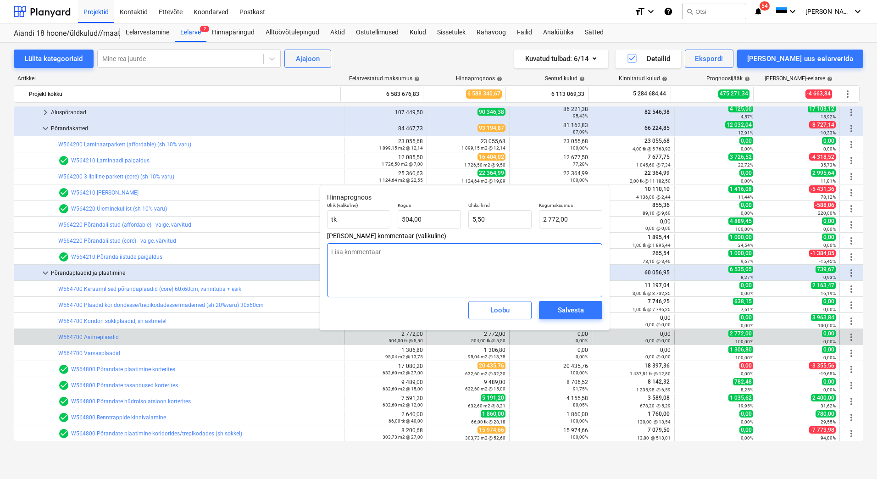
click at [434, 257] on textarea at bounding box center [464, 270] width 275 height 54
paste textarea "Sisaldub üldalade plaatides"
type textarea "Sisaldub üldalade plaatides"
type textarea "x"
type textarea "Sisaldub üldalade plaatides"
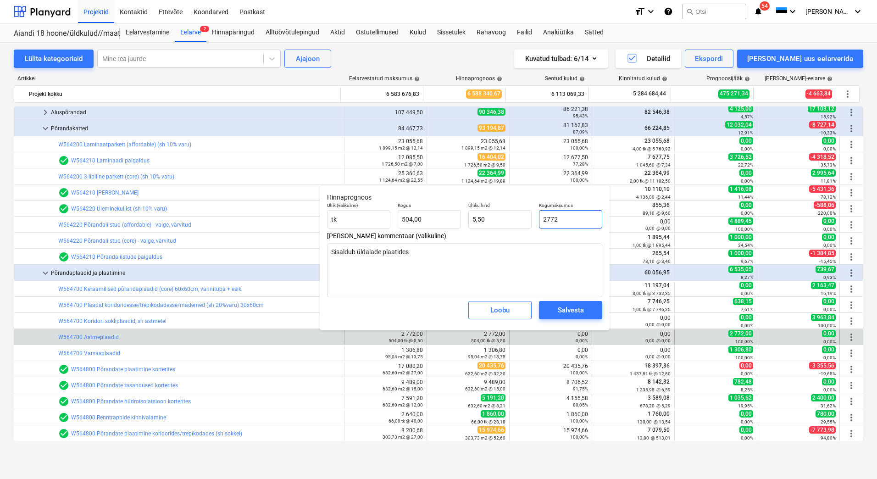
drag, startPoint x: 567, startPoint y: 217, endPoint x: 534, endPoint y: 219, distance: 32.6
click at [534, 218] on div "Ühik (valikuline) [PERSON_NAME] 504,00 Ühiku hind 5,50 Kogumaksumus 2772" at bounding box center [465, 216] width 283 height 34
type input "0"
type textarea "x"
type input "0,00"
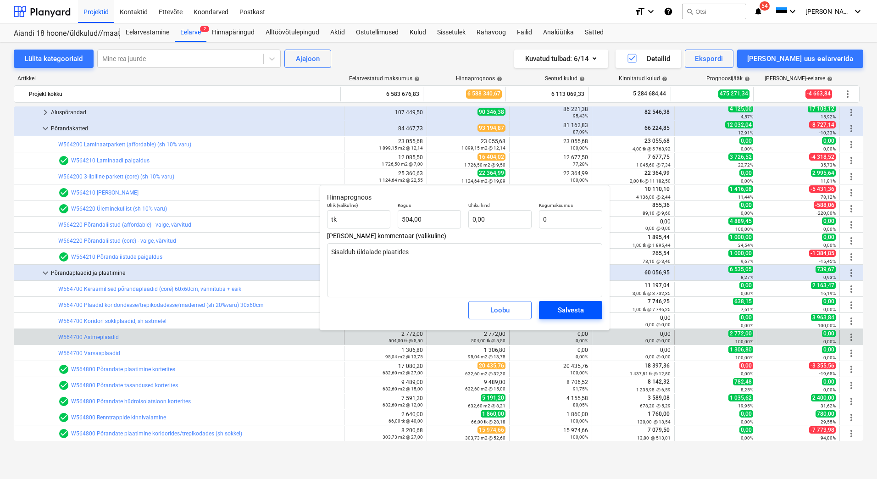
click at [551, 307] on span "Salvesta" at bounding box center [570, 310] width 41 height 12
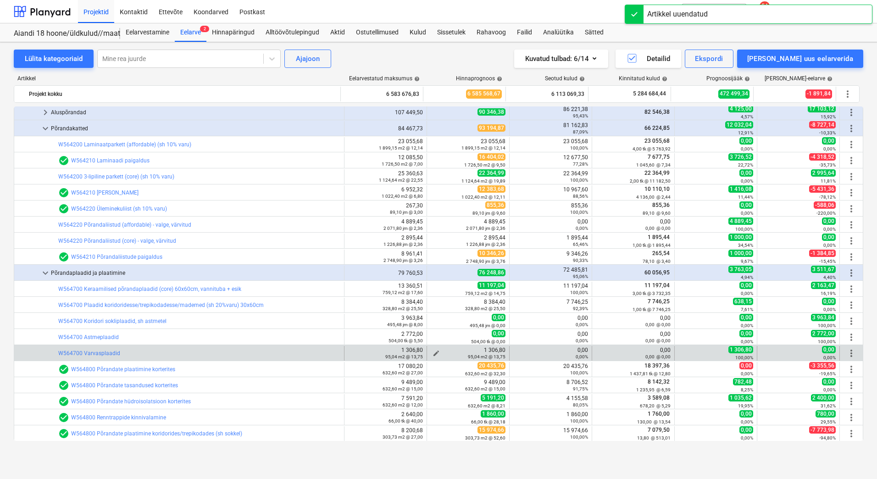
click at [432, 353] on div "95,04 m2 @ 13,75" at bounding box center [468, 356] width 75 height 6
click at [433, 352] on span "edit" at bounding box center [436, 353] width 7 height 7
type textarea "x"
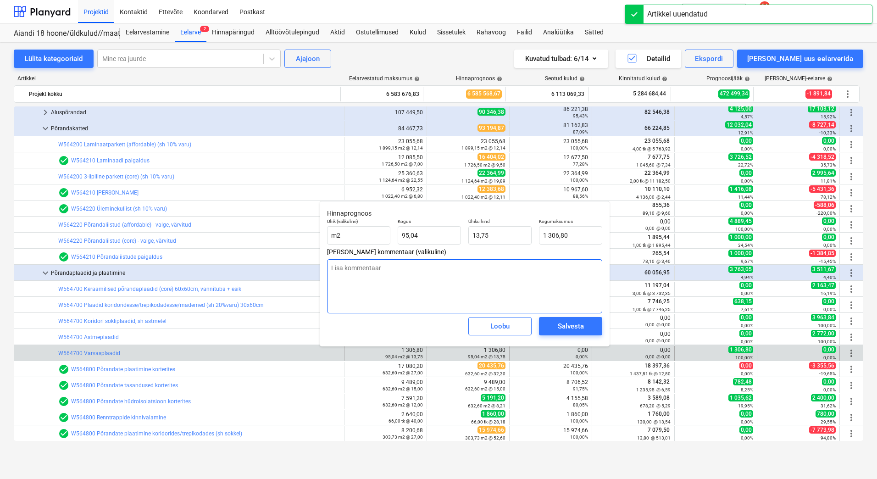
click at [508, 274] on textarea at bounding box center [464, 286] width 275 height 54
paste textarea "Sisaldub üldalade plaatides"
type textarea "Sisaldub üldalade plaatides"
type textarea "x"
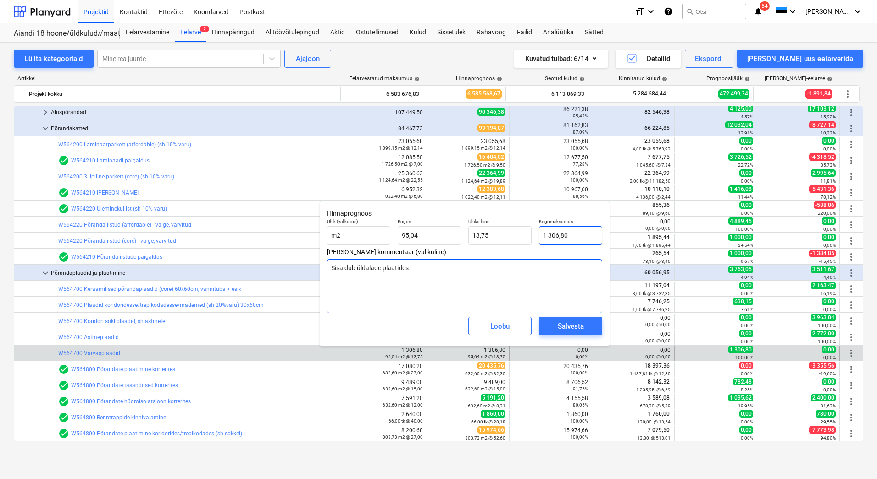
type textarea "Sisaldub üldalade plaatides"
drag, startPoint x: 567, startPoint y: 235, endPoint x: 543, endPoint y: 235, distance: 23.9
click at [543, 235] on input "1306,8" at bounding box center [570, 235] width 63 height 18
type input "0"
type textarea "x"
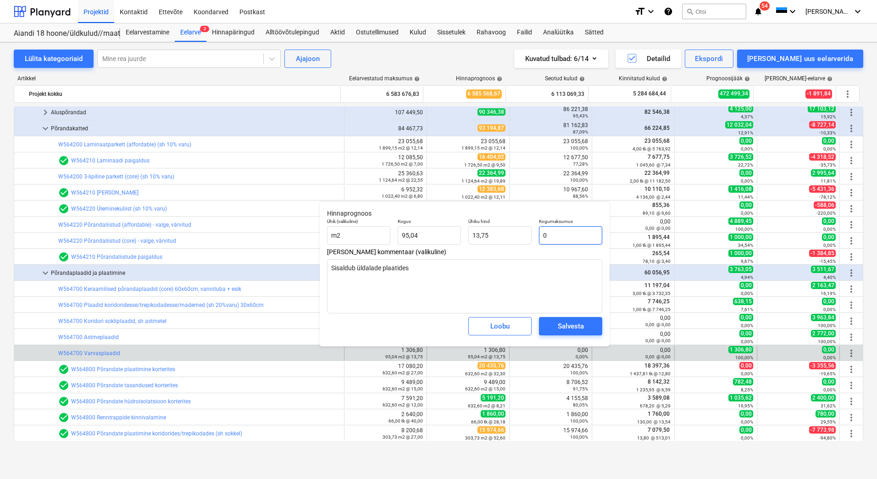
type input "0,00"
click at [570, 324] on div "Salvesta" at bounding box center [571, 326] width 26 height 12
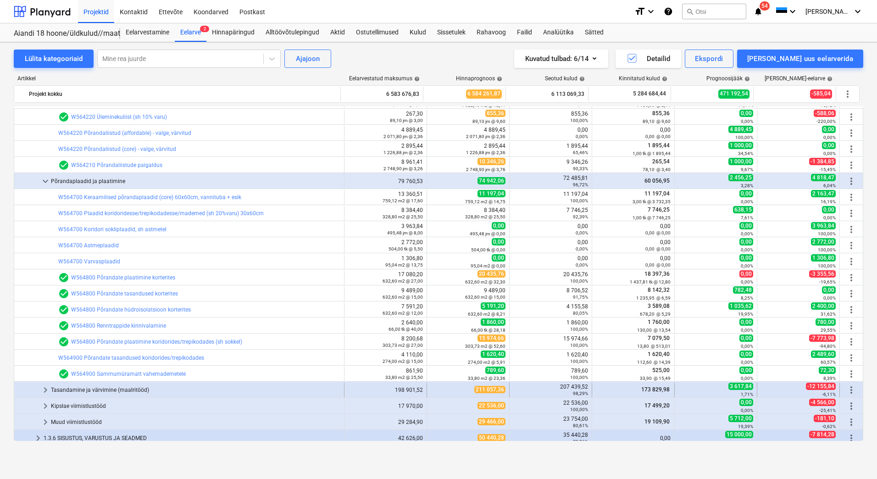
scroll to position [957, 0]
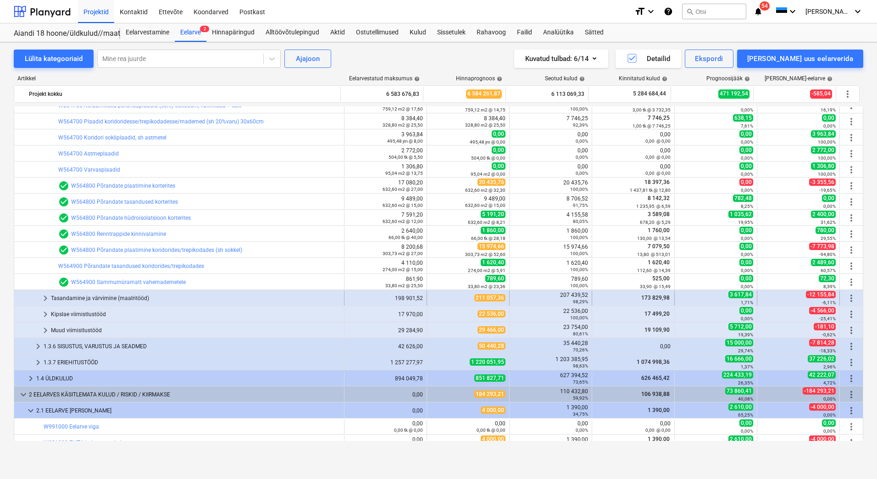
click at [99, 299] on div "Tasandamine ja värvimine (maalritööd)" at bounding box center [196, 298] width 290 height 15
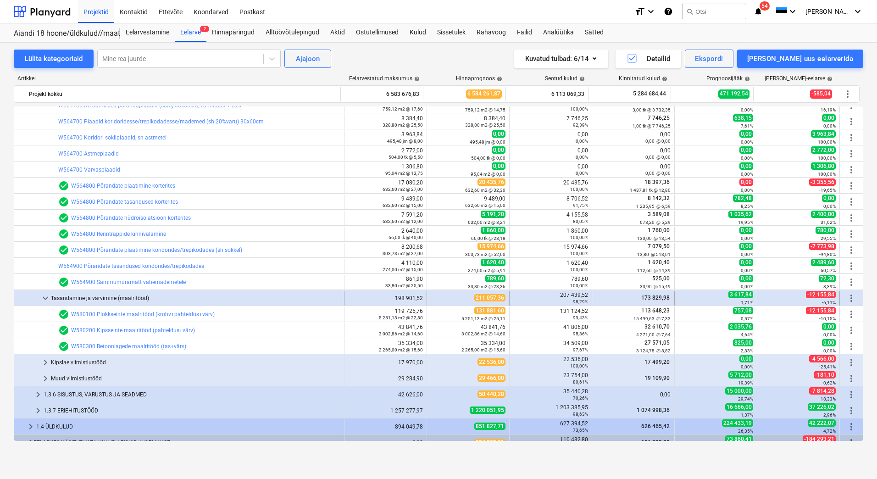
click at [108, 297] on div "Tasandamine ja värvimine (maalritööd)" at bounding box center [196, 298] width 290 height 15
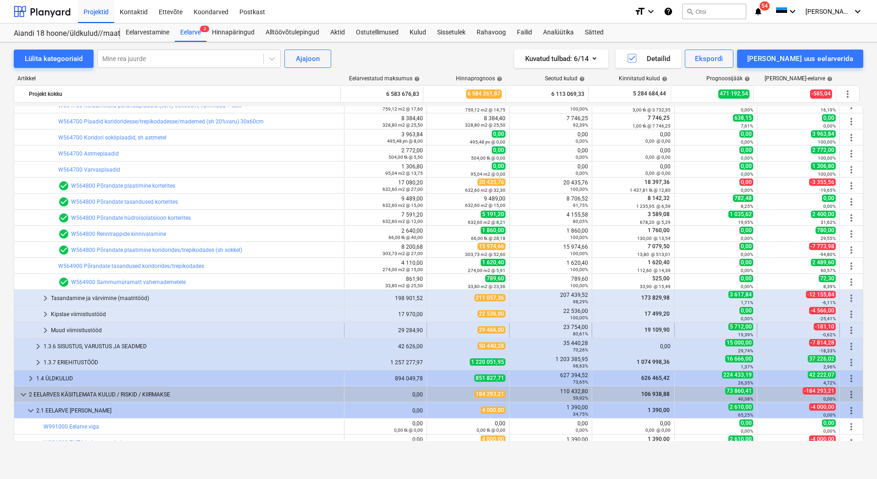
click at [89, 331] on div "Muud viimistlustööd" at bounding box center [196, 330] width 290 height 15
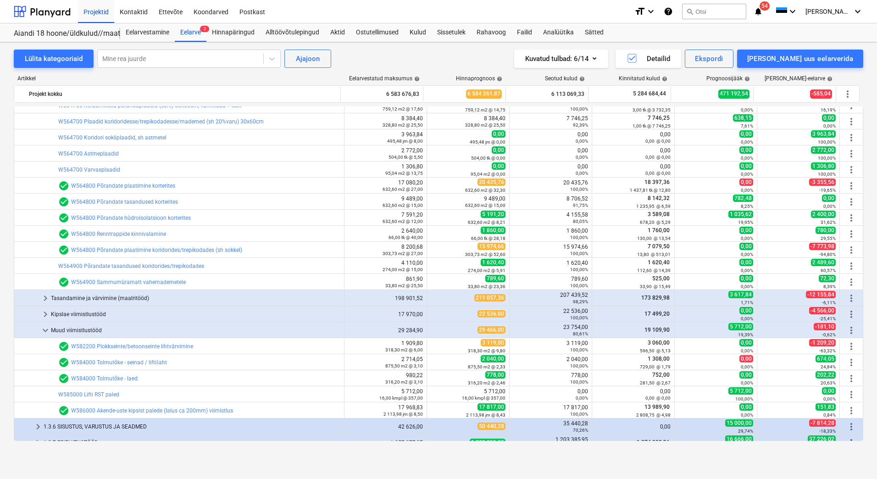
scroll to position [1095, 0]
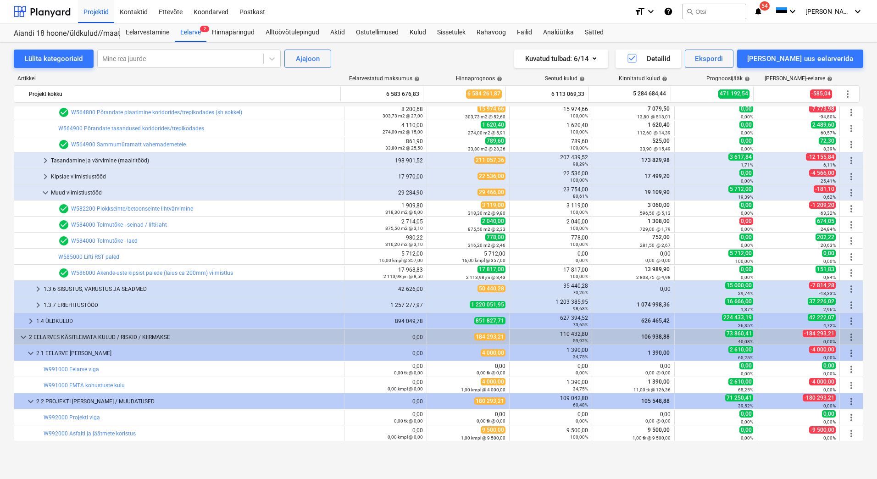
click at [113, 285] on div "1.3.6 SISUSTUS, VARUSTUS JA SEADMED" at bounding box center [192, 289] width 297 height 15
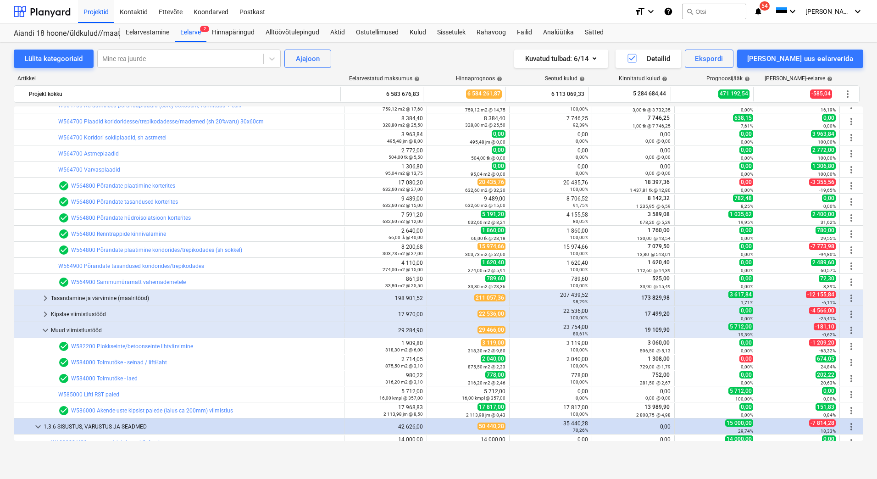
scroll to position [1003, 0]
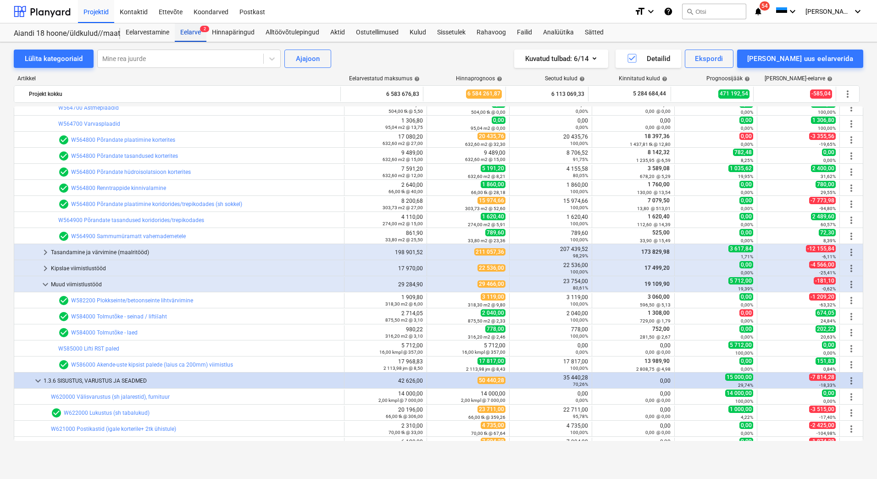
click at [192, 28] on div "Eelarve 2" at bounding box center [191, 32] width 32 height 18
click at [45, 53] on div "Lülita kategooriaid" at bounding box center [54, 59] width 58 height 12
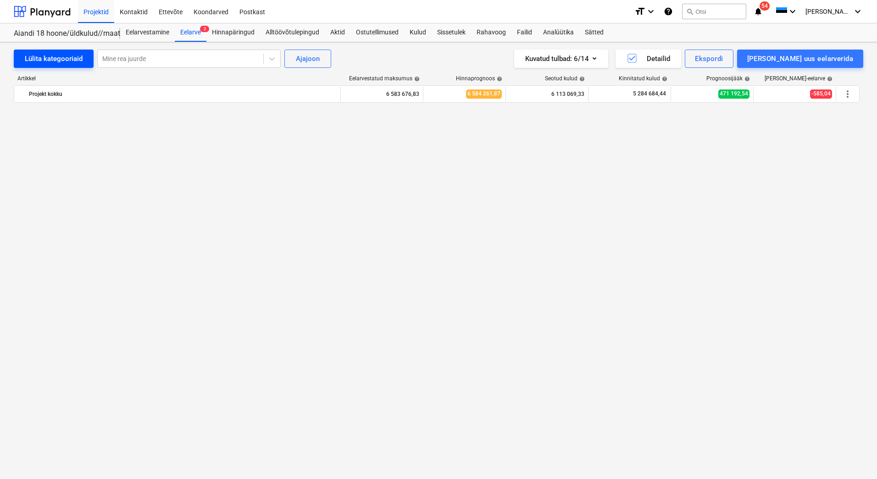
click at [45, 53] on div "Lülita kategooriaid" at bounding box center [54, 59] width 58 height 12
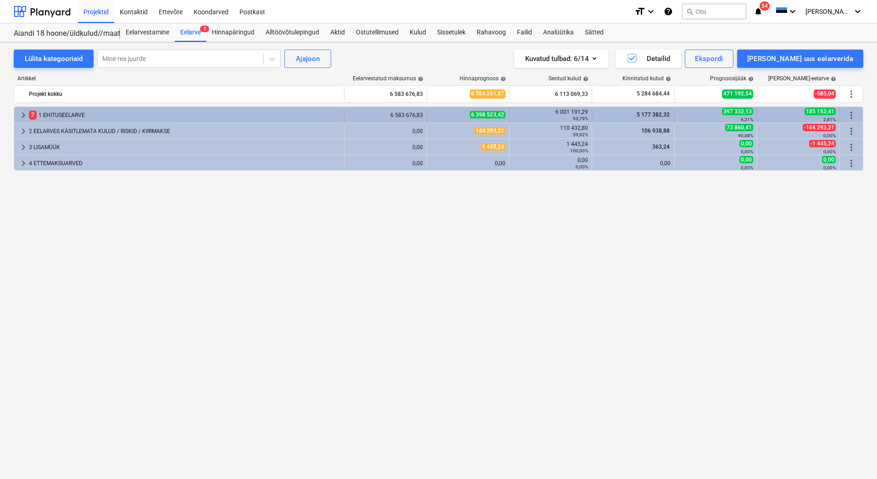
click at [52, 117] on div "2 1 EHITUSEELARVE" at bounding box center [185, 115] width 312 height 15
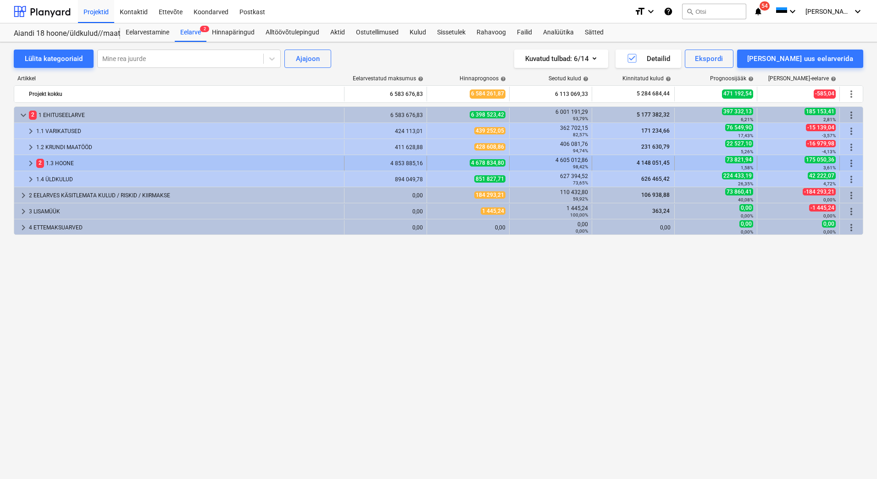
click at [71, 167] on div "2 1.3 HOONE" at bounding box center [188, 163] width 304 height 15
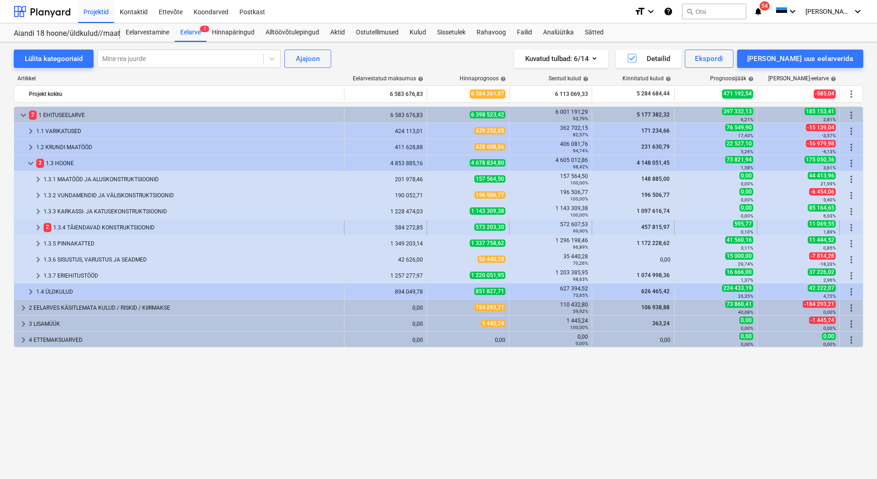
click at [75, 227] on div "2 1.3.4 TÄIENDAVAD KONSTRUKTSIOONID" at bounding box center [192, 227] width 297 height 15
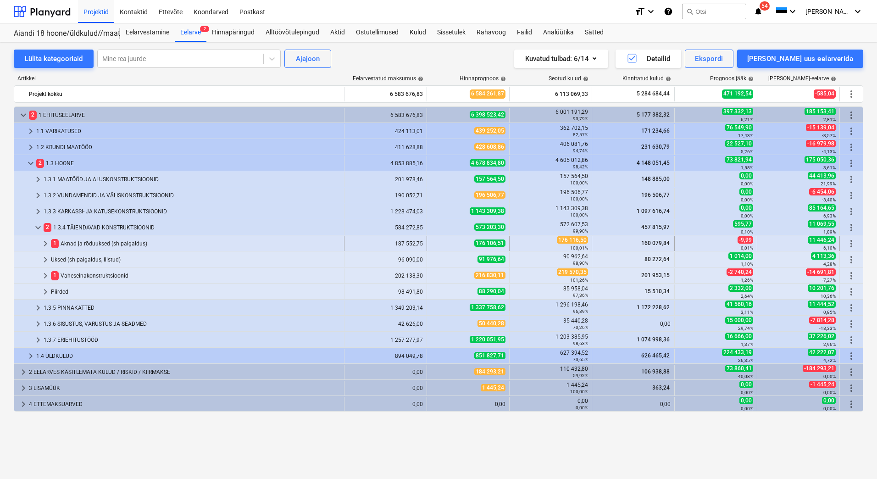
click at [78, 243] on div "1 Aknad ja rõduuksed (sh paigaldus)" at bounding box center [196, 243] width 290 height 15
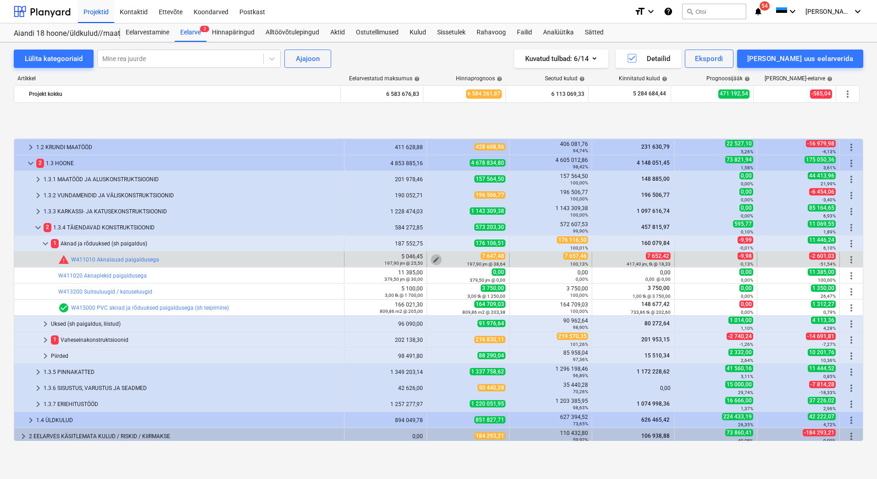
click at [433, 257] on span "edit" at bounding box center [436, 259] width 7 height 7
type textarea "x"
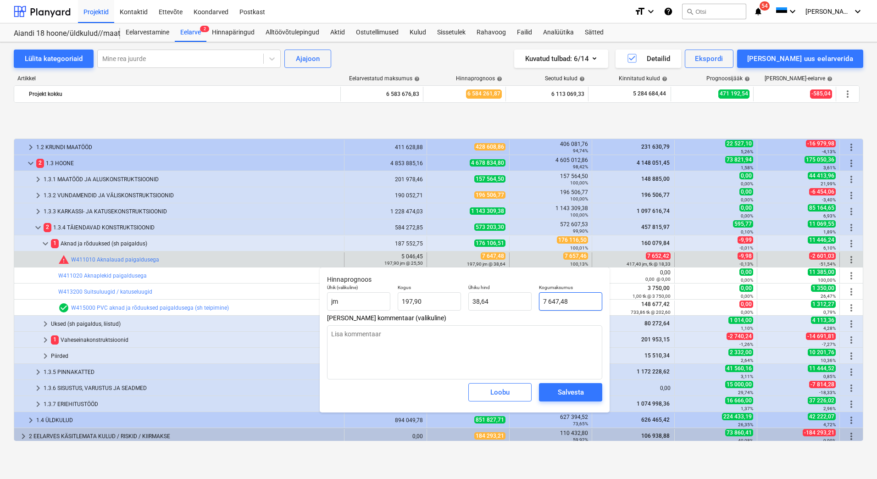
type input "7647,48"
drag, startPoint x: 576, startPoint y: 301, endPoint x: 525, endPoint y: 300, distance: 51.4
click at [525, 300] on div "Ühik (valikuline) [PERSON_NAME] 197,90 Ühiku hind 38,64 Kogumaksumus 7647,48" at bounding box center [465, 298] width 283 height 34
type textarea "x"
type input "7"
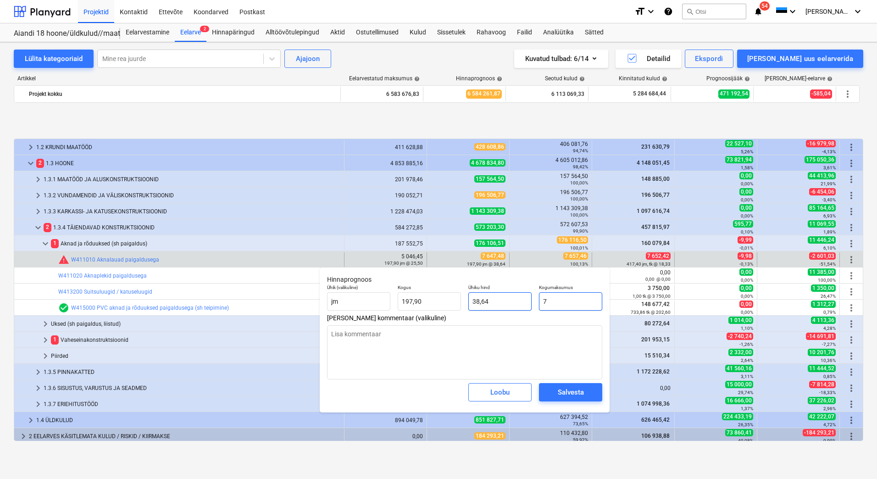
type input "0,04"
type textarea "x"
type input "76"
type input "0,38"
type textarea "x"
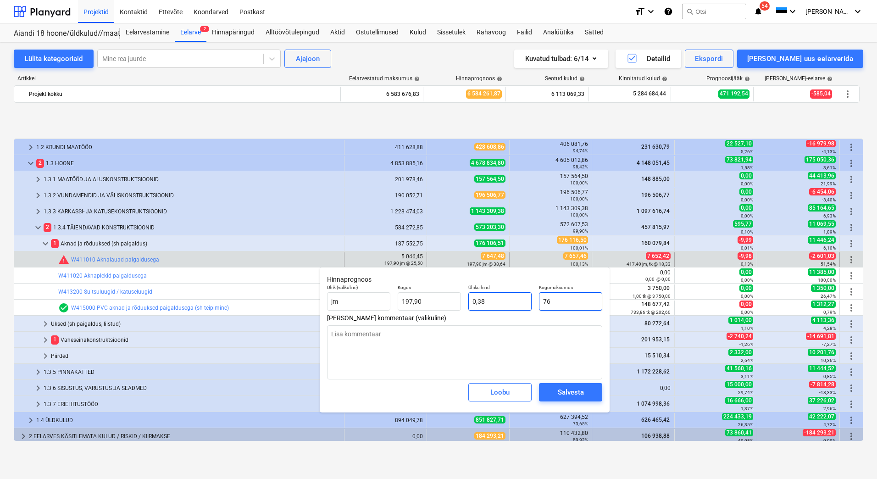
type input "765"
click at [555, 390] on span "Salvesta" at bounding box center [570, 392] width 41 height 12
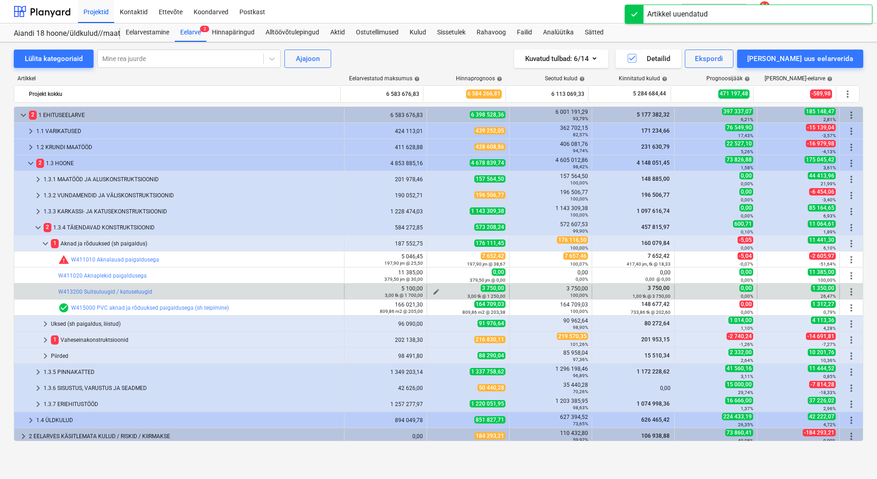
scroll to position [35, 0]
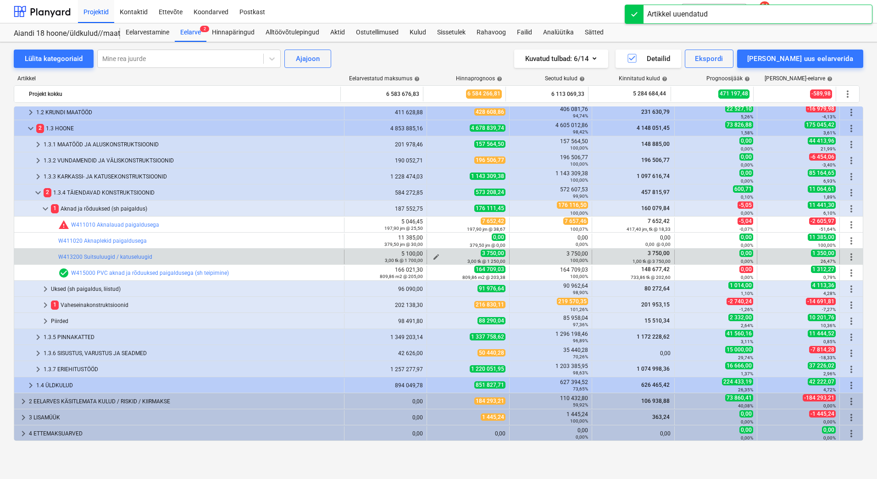
click at [434, 254] on span "edit" at bounding box center [436, 256] width 7 height 7
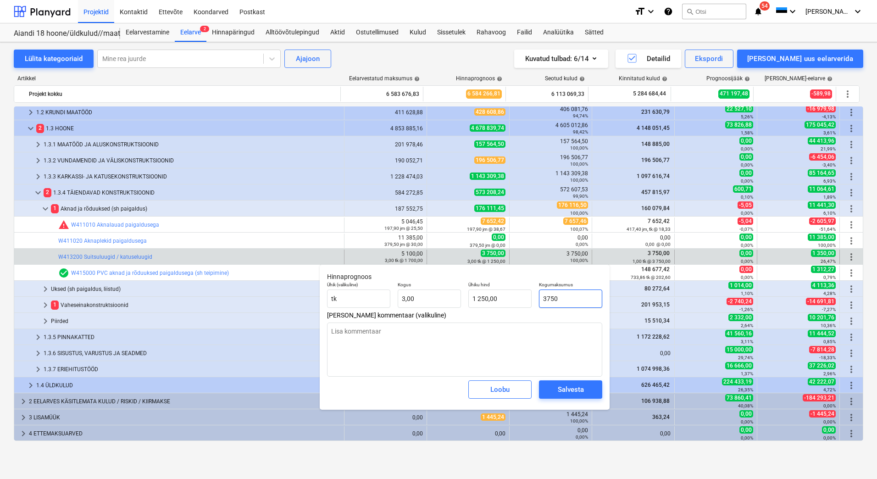
drag, startPoint x: 570, startPoint y: 299, endPoint x: 560, endPoint y: 298, distance: 10.6
click at [560, 298] on input "3750" at bounding box center [570, 299] width 63 height 18
click at [476, 386] on button "Loobu" at bounding box center [500, 389] width 63 height 18
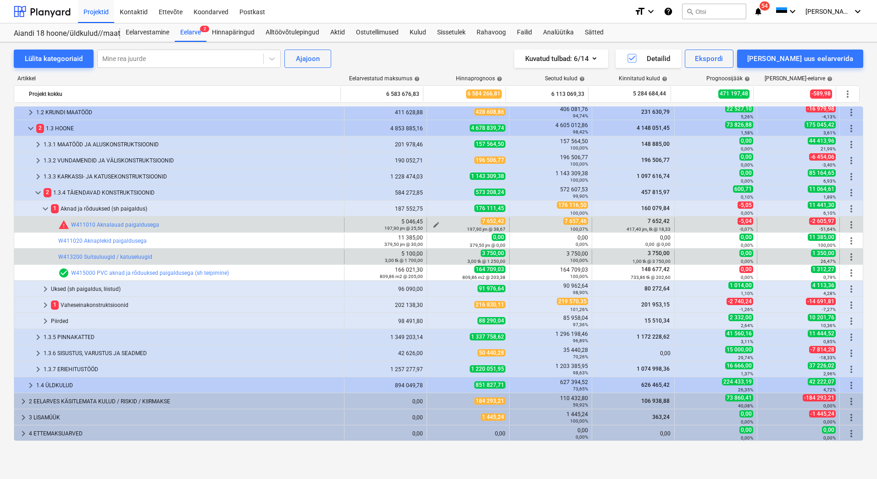
click at [433, 223] on span "edit" at bounding box center [436, 224] width 7 height 7
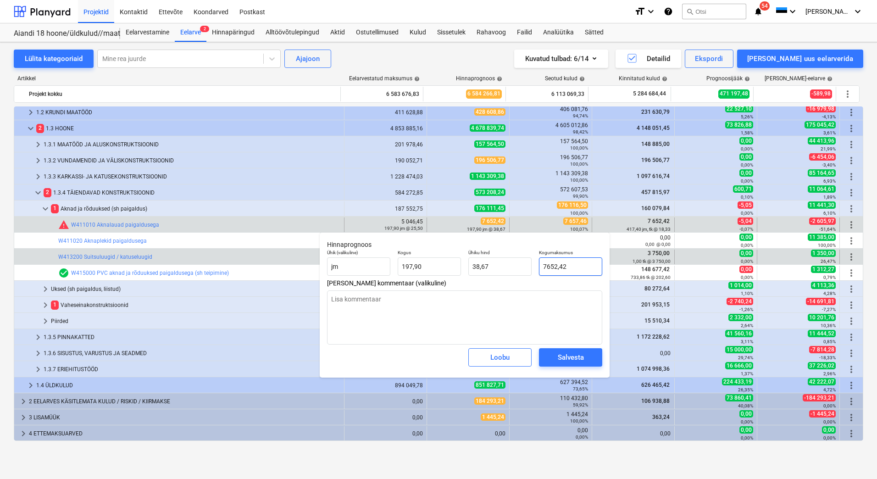
drag, startPoint x: 585, startPoint y: 267, endPoint x: 540, endPoint y: 264, distance: 45.0
click at [540, 264] on input "7652,42" at bounding box center [570, 266] width 63 height 18
click at [564, 356] on div "Salvesta" at bounding box center [571, 358] width 26 height 12
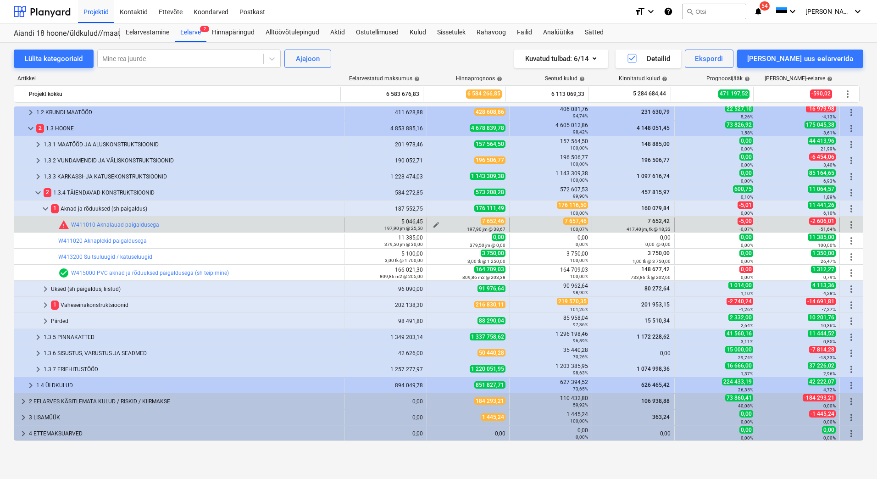
click at [433, 224] on span "edit" at bounding box center [436, 224] width 7 height 7
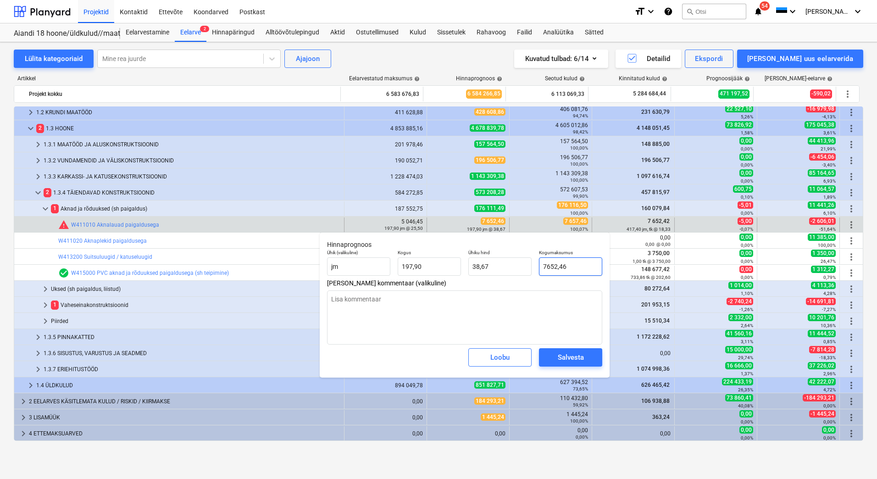
click at [558, 264] on input "7652,46" at bounding box center [570, 266] width 63 height 18
click at [587, 354] on span "Salvesta" at bounding box center [570, 358] width 41 height 12
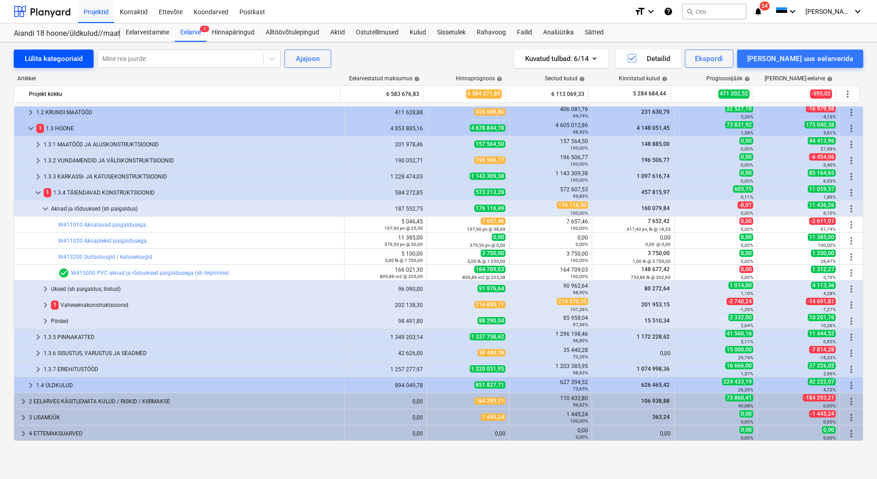
click at [55, 55] on div "Lülita kategooriaid" at bounding box center [54, 59] width 58 height 12
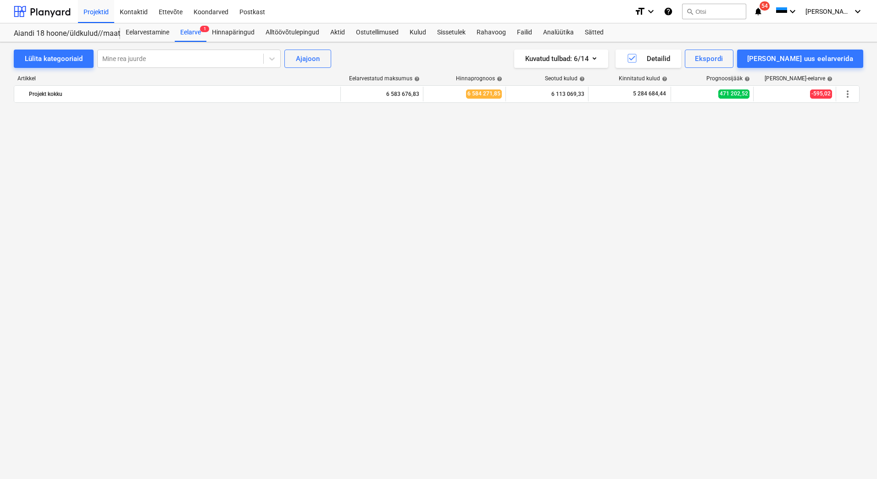
scroll to position [2238, 0]
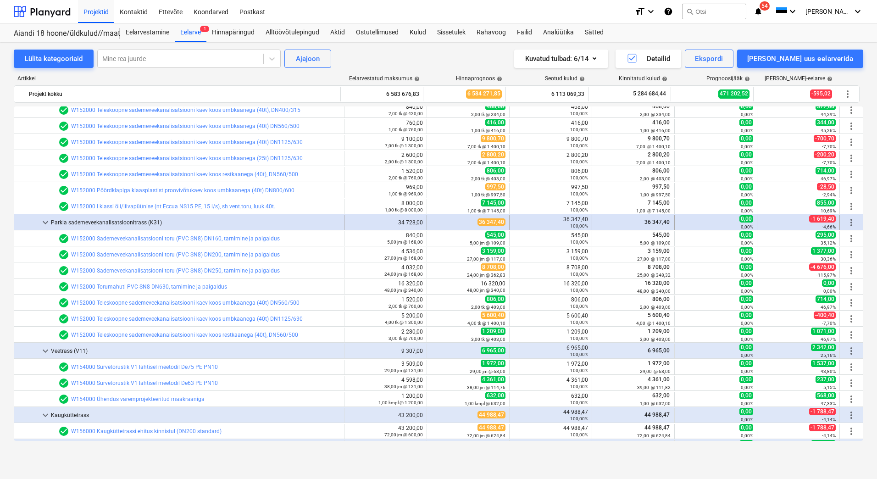
click at [40, 222] on span "keyboard_arrow_down" at bounding box center [45, 222] width 11 height 11
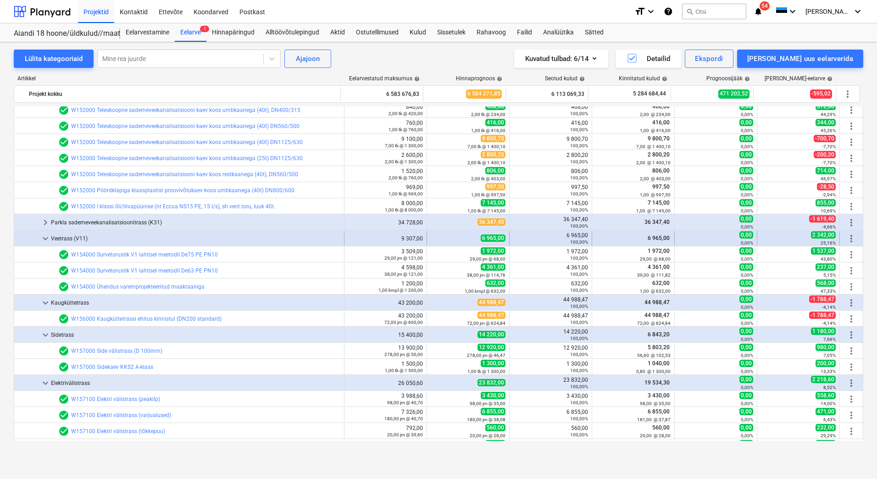
click at [43, 239] on span "keyboard_arrow_down" at bounding box center [45, 238] width 11 height 11
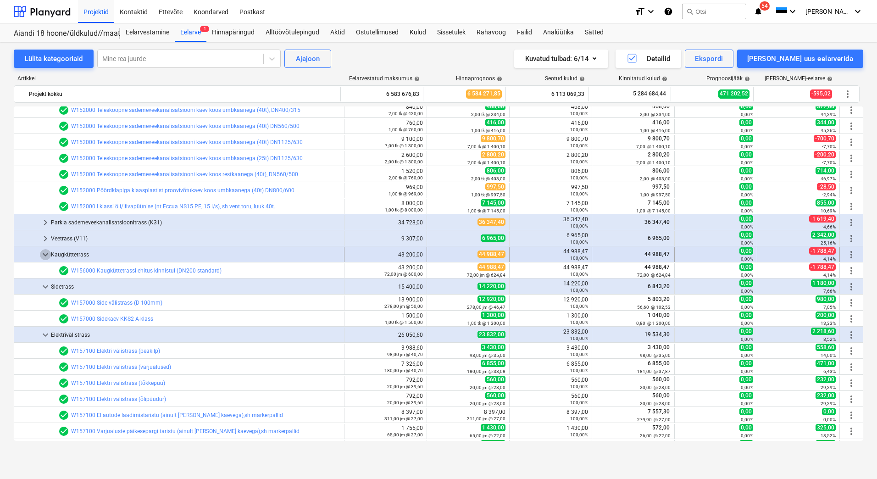
click at [46, 257] on span "keyboard_arrow_down" at bounding box center [45, 254] width 11 height 11
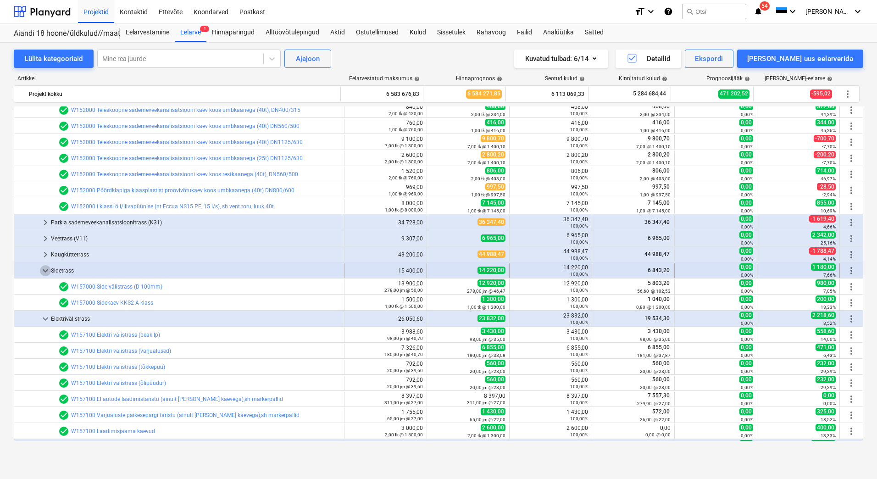
click at [46, 270] on span "keyboard_arrow_down" at bounding box center [45, 270] width 11 height 11
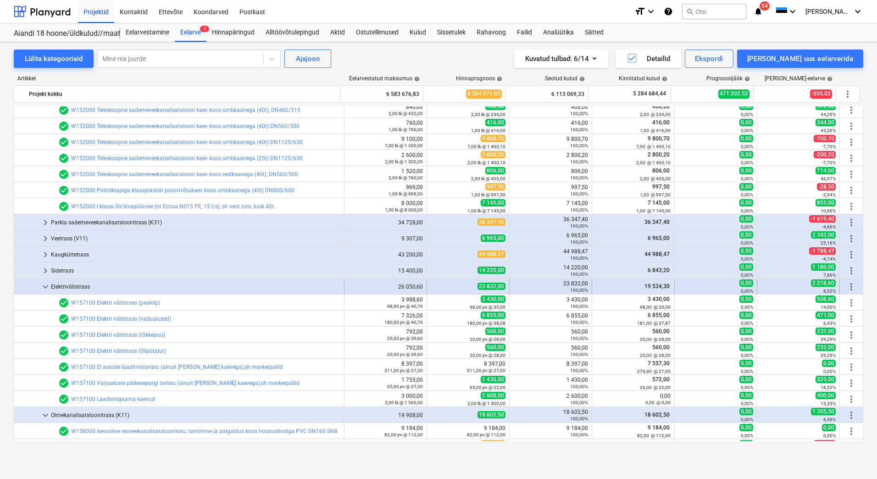
click at [47, 283] on span "keyboard_arrow_down" at bounding box center [45, 286] width 11 height 11
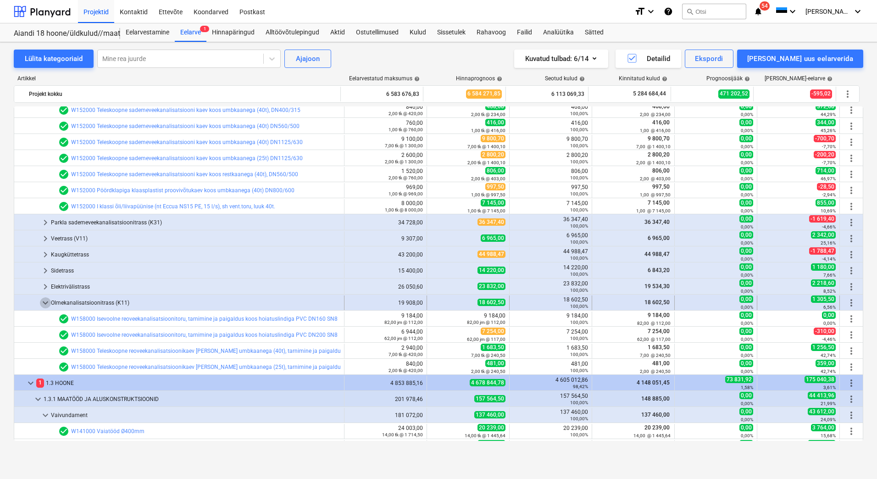
click at [45, 303] on span "keyboard_arrow_down" at bounding box center [45, 302] width 11 height 11
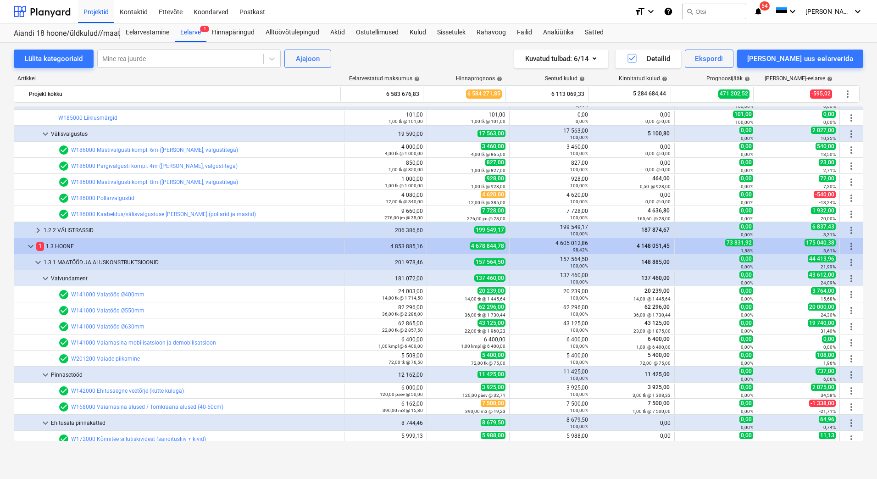
scroll to position [1825, 0]
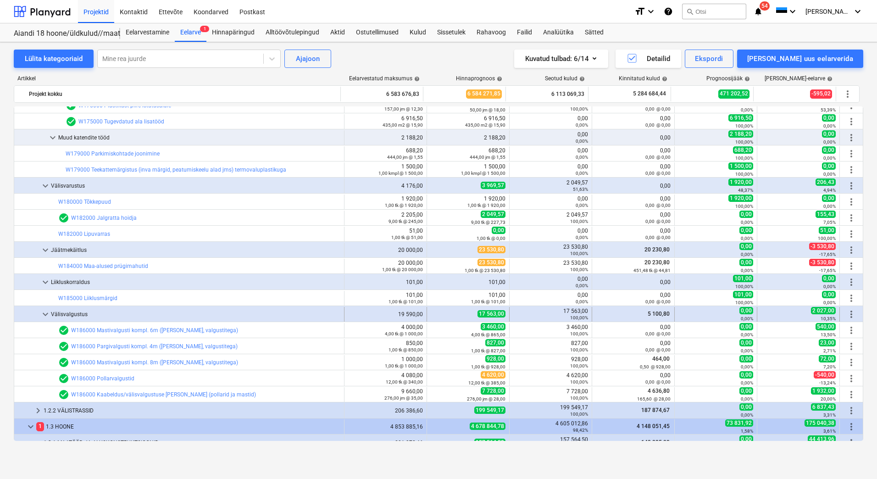
click at [47, 312] on span "keyboard_arrow_down" at bounding box center [45, 314] width 11 height 11
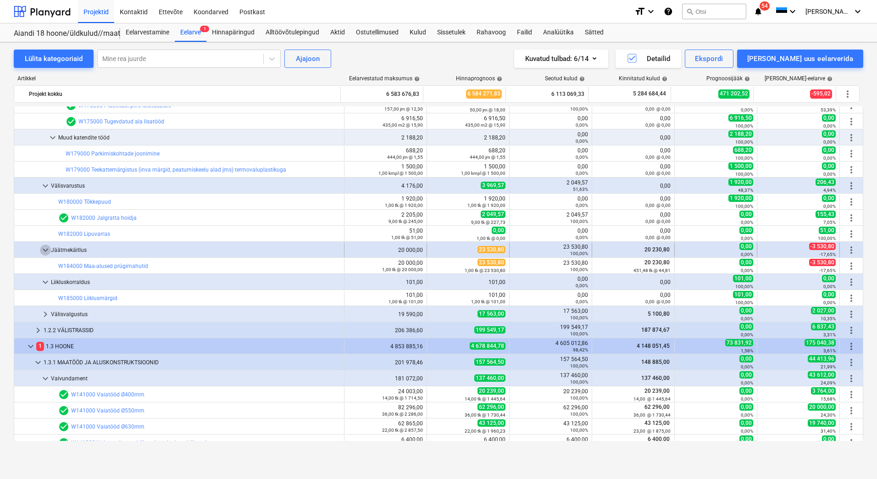
click at [45, 248] on span "keyboard_arrow_down" at bounding box center [45, 250] width 11 height 11
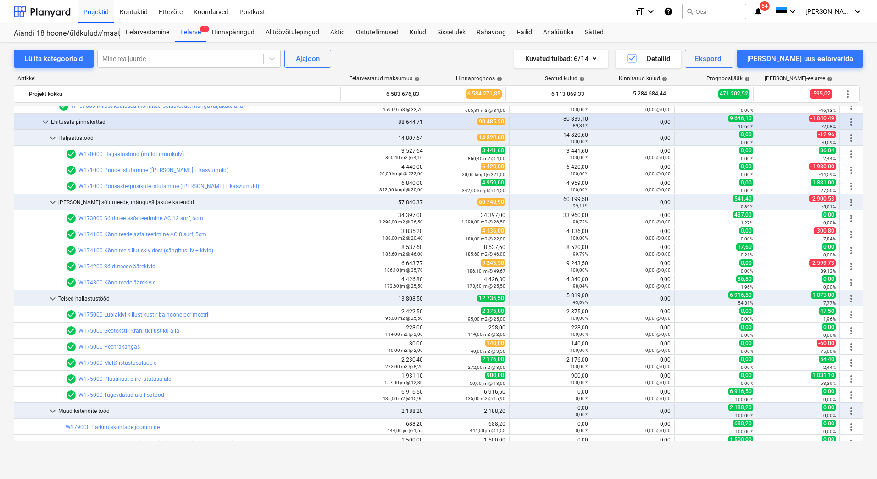
scroll to position [1274, 0]
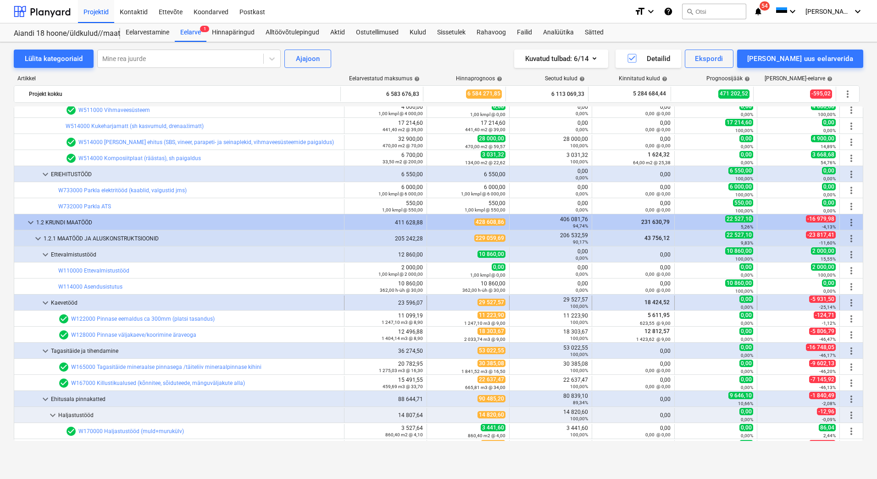
click at [45, 302] on span "keyboard_arrow_down" at bounding box center [45, 302] width 11 height 11
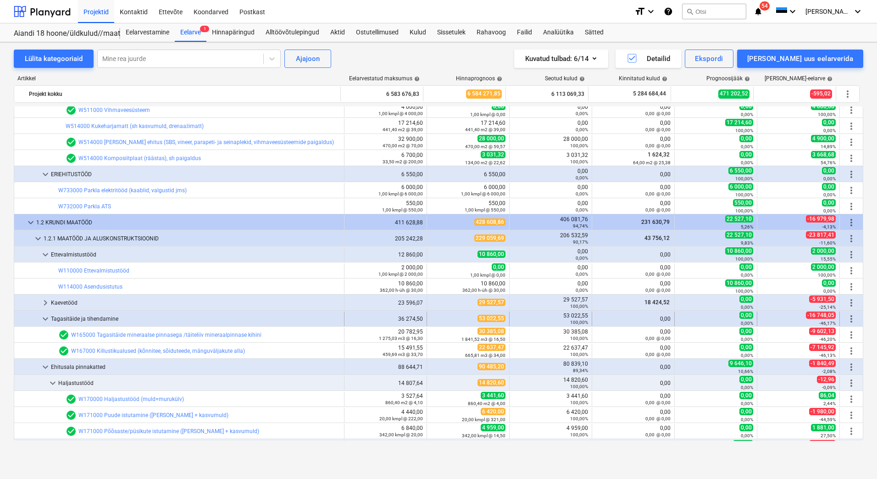
click at [46, 317] on span "keyboard_arrow_down" at bounding box center [45, 318] width 11 height 11
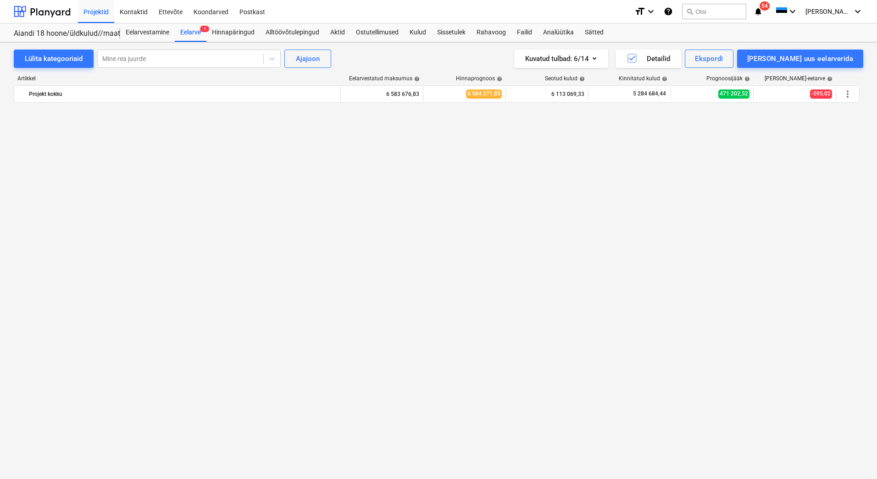
scroll to position [0, 0]
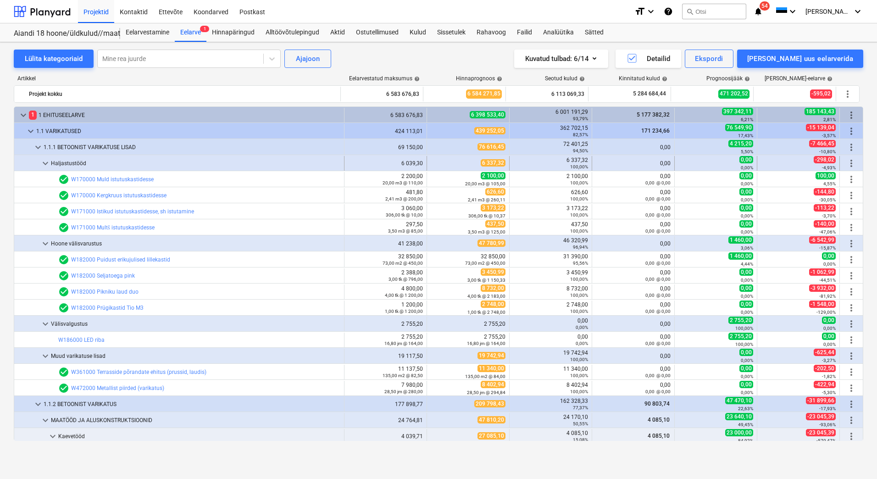
click at [42, 160] on span "keyboard_arrow_down" at bounding box center [45, 163] width 11 height 11
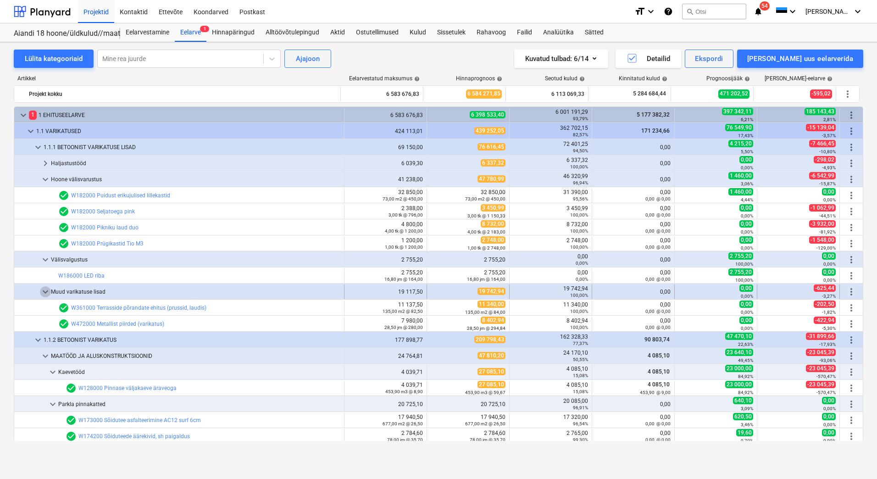
click at [45, 291] on span "keyboard_arrow_down" at bounding box center [45, 291] width 11 height 11
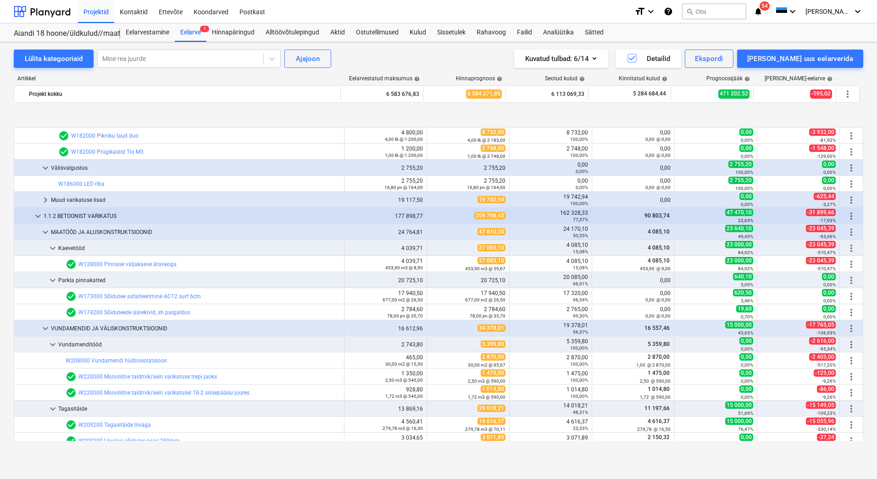
scroll to position [138, 0]
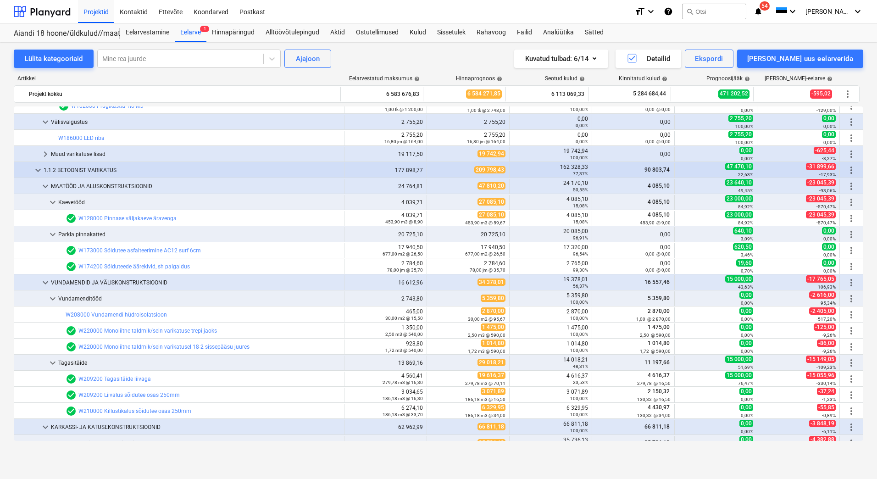
click at [6, 182] on div "Lülita kategooriaid Mine rea juurde Ajajoon Kuvatud tulbad : 6/14 Detailid Eksp…" at bounding box center [438, 250] width 877 height 417
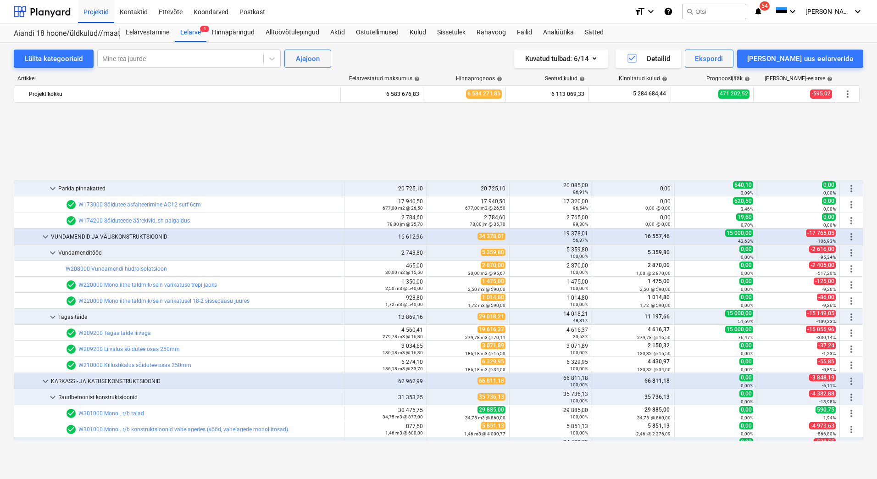
scroll to position [275, 0]
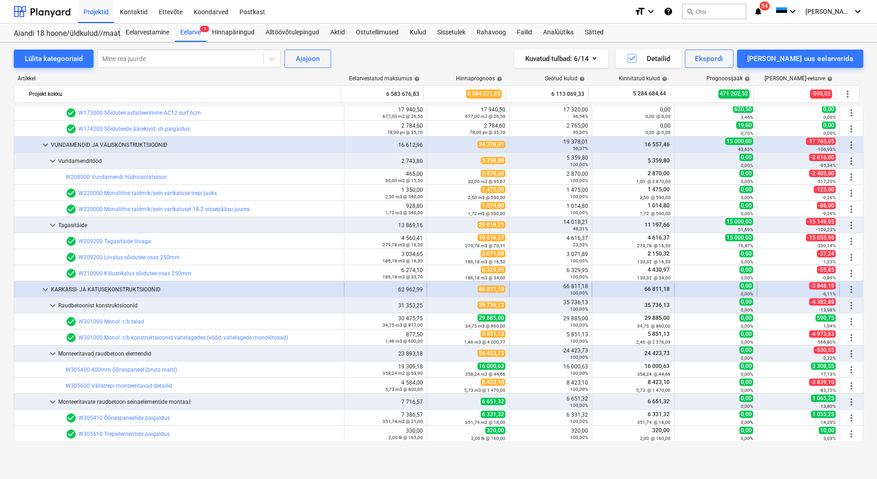
click at [44, 290] on span "keyboard_arrow_down" at bounding box center [45, 289] width 11 height 11
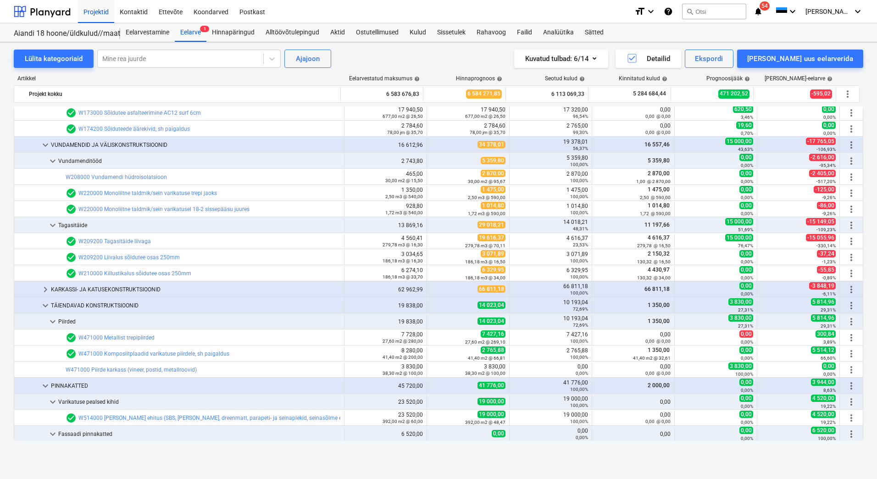
scroll to position [321, 0]
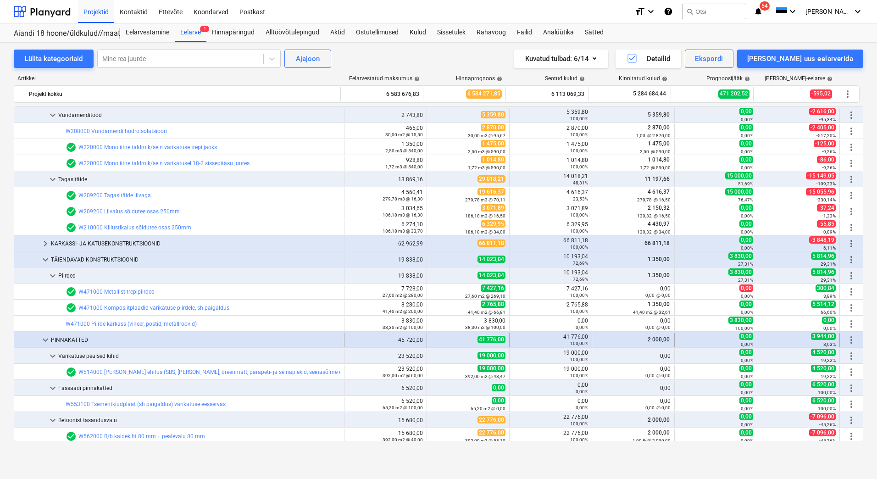
click at [45, 338] on span "keyboard_arrow_down" at bounding box center [45, 340] width 11 height 11
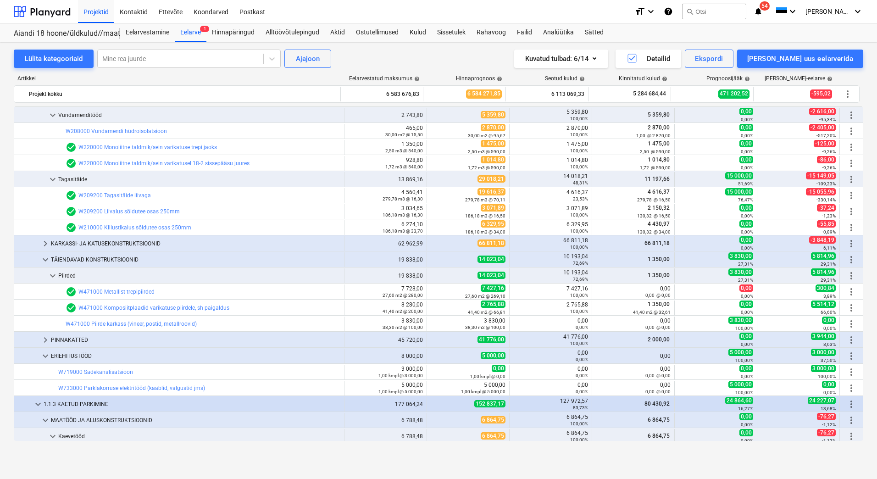
scroll to position [413, 0]
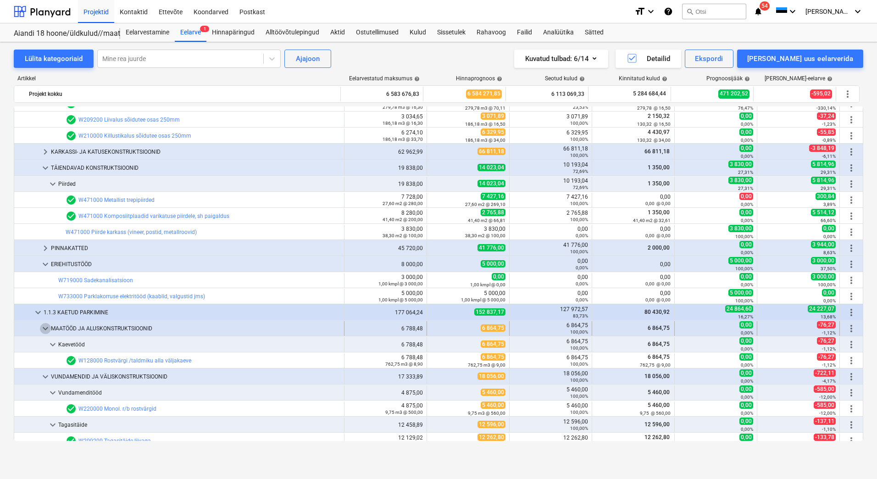
click at [45, 328] on span "keyboard_arrow_down" at bounding box center [45, 328] width 11 height 11
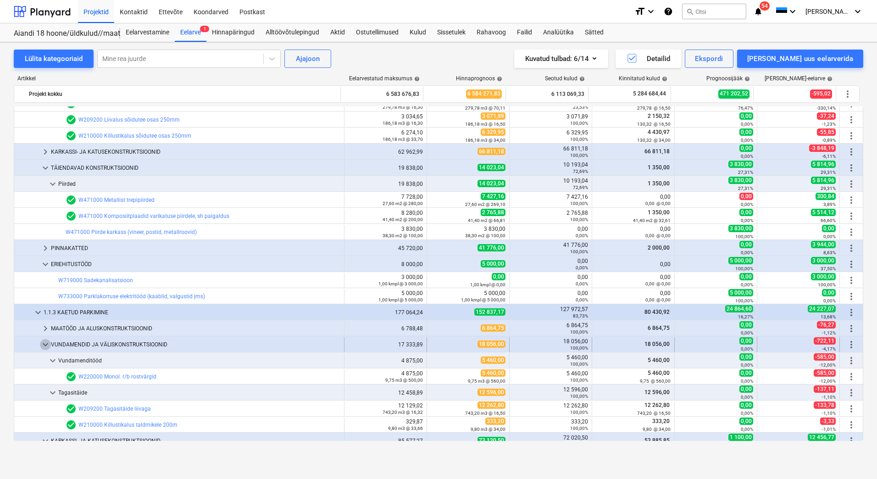
click at [44, 342] on span "keyboard_arrow_down" at bounding box center [45, 344] width 11 height 11
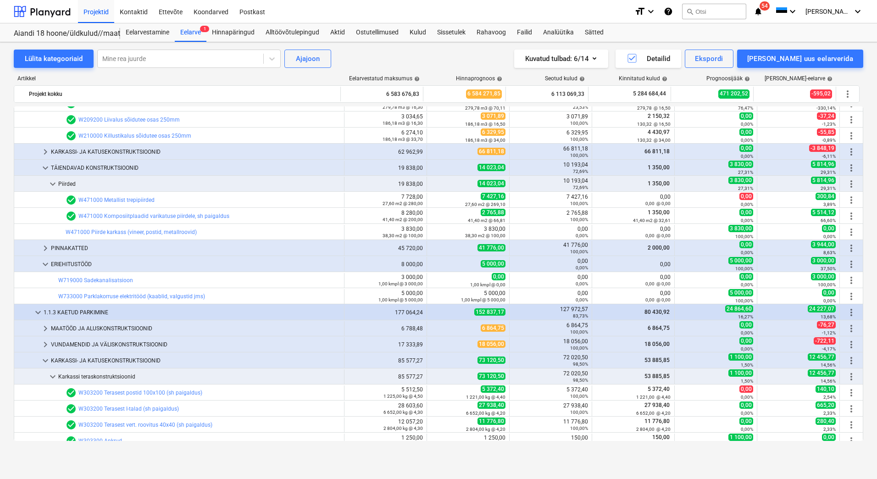
scroll to position [459, 0]
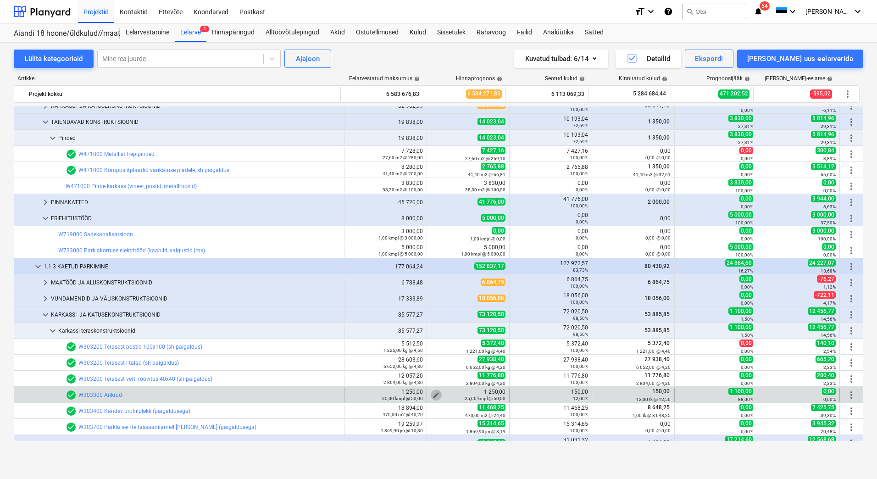
click at [433, 394] on span "edit" at bounding box center [436, 394] width 7 height 7
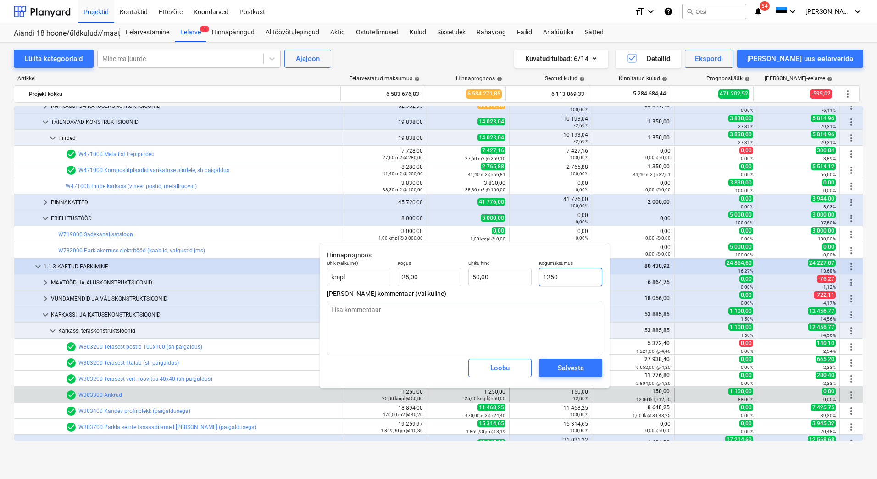
drag, startPoint x: 576, startPoint y: 273, endPoint x: 538, endPoint y: 275, distance: 38.2
click at [538, 275] on div "Kogumaksumus 1250" at bounding box center [571, 274] width 71 height 34
click at [475, 321] on textarea at bounding box center [464, 328] width 275 height 54
click at [566, 368] on div "Salvesta" at bounding box center [571, 368] width 26 height 12
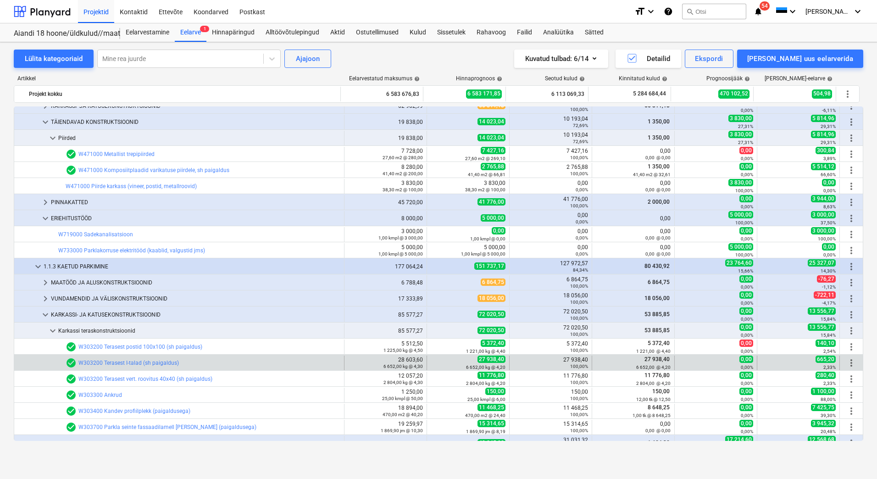
scroll to position [551, 0]
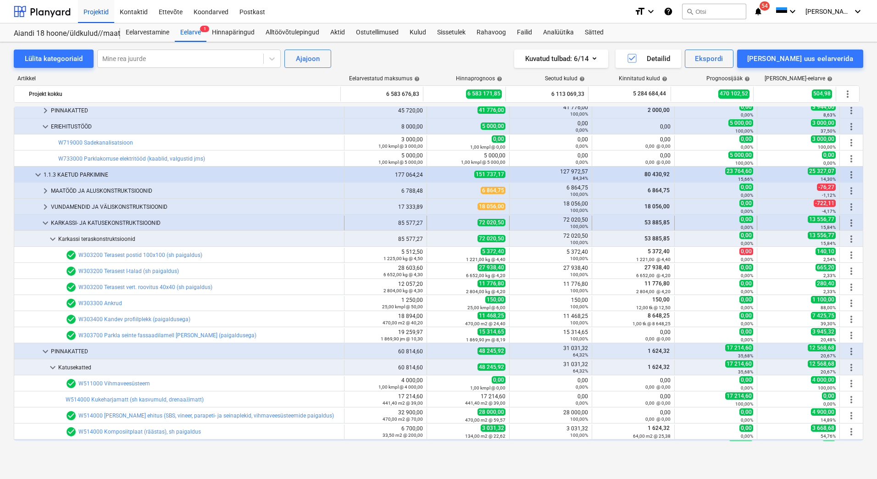
click at [42, 222] on span "keyboard_arrow_down" at bounding box center [45, 223] width 11 height 11
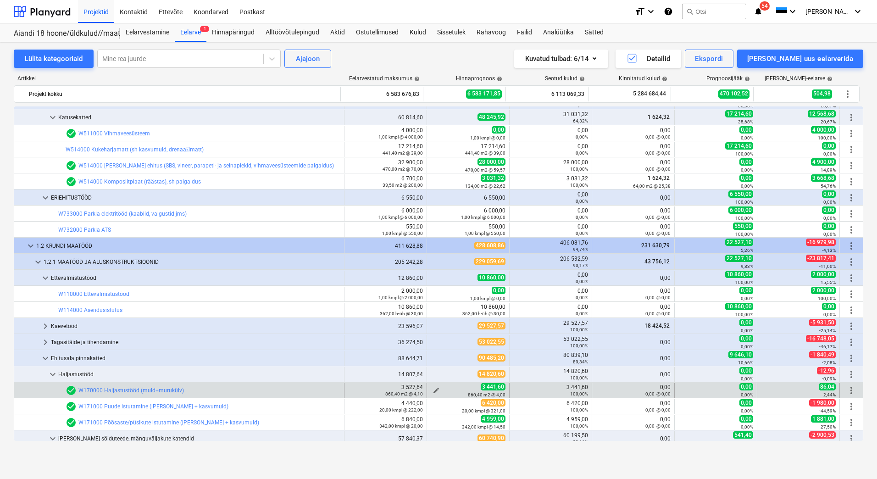
scroll to position [780, 0]
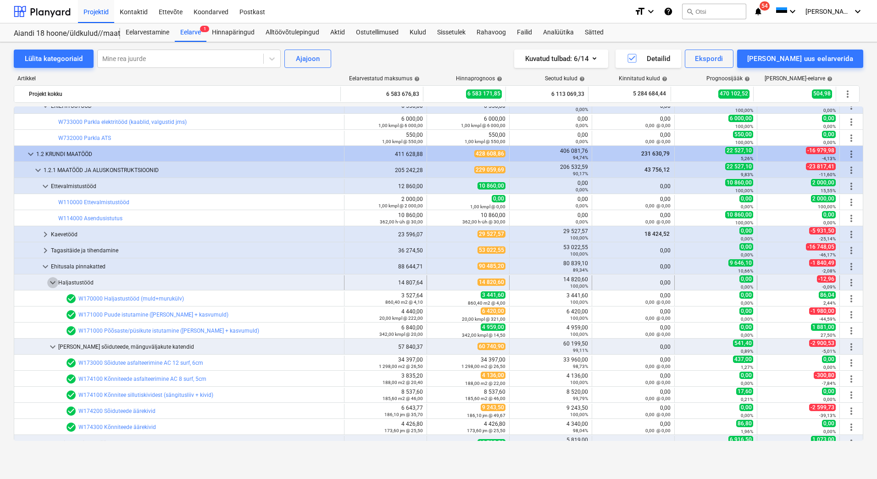
click at [55, 283] on span "keyboard_arrow_down" at bounding box center [52, 282] width 11 height 11
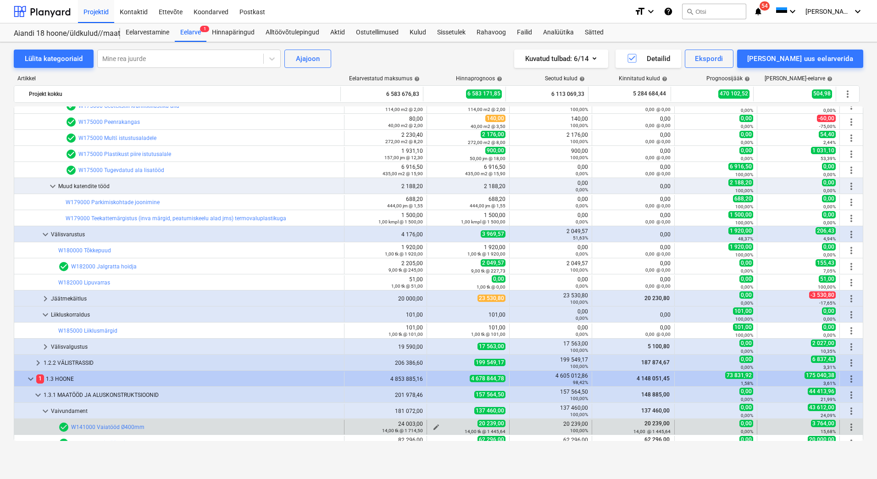
scroll to position [1239, 0]
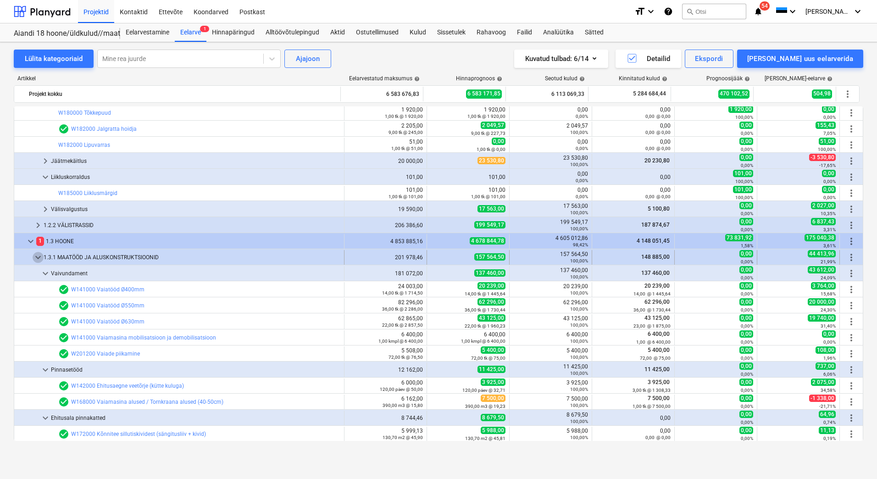
click at [39, 257] on span "keyboard_arrow_down" at bounding box center [38, 257] width 11 height 11
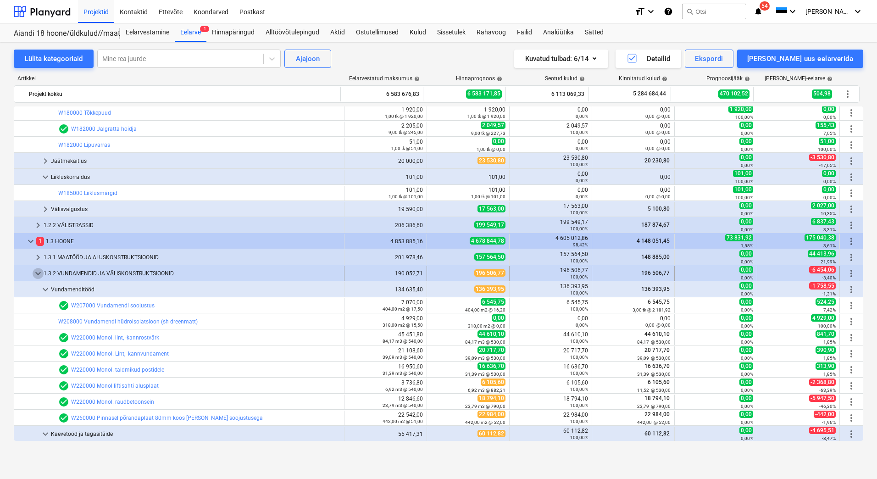
click at [39, 276] on span "keyboard_arrow_down" at bounding box center [38, 273] width 11 height 11
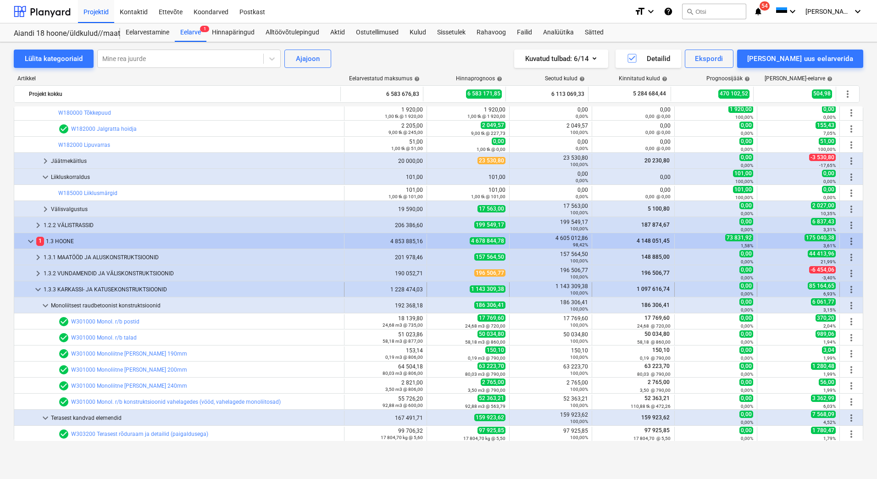
click at [37, 289] on span "keyboard_arrow_down" at bounding box center [38, 289] width 11 height 11
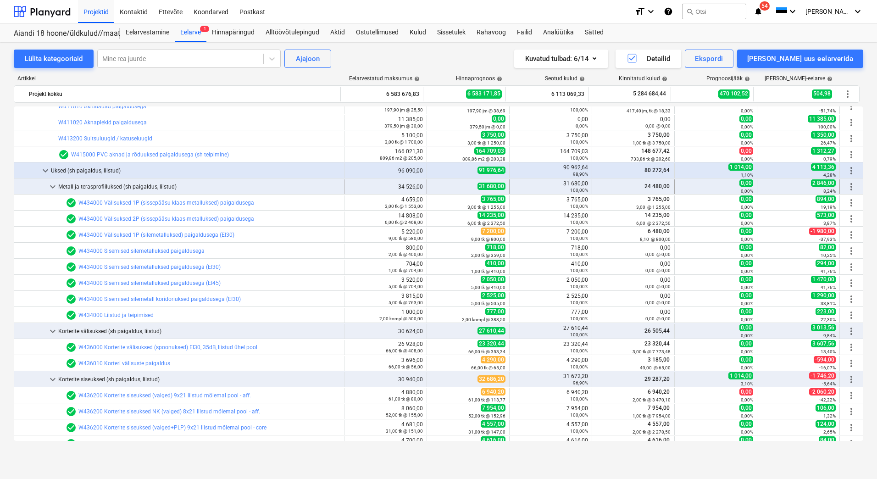
scroll to position [1469, 0]
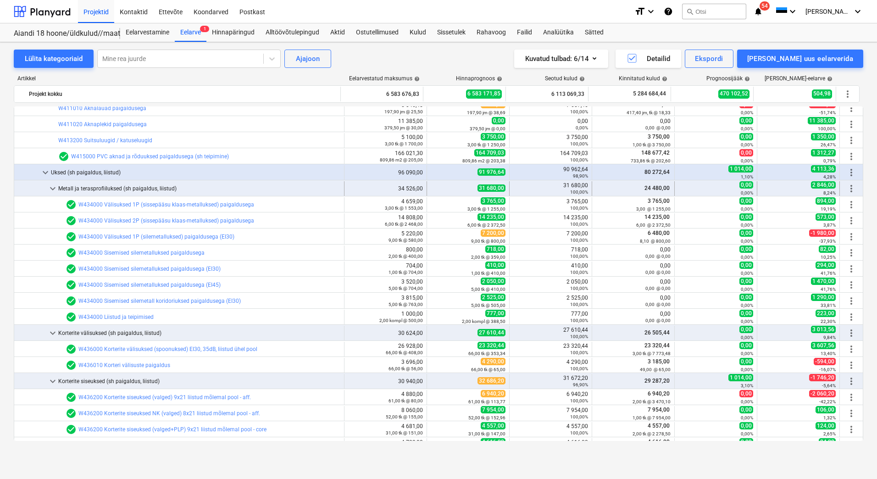
click at [54, 186] on span "keyboard_arrow_down" at bounding box center [52, 188] width 11 height 11
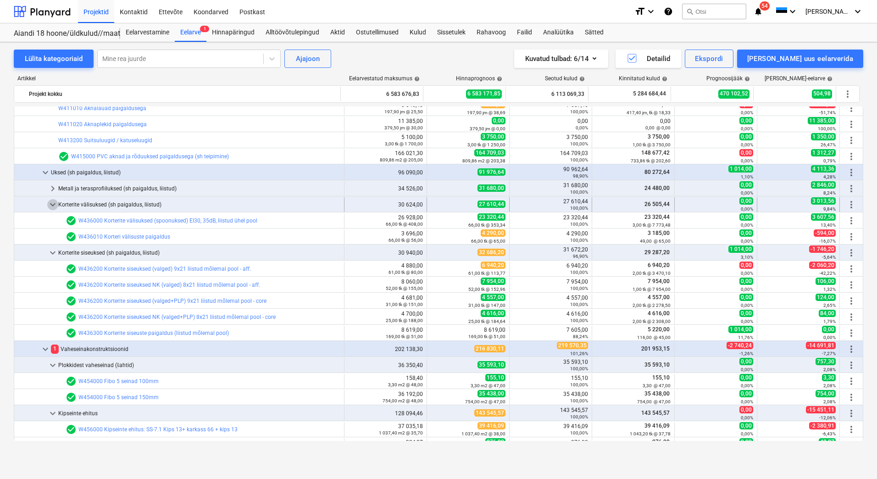
click at [54, 201] on span "keyboard_arrow_down" at bounding box center [52, 204] width 11 height 11
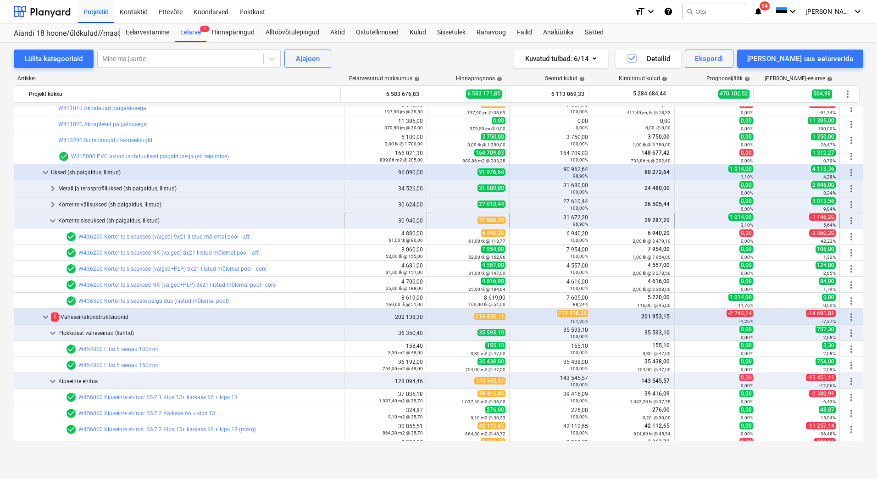
click at [52, 222] on span "keyboard_arrow_down" at bounding box center [52, 220] width 11 height 11
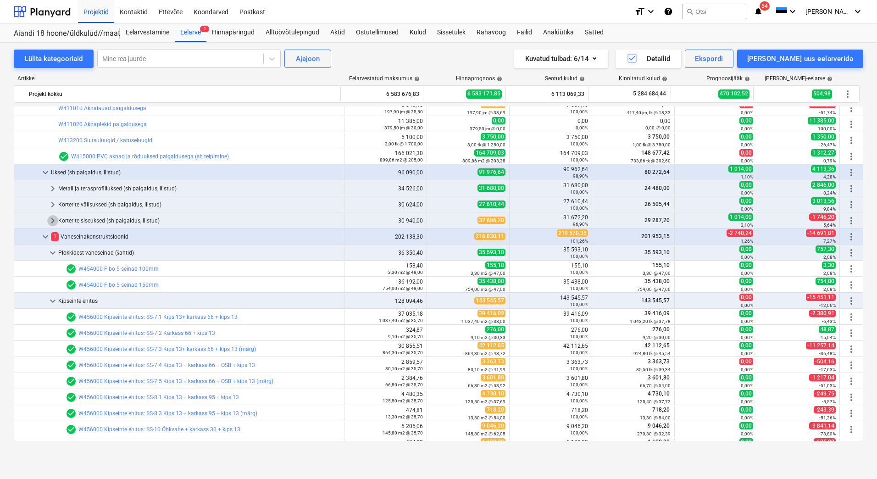
click at [52, 222] on span "keyboard_arrow_right" at bounding box center [52, 220] width 11 height 11
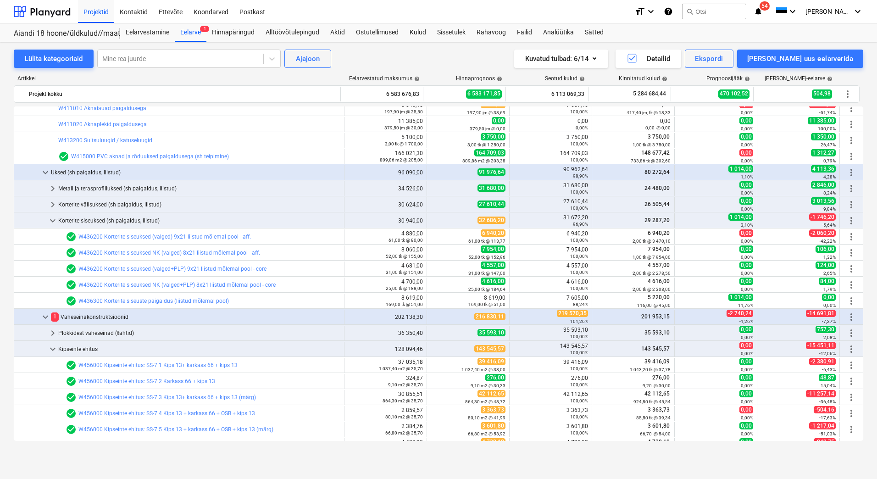
scroll to position [1514, 0]
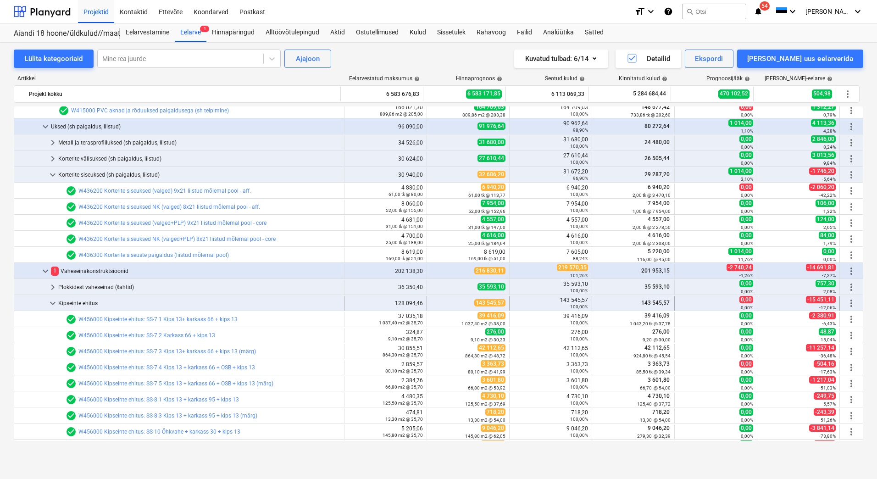
click at [50, 302] on span "keyboard_arrow_down" at bounding box center [52, 303] width 11 height 11
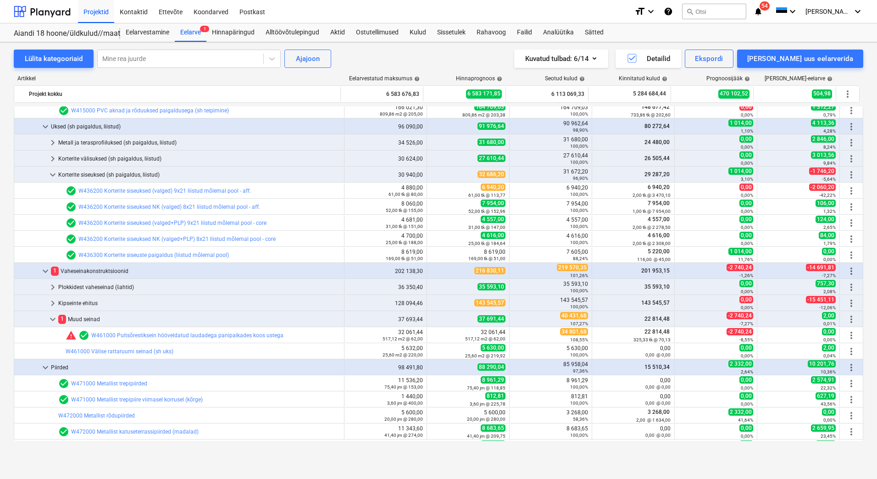
scroll to position [1652, 0]
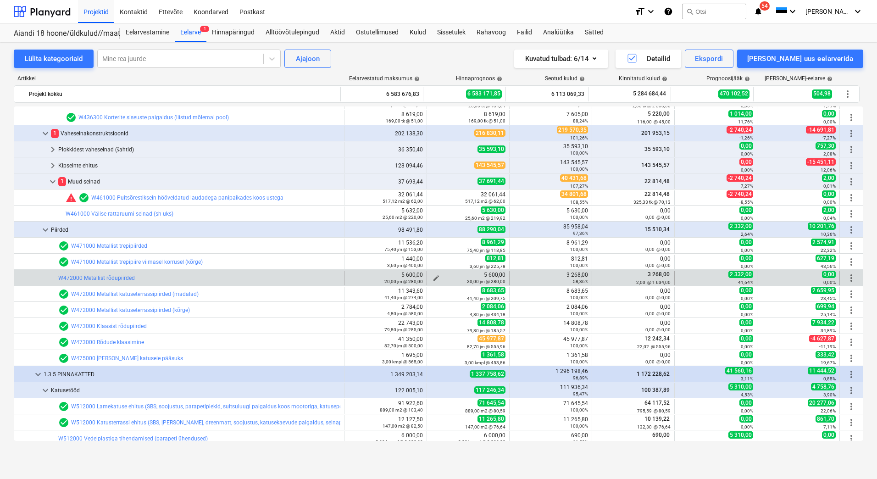
click at [435, 275] on span "edit" at bounding box center [436, 277] width 7 height 7
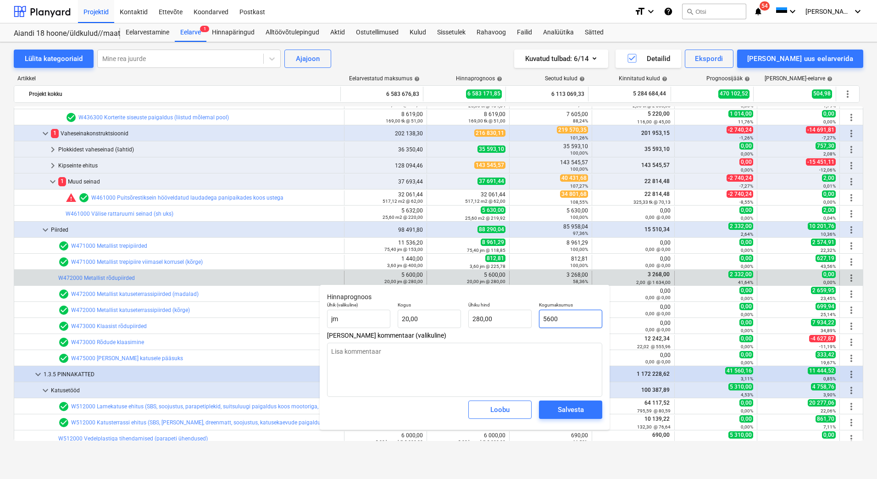
drag, startPoint x: 584, startPoint y: 321, endPoint x: 536, endPoint y: 322, distance: 47.7
click at [536, 322] on div "Kogumaksumus 5600" at bounding box center [571, 315] width 71 height 34
click at [567, 410] on div "Salvesta" at bounding box center [571, 410] width 26 height 12
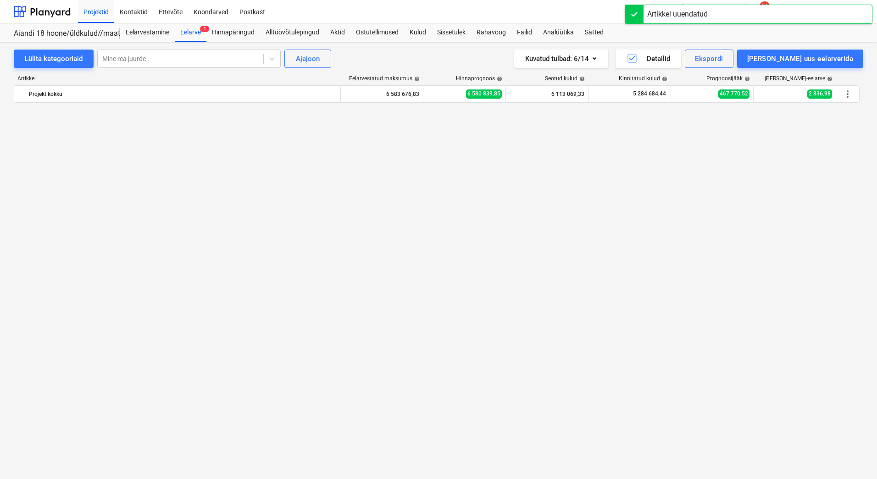
scroll to position [1652, 0]
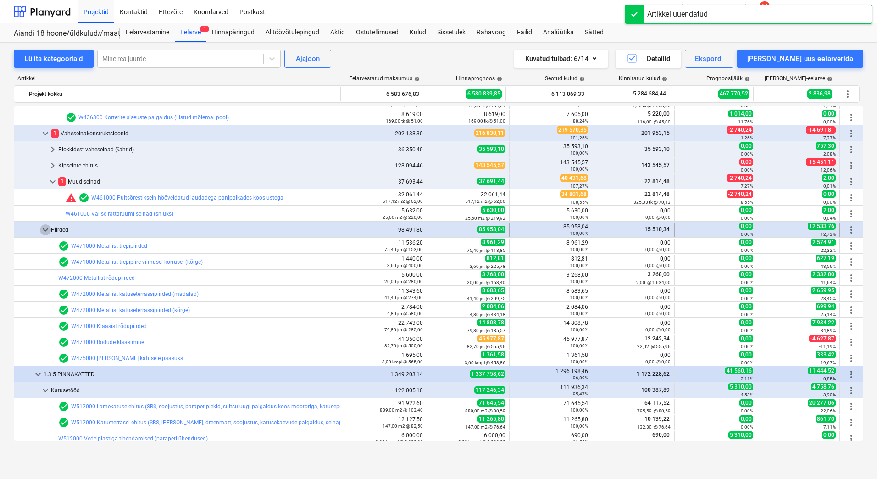
click at [47, 228] on span "keyboard_arrow_down" at bounding box center [45, 229] width 11 height 11
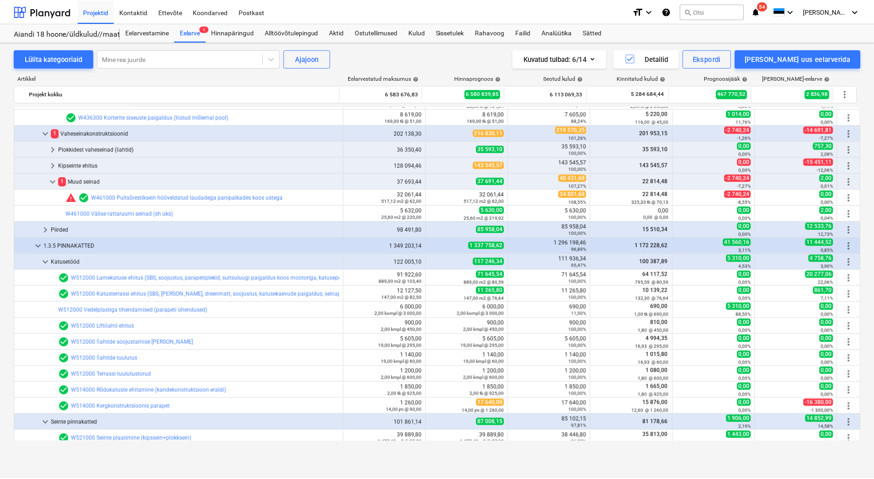
scroll to position [1790, 0]
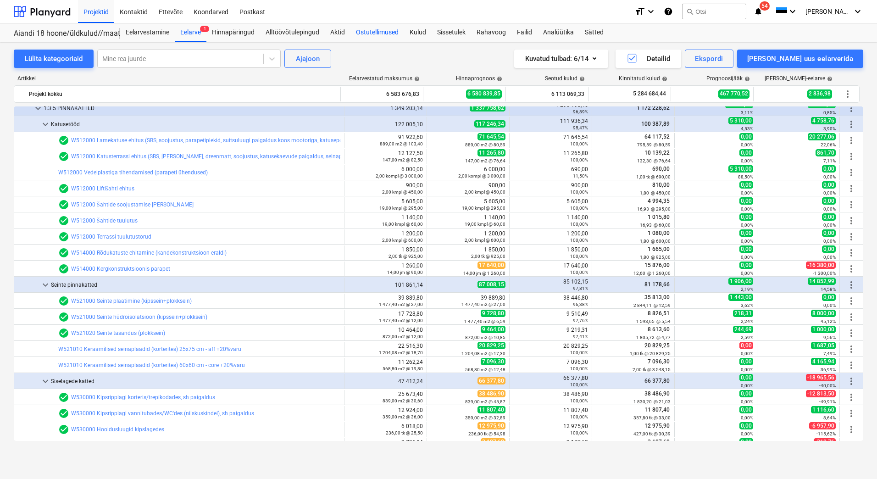
click at [358, 31] on div "Ostutellimused" at bounding box center [378, 32] width 54 height 18
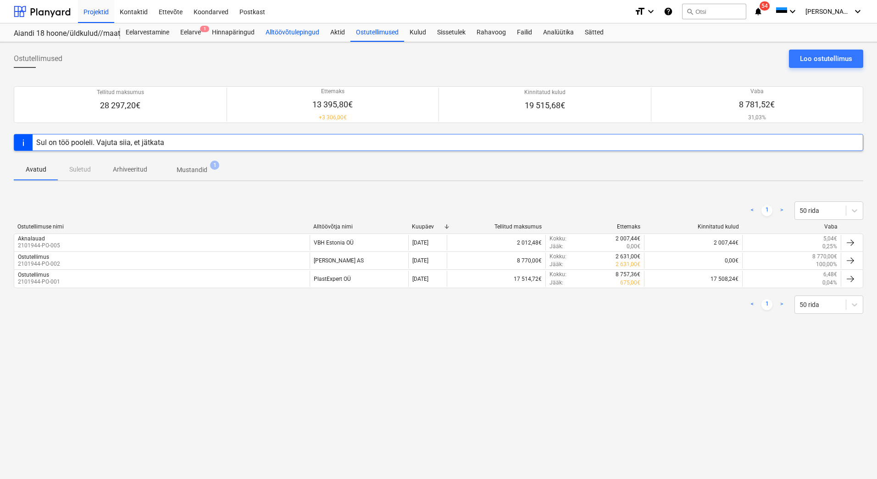
click at [296, 28] on div "Alltöövõtulepingud" at bounding box center [292, 32] width 65 height 18
